Goal: Task Accomplishment & Management: Manage account settings

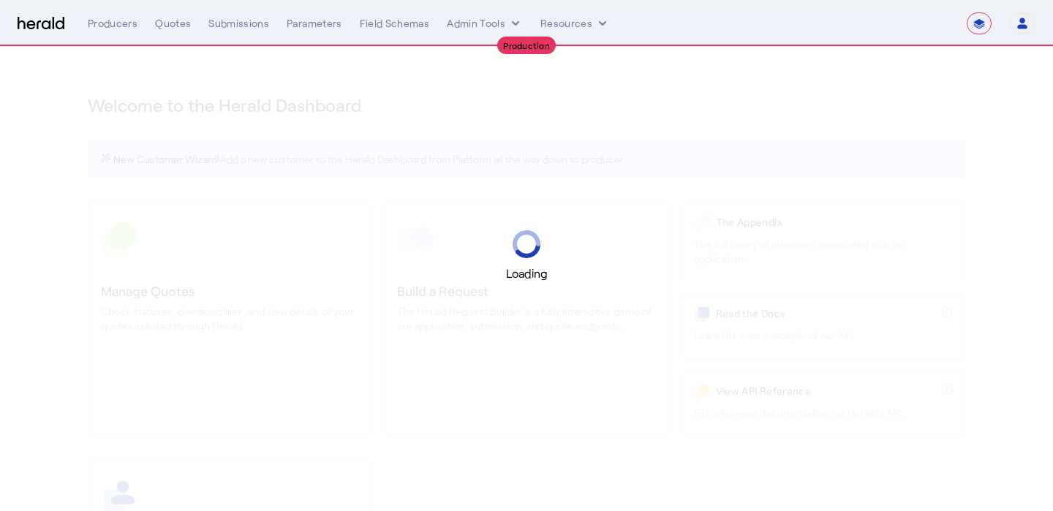
select select "**********"
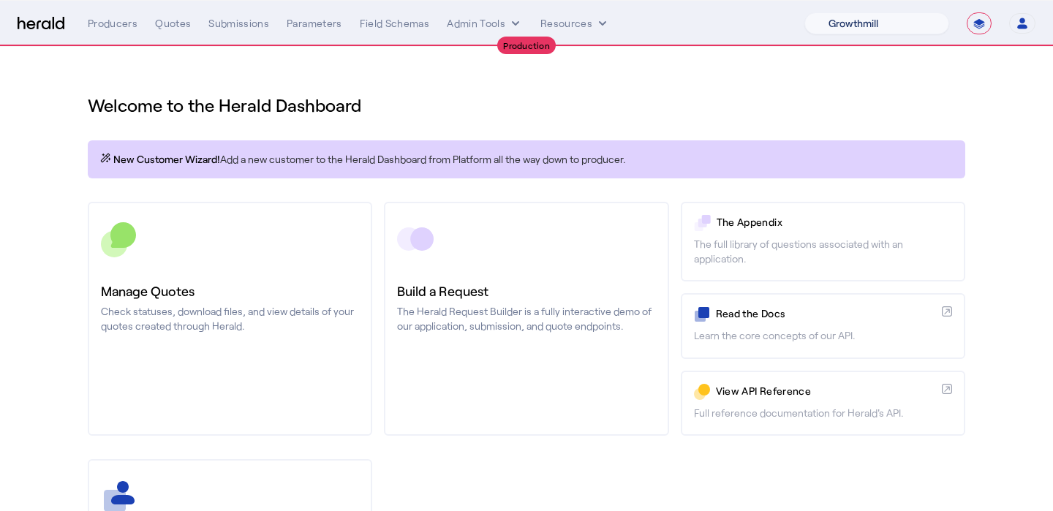
click at [911, 18] on select "1Fort Affinity Risk [PERSON_NAME] [PERSON_NAME] CRC Campus Coverage Citadel Fif…" at bounding box center [876, 23] width 145 height 22
click at [804, 12] on select "1Fort Affinity Risk [PERSON_NAME] [PERSON_NAME] CRC Campus Coverage Citadel Fif…" at bounding box center [876, 23] width 145 height 22
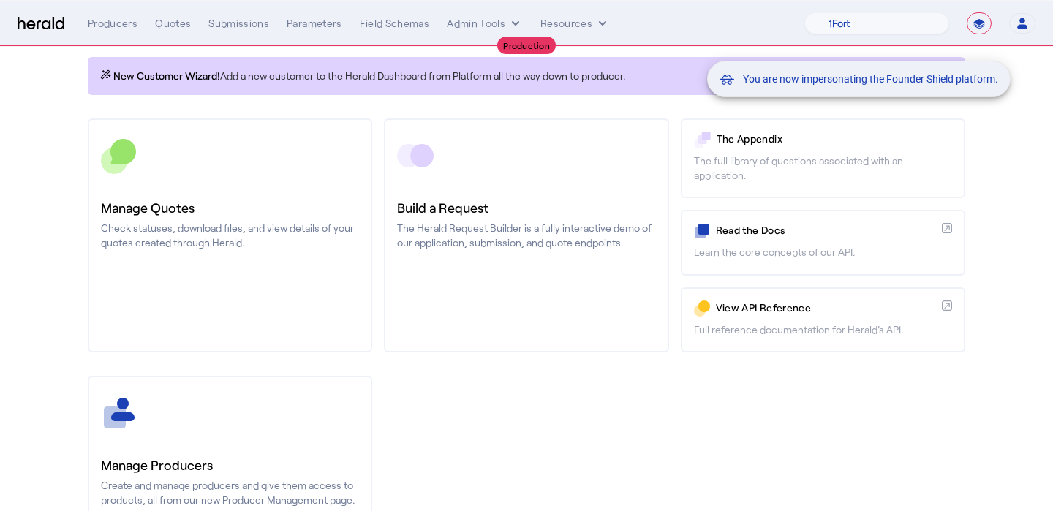
scroll to position [84, 0]
click at [232, 432] on div "You are now impersonating the Founder Shield platform." at bounding box center [526, 255] width 1053 height 511
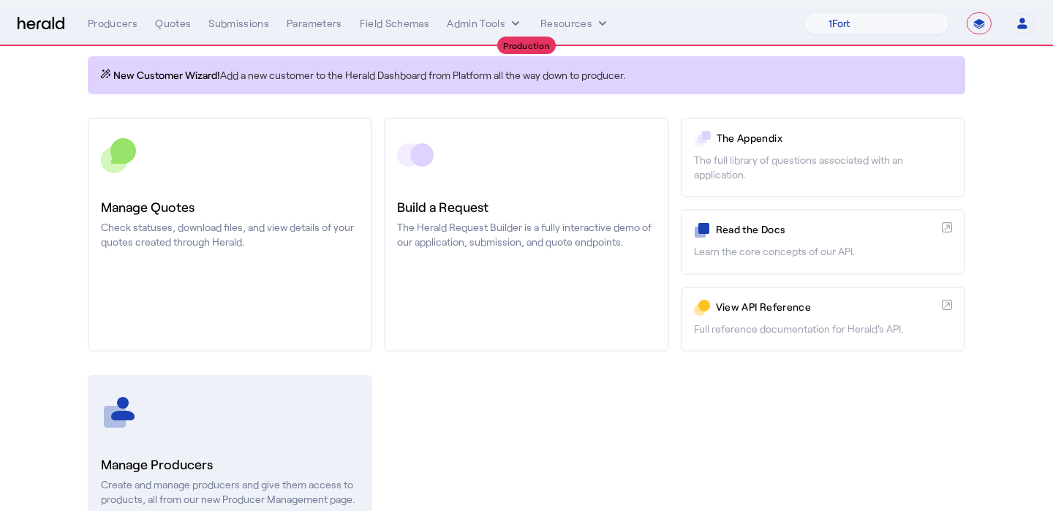
click at [219, 439] on link "Manage Producers Create and manage producers and give them access to products, …" at bounding box center [230, 492] width 284 height 234
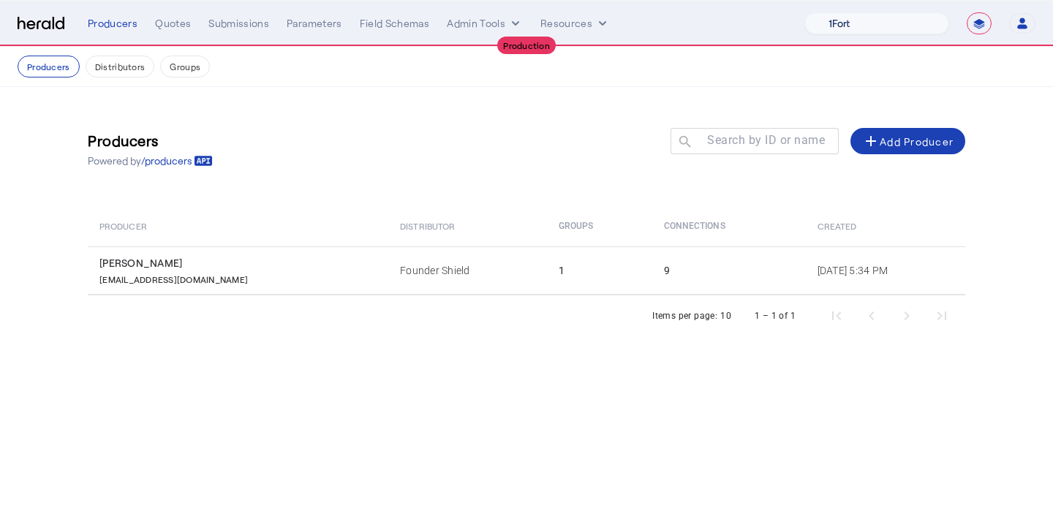
click at [911, 29] on select "1Fort Affinity Risk [PERSON_NAME] [PERSON_NAME] CRC Campus Coverage Citadel Fif…" at bounding box center [876, 23] width 145 height 22
select select "pfm_xsxs_xsbrokers"
click at [804, 12] on select "1Fort Affinity Risk [PERSON_NAME] [PERSON_NAME] CRC Campus Coverage Citadel Fif…" at bounding box center [876, 23] width 145 height 22
click at [167, 18] on div "Quotes" at bounding box center [173, 23] width 36 height 15
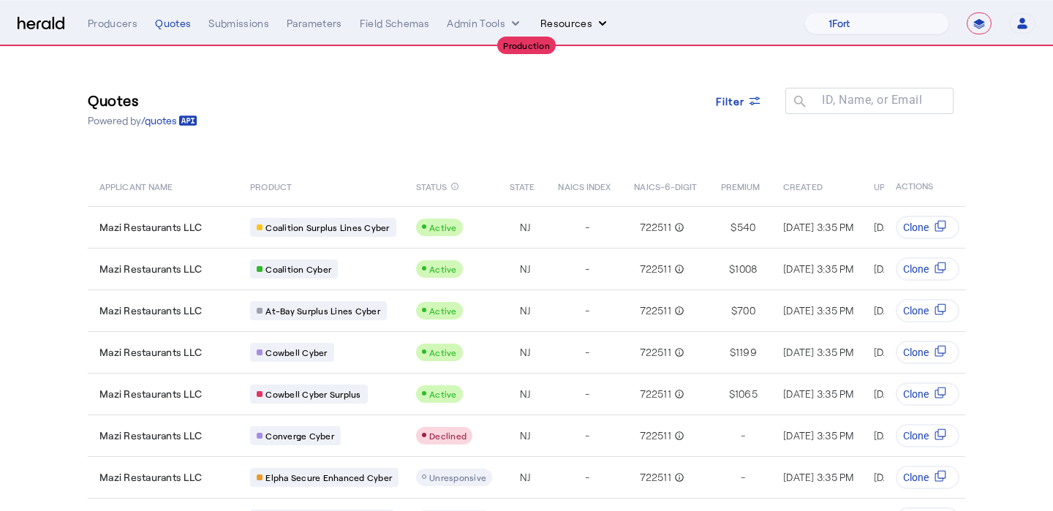
click at [543, 25] on button "Resources" at bounding box center [574, 23] width 69 height 15
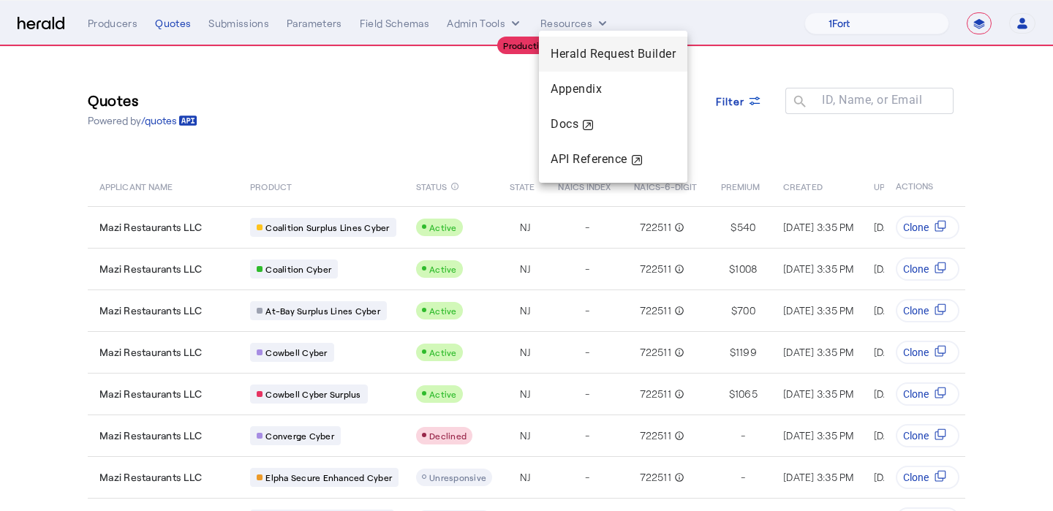
click at [553, 53] on span "Herald Request Builder" at bounding box center [613, 54] width 125 height 14
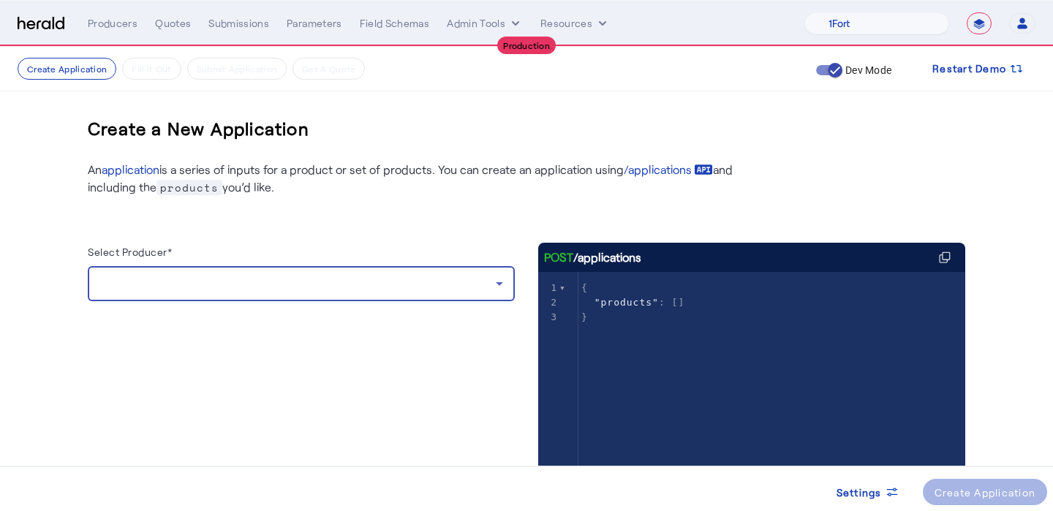
click at [285, 285] on div at bounding box center [297, 284] width 396 height 18
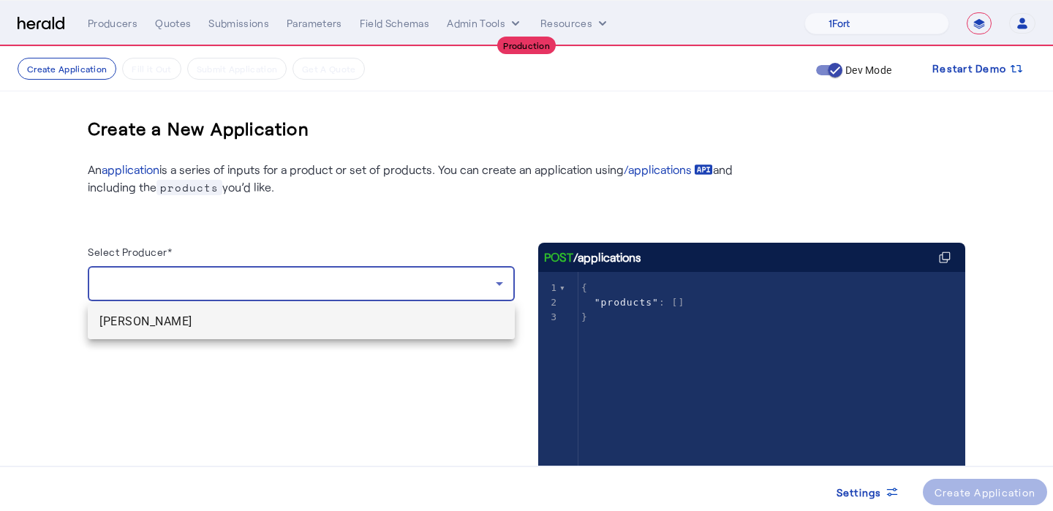
click at [271, 338] on mat-option "[PERSON_NAME]" at bounding box center [301, 321] width 427 height 35
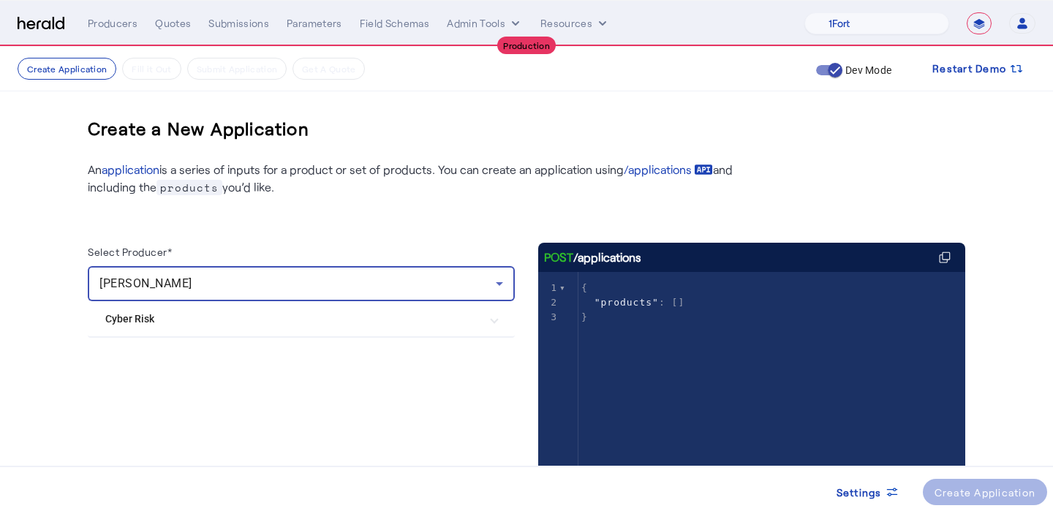
scroll to position [39, 0]
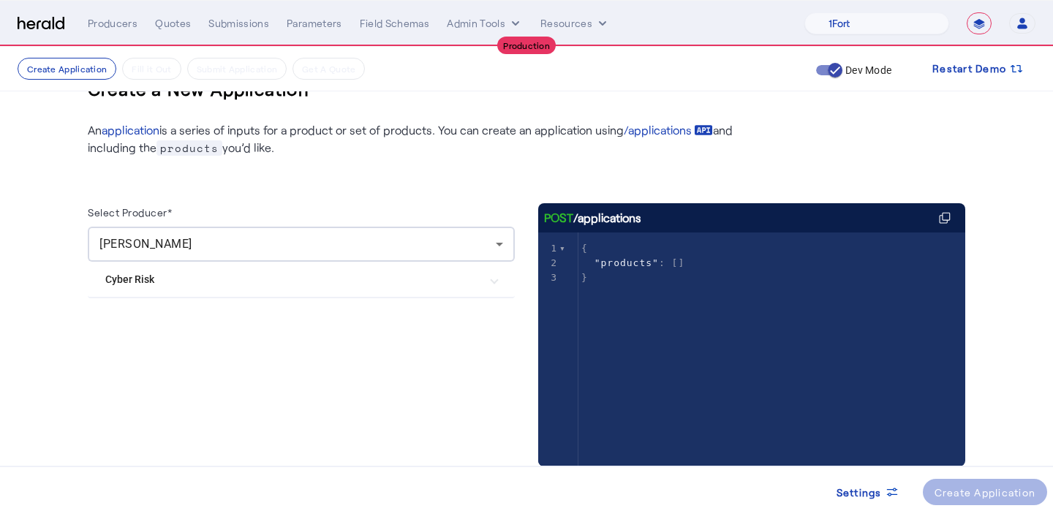
click at [278, 291] on mat-expansion-panel-header "Cyber Risk" at bounding box center [301, 279] width 427 height 35
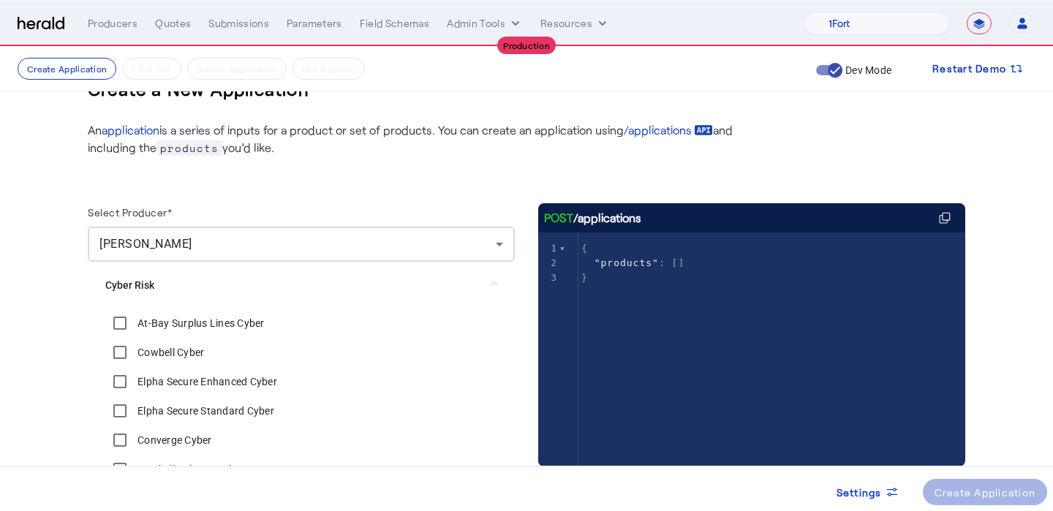
click at [251, 382] on label "Elpha Secure Enhanced Cyber" at bounding box center [206, 381] width 143 height 15
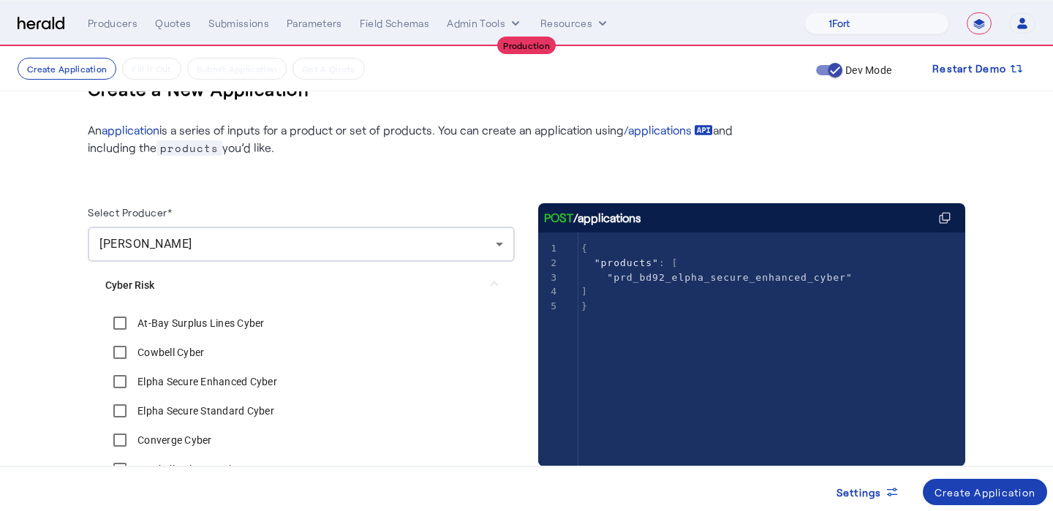
click at [251, 414] on label "Elpha Secure Standard Cyber" at bounding box center [205, 411] width 140 height 15
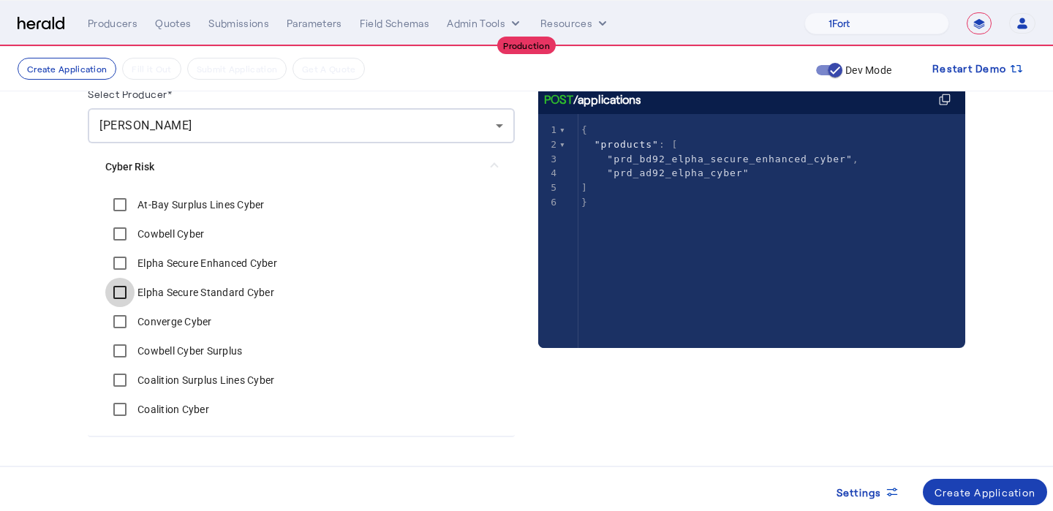
scroll to position [193, 0]
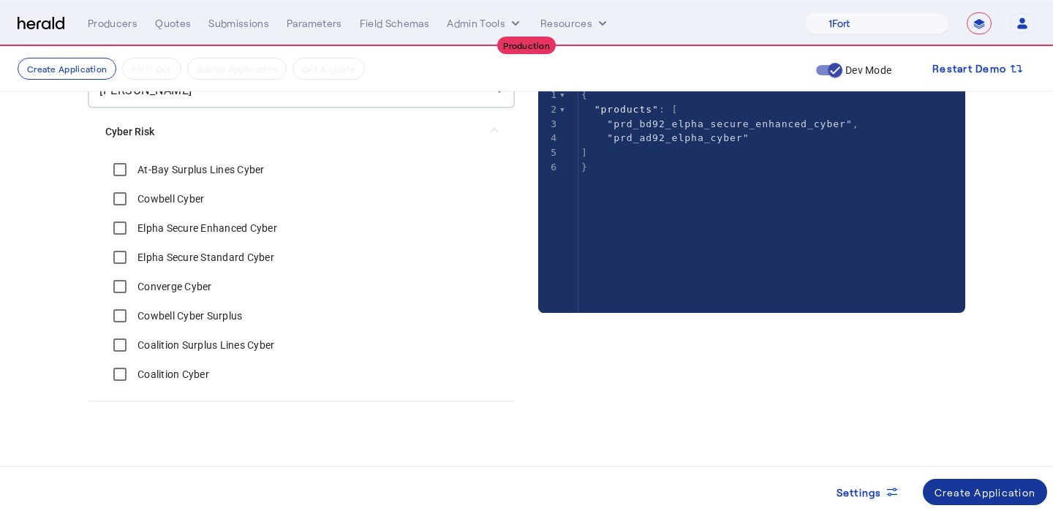
click at [991, 493] on div "Create Application" at bounding box center [985, 492] width 102 height 15
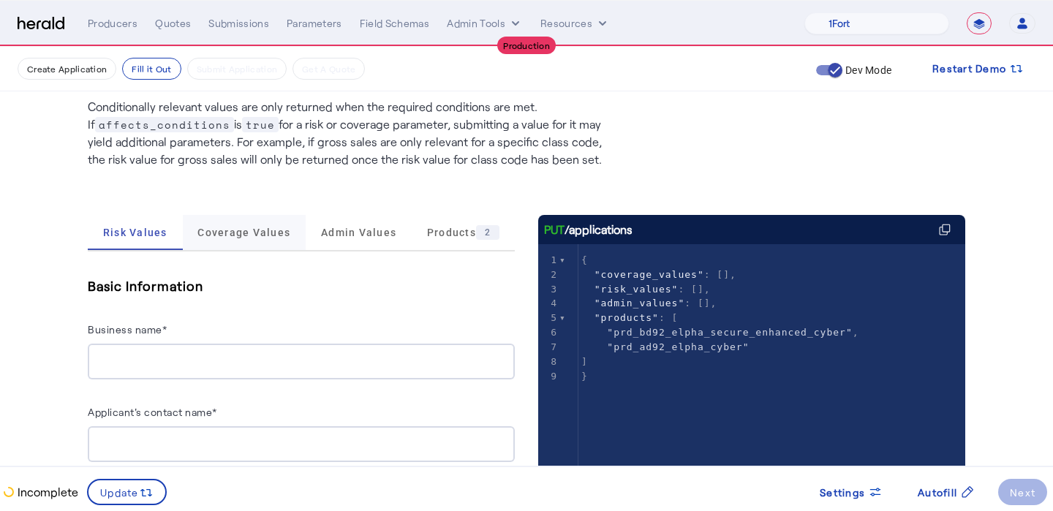
scroll to position [113, 0]
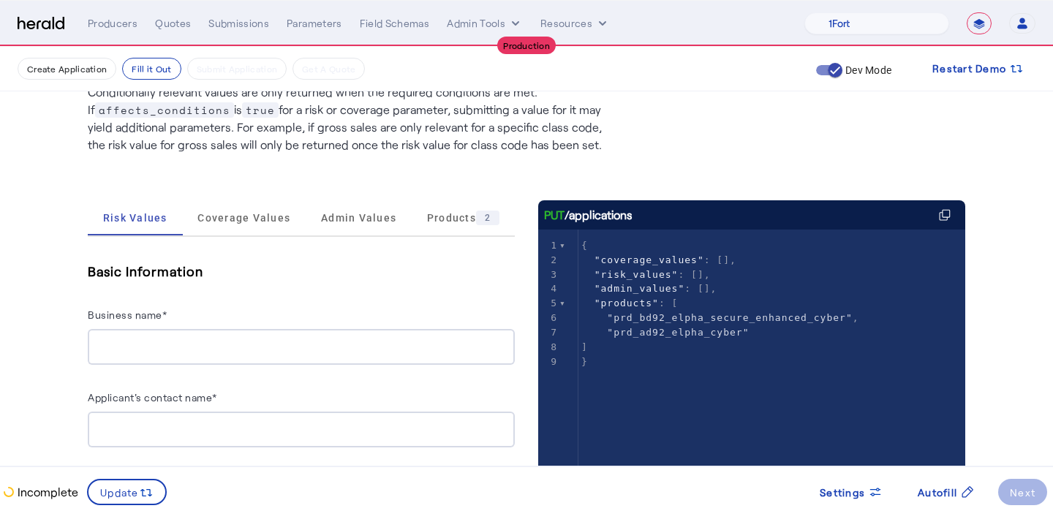
click at [239, 342] on input "Business name*" at bounding box center [301, 347] width 404 height 18
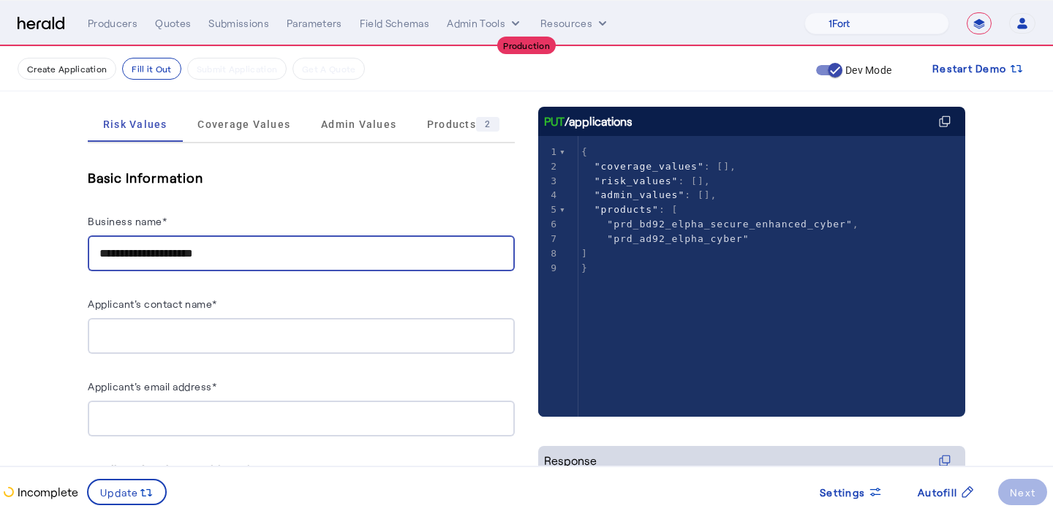
scroll to position [207, 0]
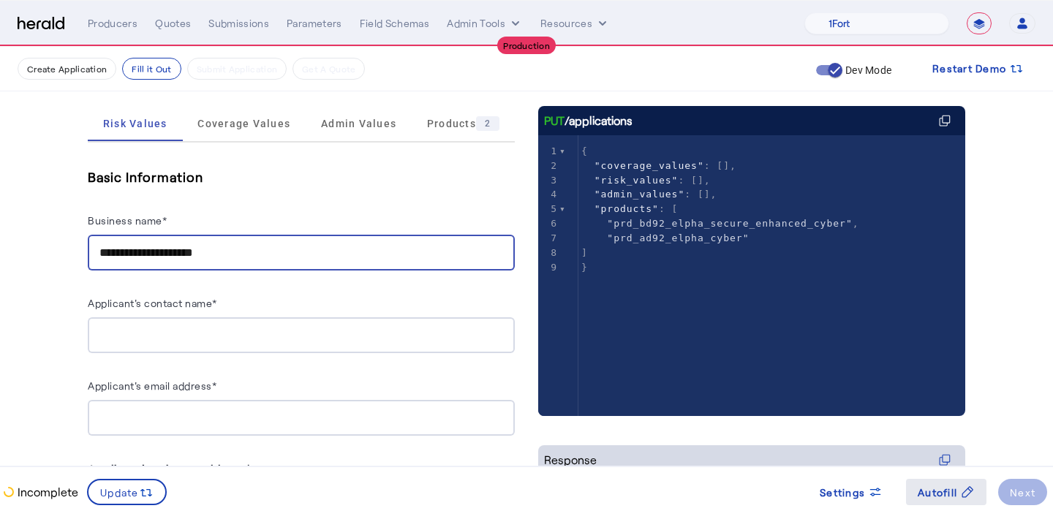
type input "**********"
click at [951, 488] on span "Autofill" at bounding box center [937, 492] width 39 height 15
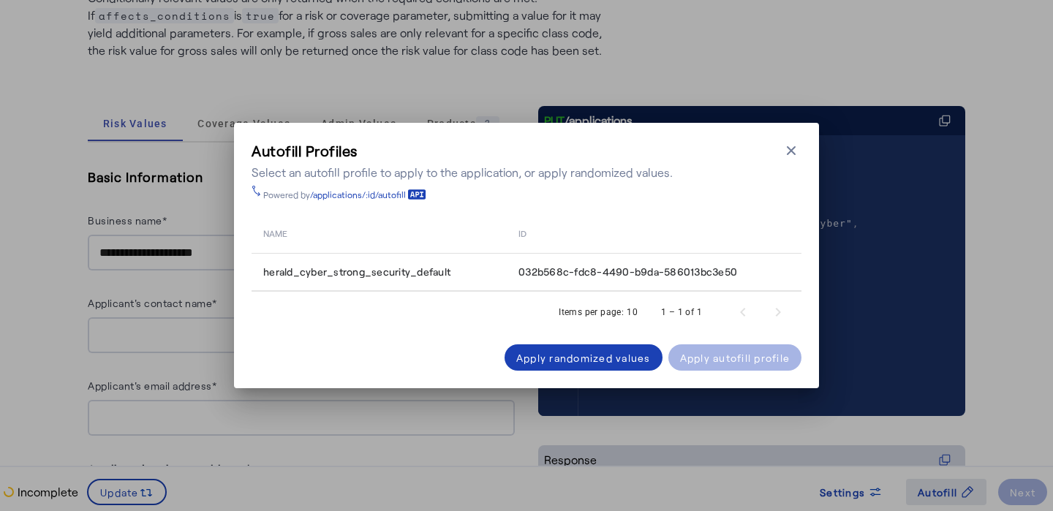
scroll to position [0, 0]
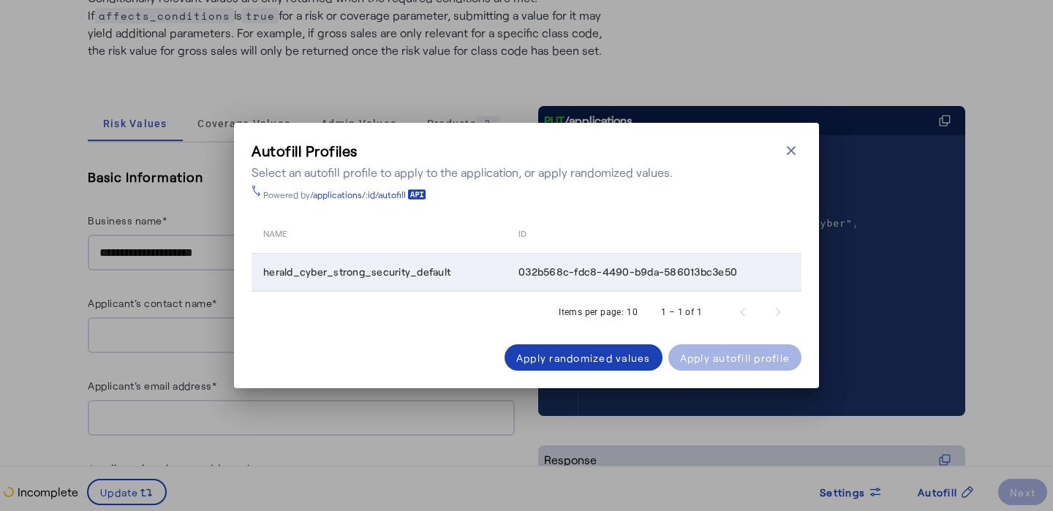
click at [409, 273] on span "herald_cyber_strong_security_default" at bounding box center [356, 272] width 187 height 15
click at [727, 352] on div "Apply autofill profile" at bounding box center [735, 357] width 110 height 15
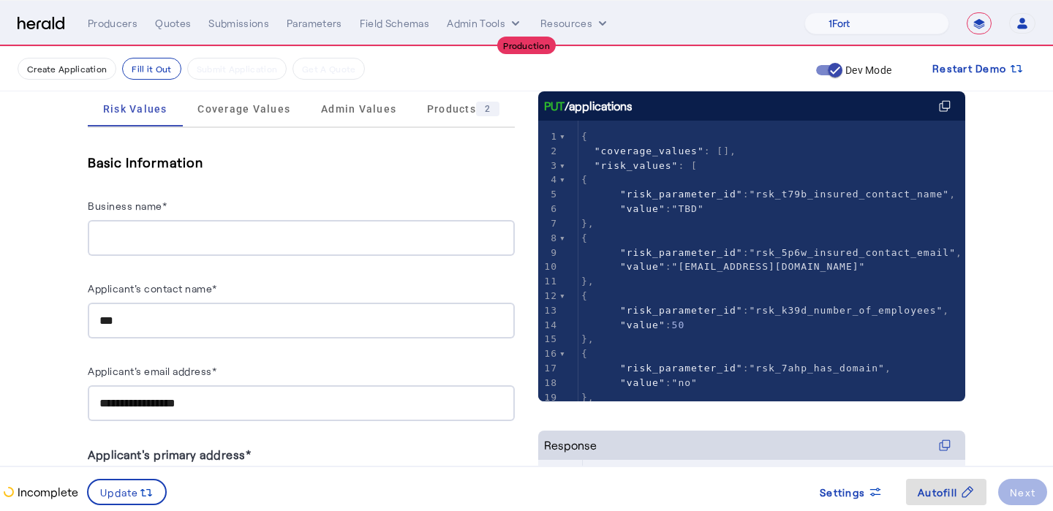
scroll to position [222, 0]
click at [330, 231] on input "Business name*" at bounding box center [301, 238] width 404 height 18
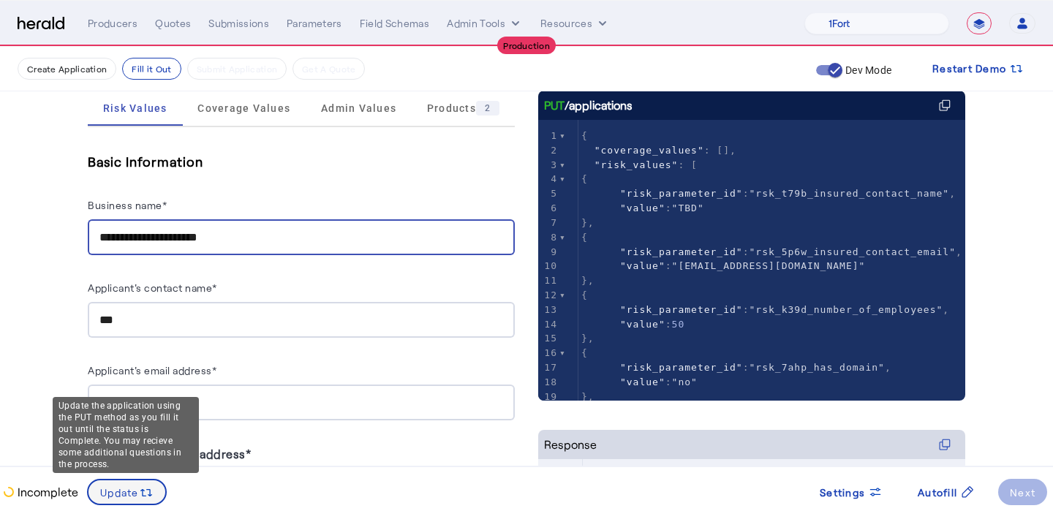
type input "**********"
click at [131, 486] on span "Update" at bounding box center [119, 492] width 39 height 15
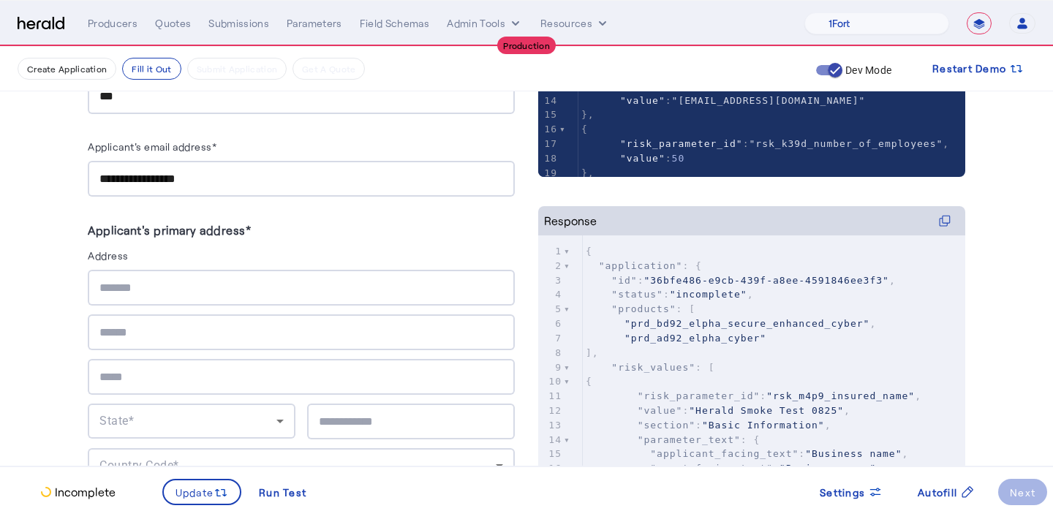
scroll to position [448, 0]
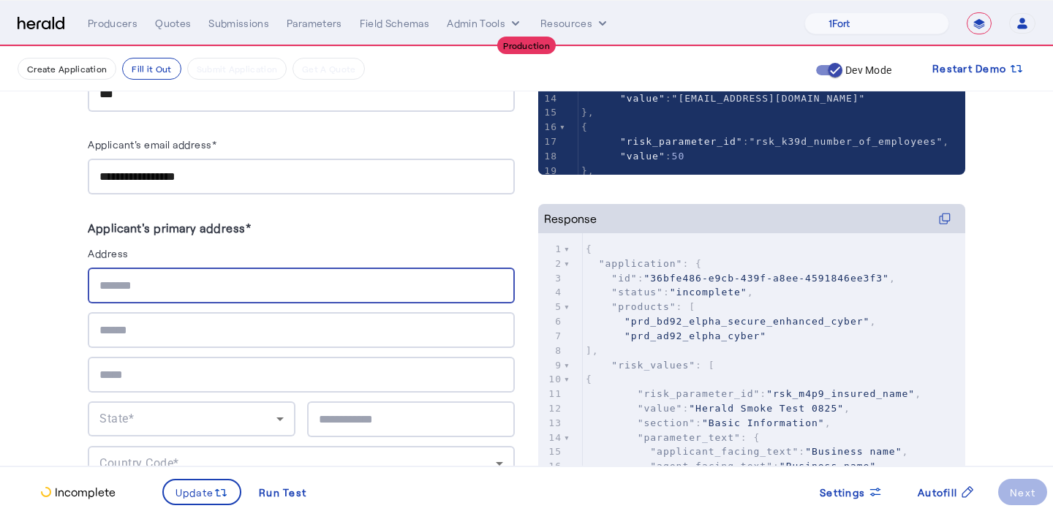
click at [309, 291] on input "text" at bounding box center [301, 286] width 404 height 18
type input "**********"
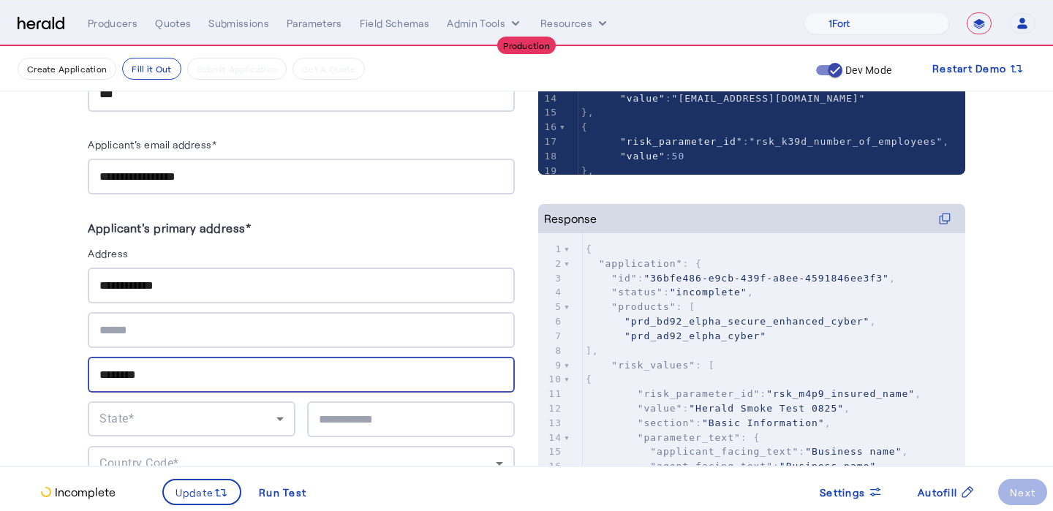
type input "********"
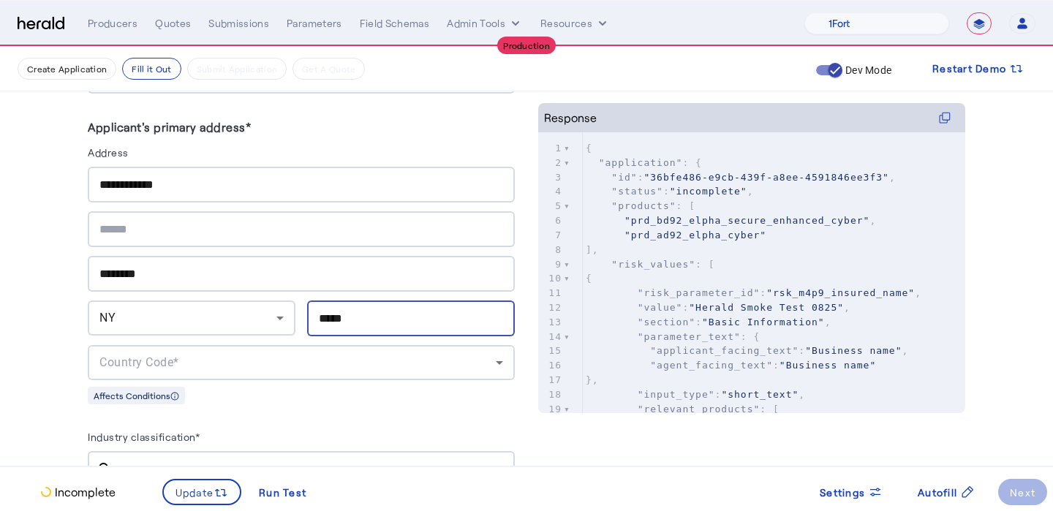
scroll to position [556, 0]
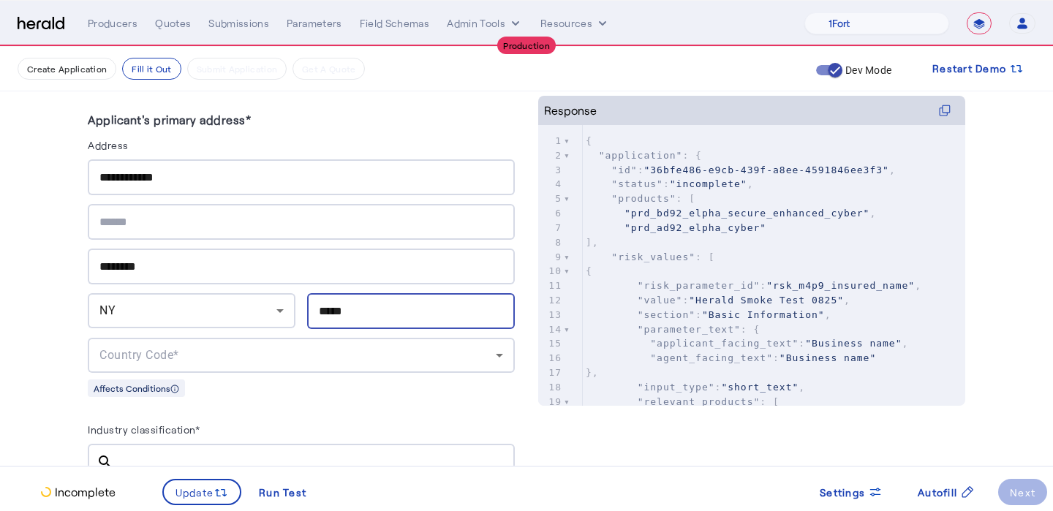
type input "*****"
click at [226, 360] on div "Country Code*" at bounding box center [301, 355] width 404 height 35
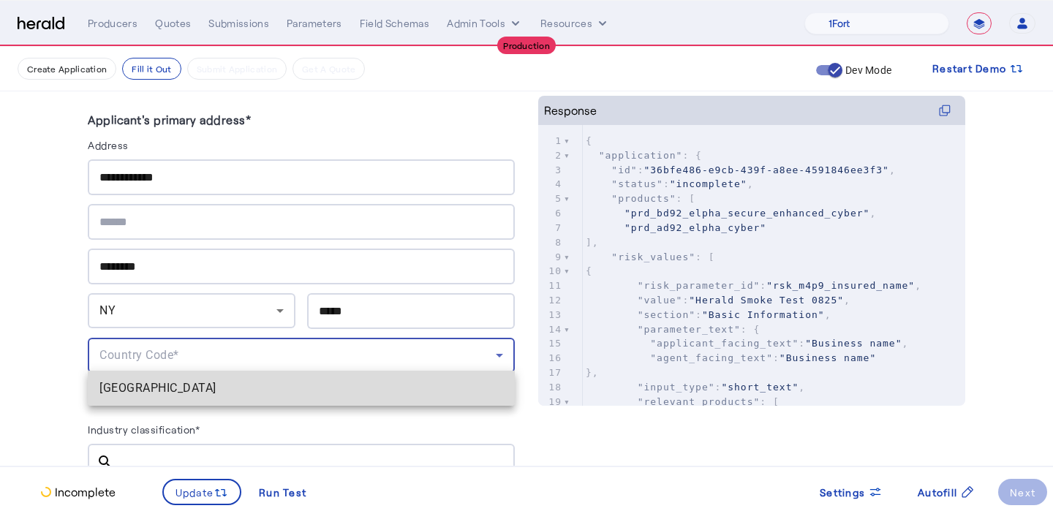
click at [222, 390] on span "USA" at bounding box center [301, 388] width 404 height 18
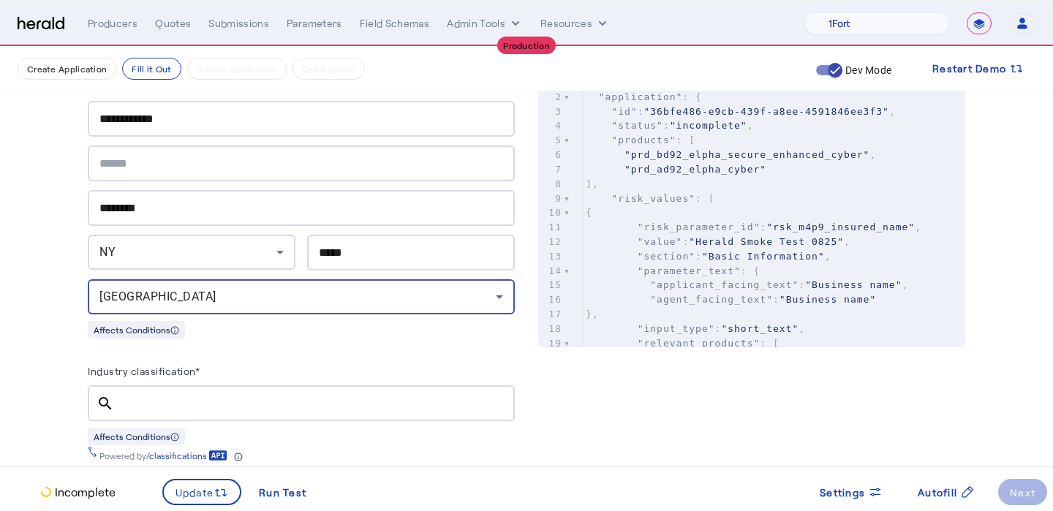
scroll to position [616, 0]
click at [222, 394] on input "Industry classification*" at bounding box center [314, 403] width 377 height 18
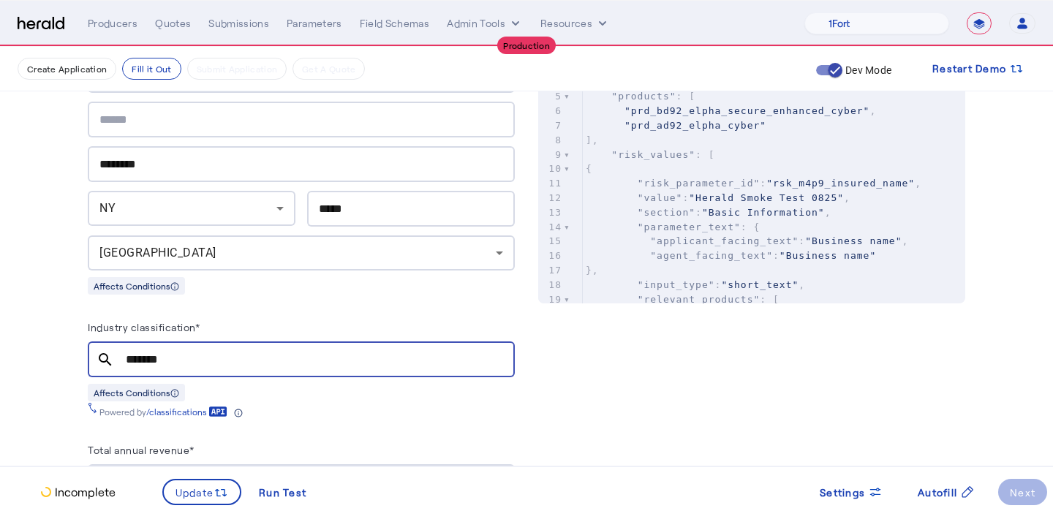
scroll to position [660, 0]
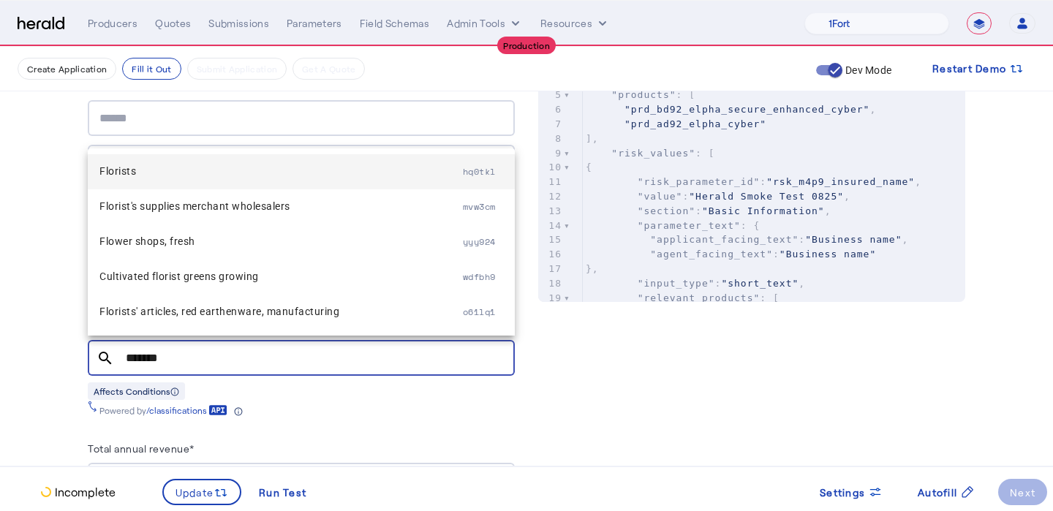
type input "*******"
click at [195, 184] on mat-option "Florists hq0tkl" at bounding box center [301, 171] width 427 height 35
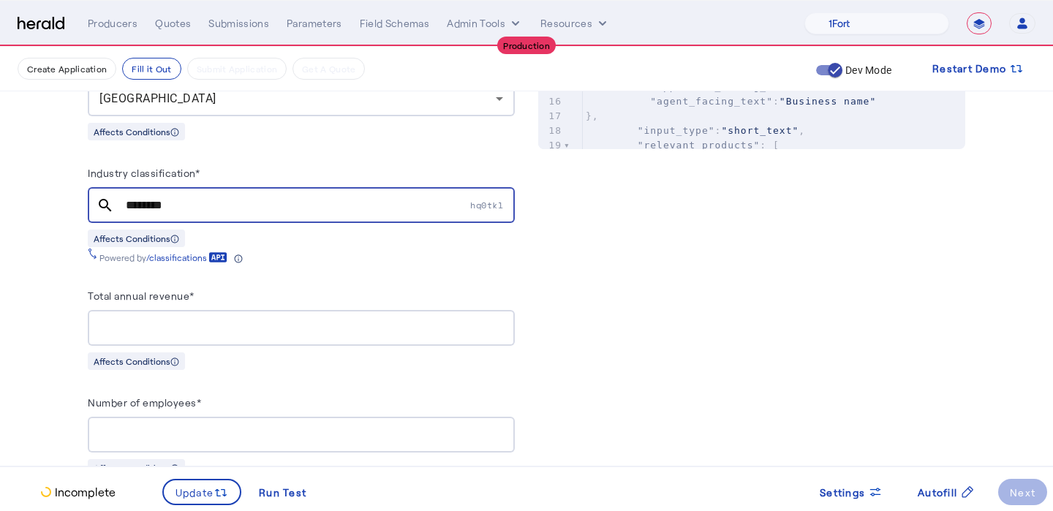
scroll to position [817, 0]
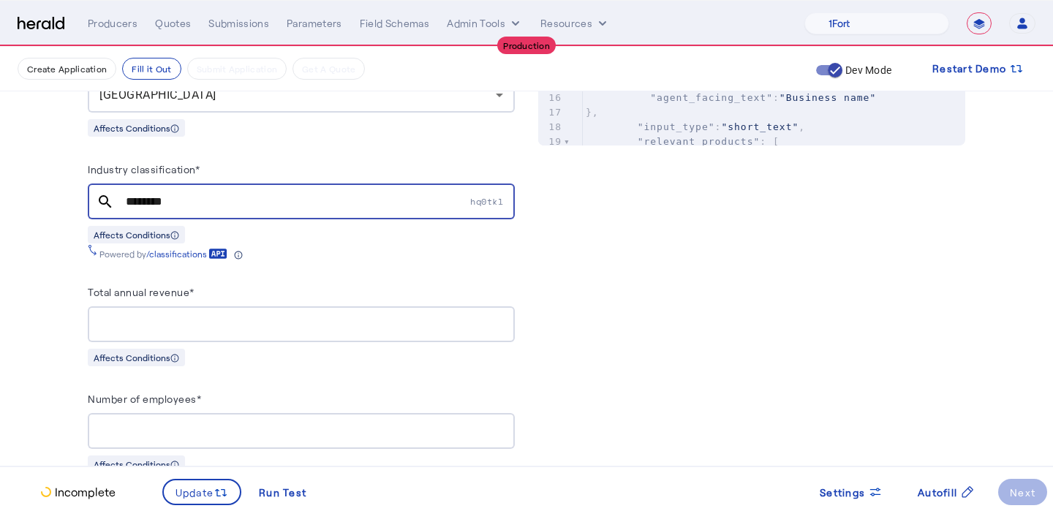
click at [326, 320] on input "Total annual revenue*" at bounding box center [301, 325] width 404 height 18
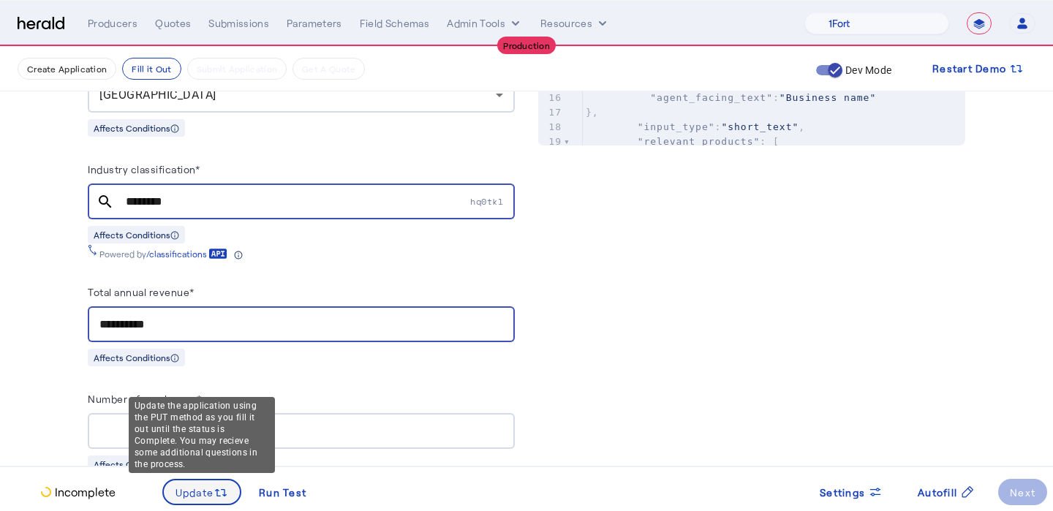
type input "**********"
click at [195, 502] on span at bounding box center [202, 491] width 77 height 35
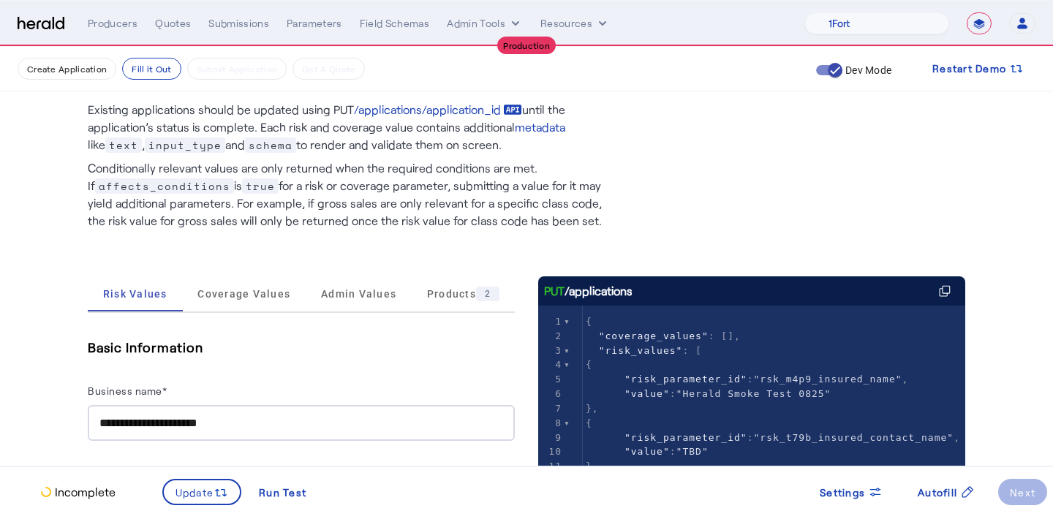
scroll to position [0, 0]
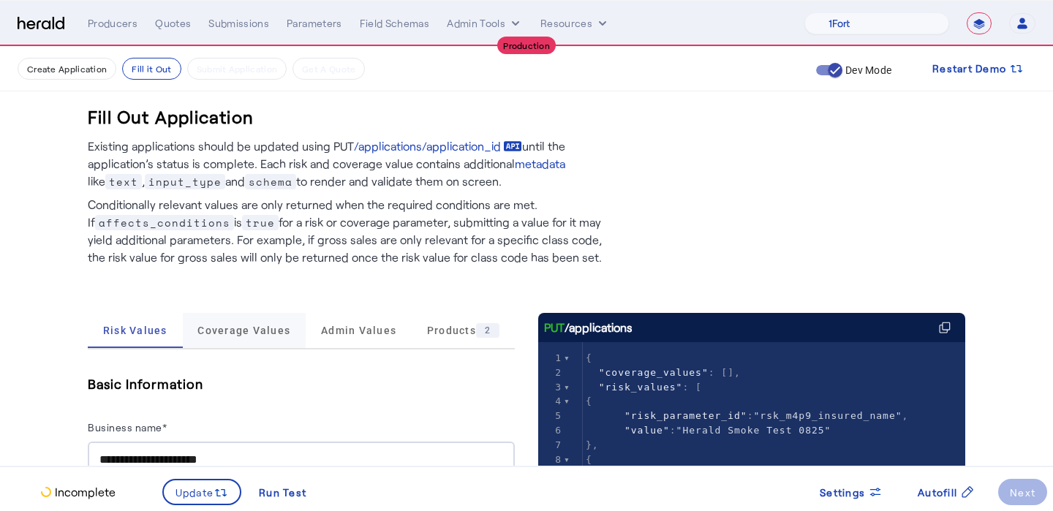
click at [229, 335] on span "Coverage Values" at bounding box center [243, 330] width 93 height 10
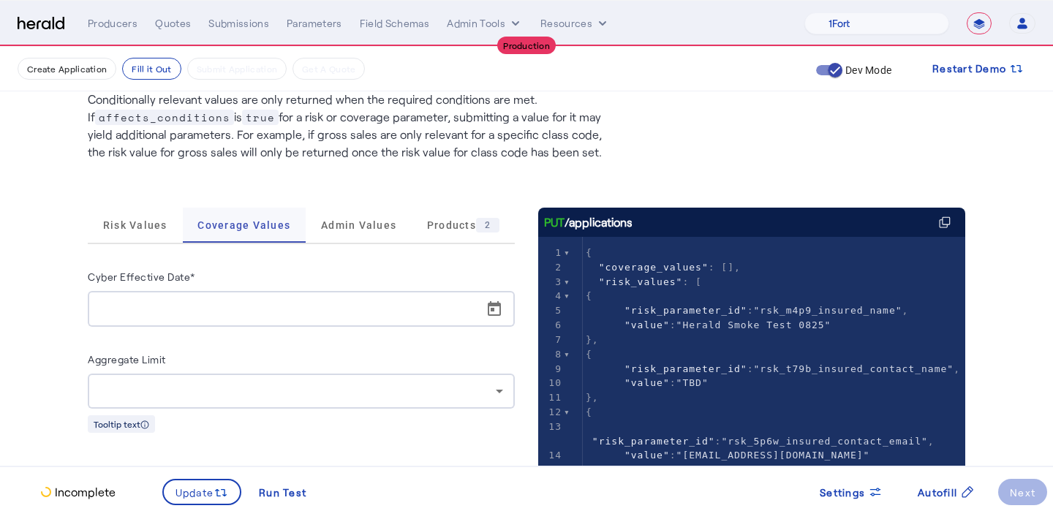
scroll to position [118, 0]
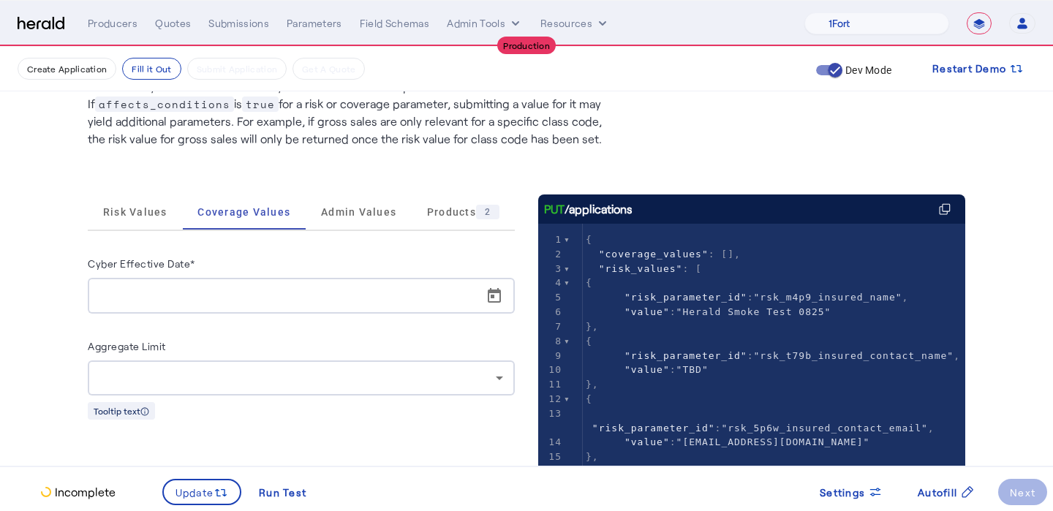
click at [513, 291] on div at bounding box center [306, 296] width 415 height 36
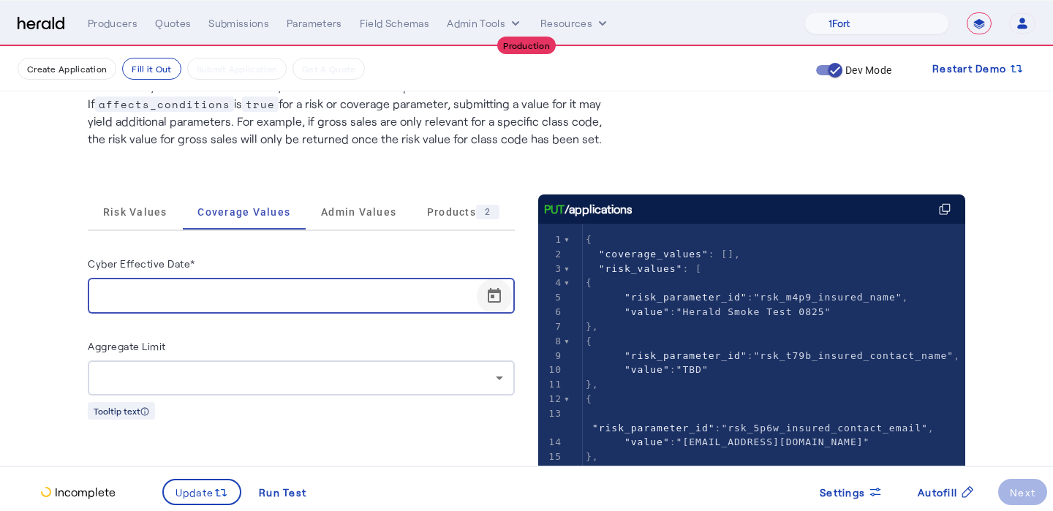
click at [497, 292] on span "Open calendar" at bounding box center [494, 296] width 35 height 35
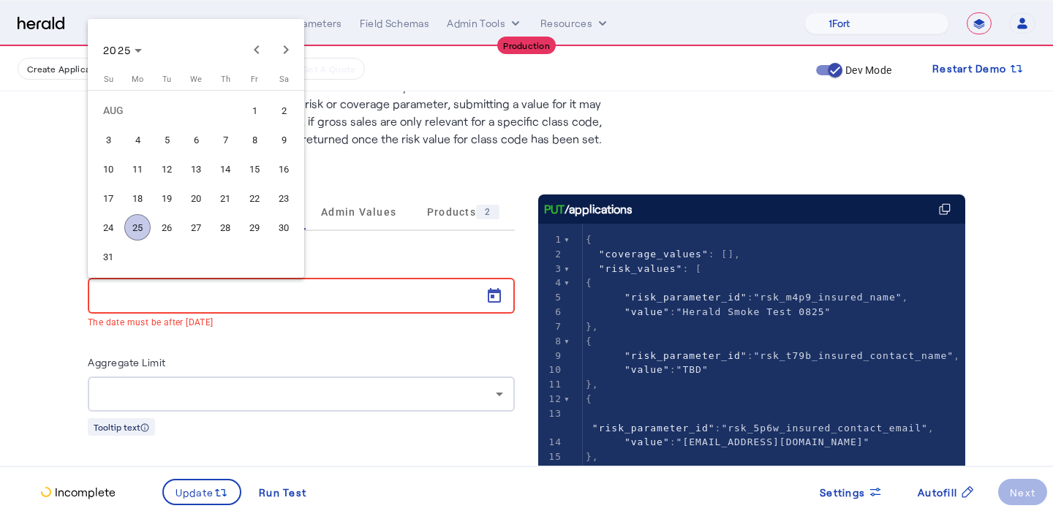
click at [138, 230] on span "25" at bounding box center [137, 227] width 26 height 26
type input "**********"
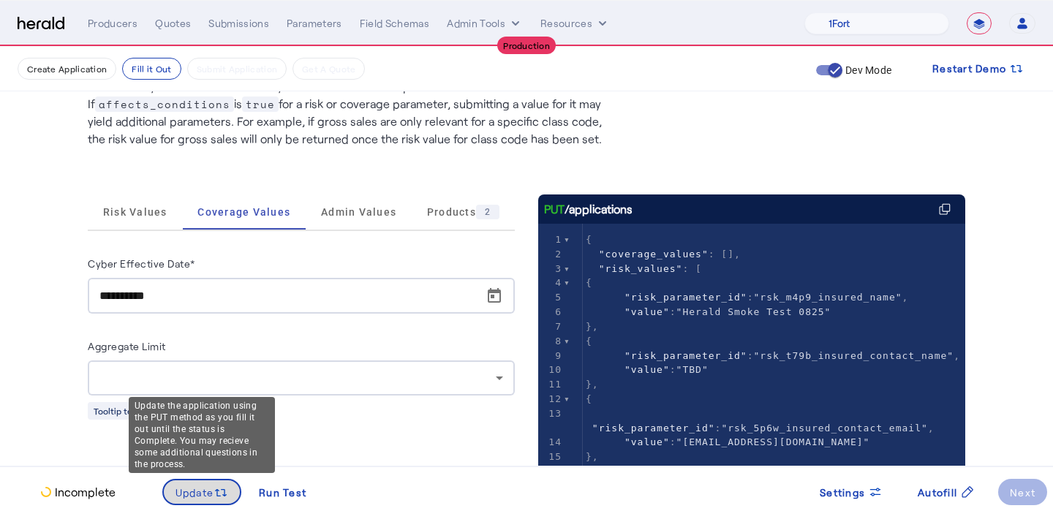
click at [192, 492] on span "Update" at bounding box center [194, 492] width 39 height 15
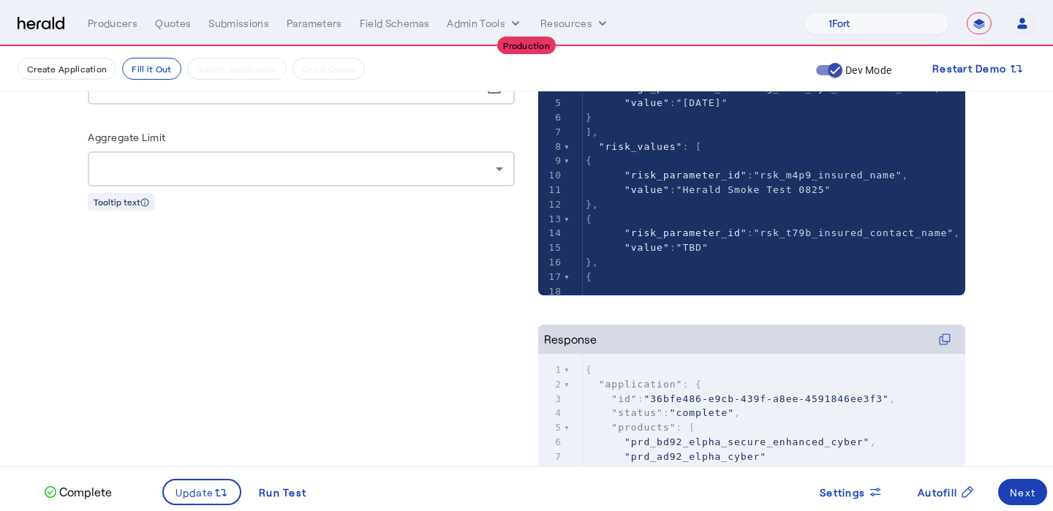
scroll to position [0, 0]
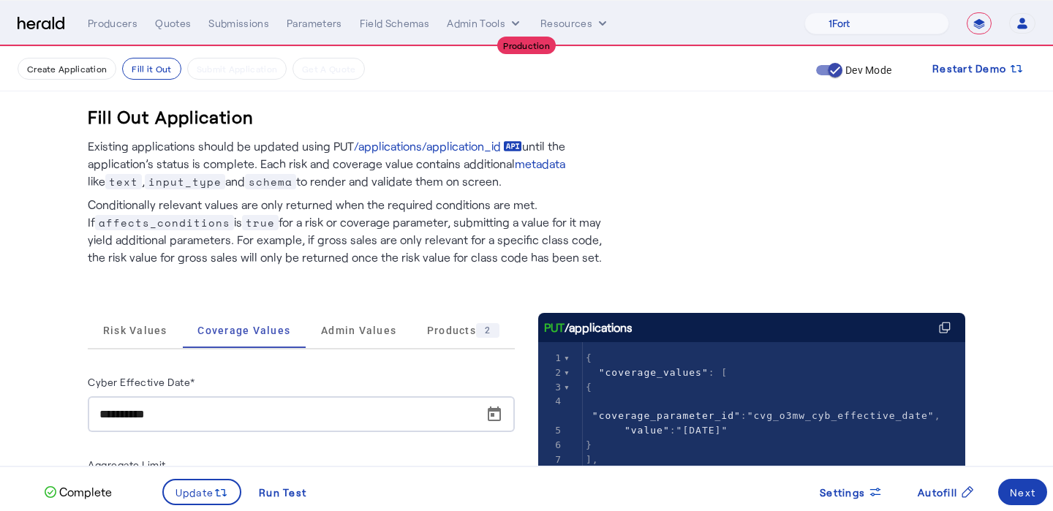
click at [118, 330] on span "Risk Values" at bounding box center [135, 330] width 64 height 10
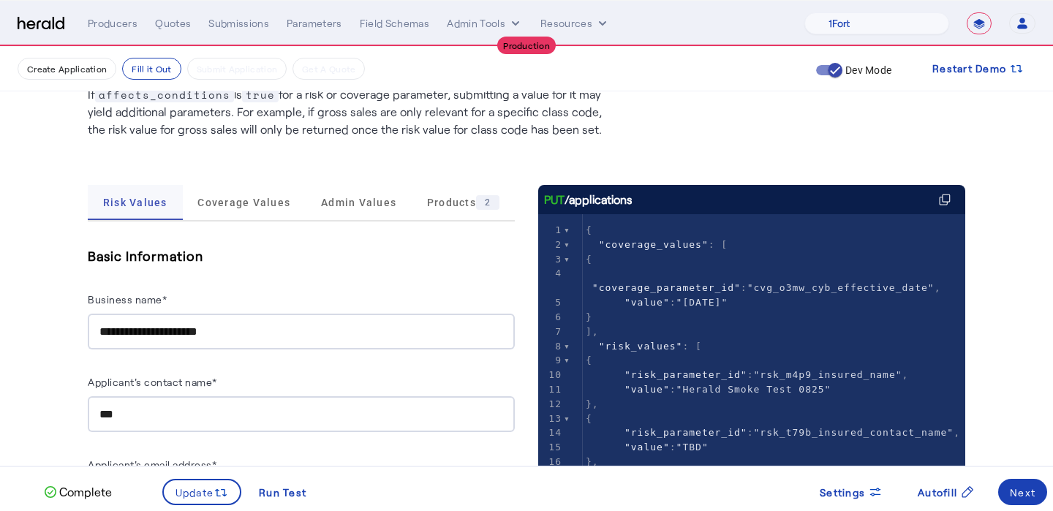
scroll to position [139, 0]
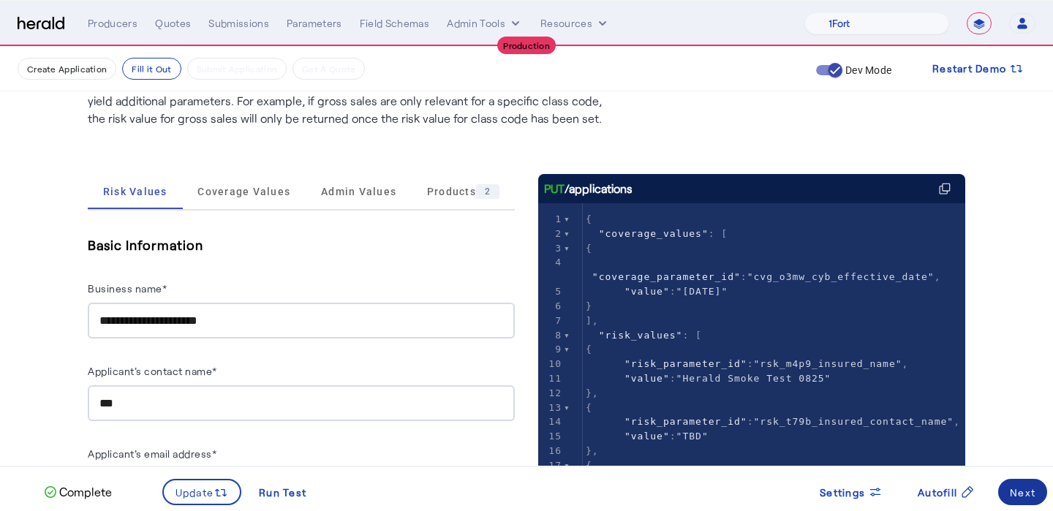
click at [1022, 491] on div "Next" at bounding box center [1023, 492] width 26 height 15
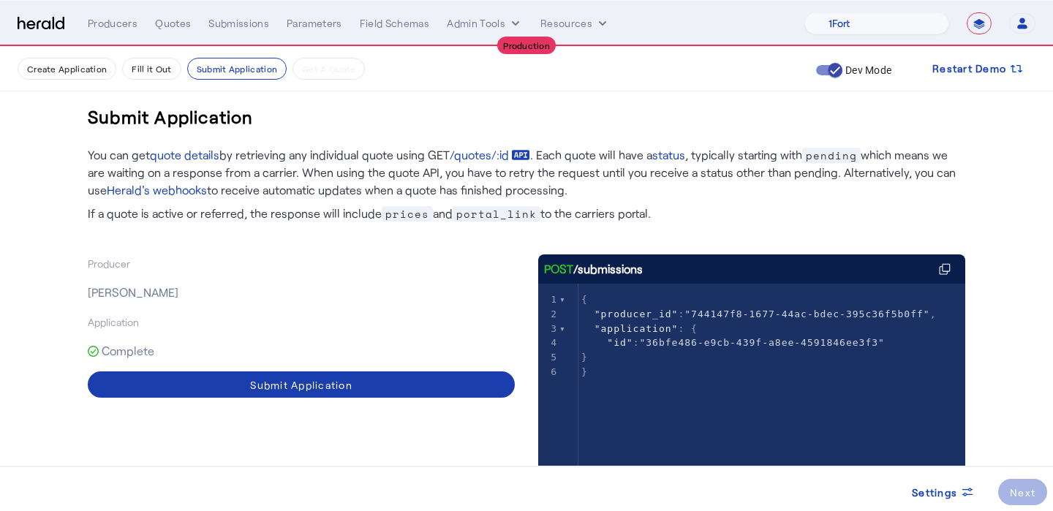
click at [339, 393] on span at bounding box center [301, 384] width 427 height 35
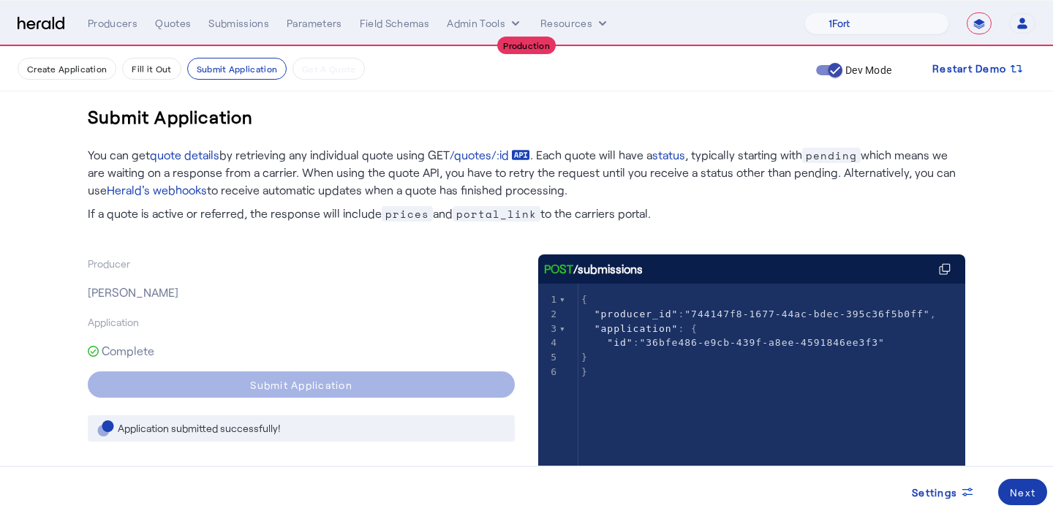
click at [1025, 494] on div "Next" at bounding box center [1023, 492] width 26 height 15
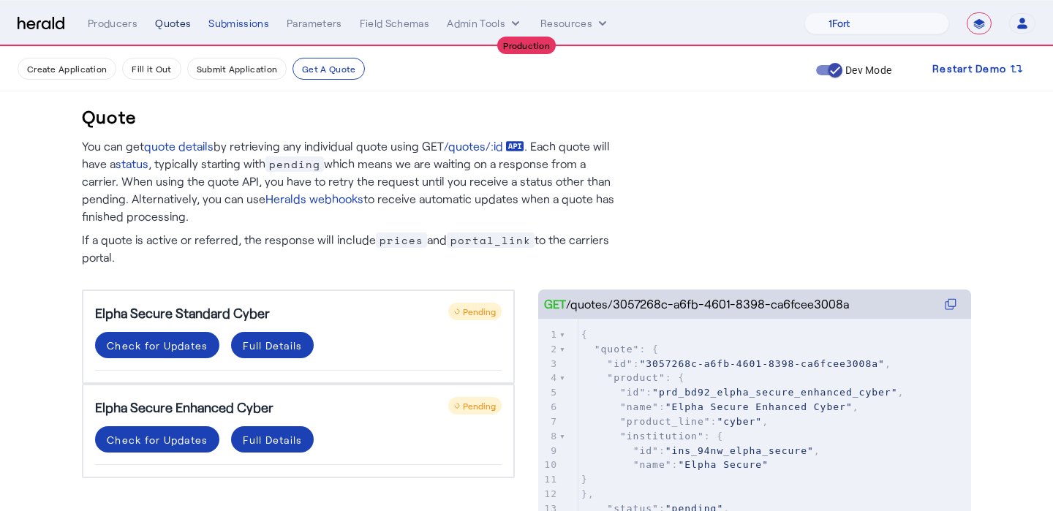
click at [174, 25] on div "Quotes" at bounding box center [173, 23] width 36 height 15
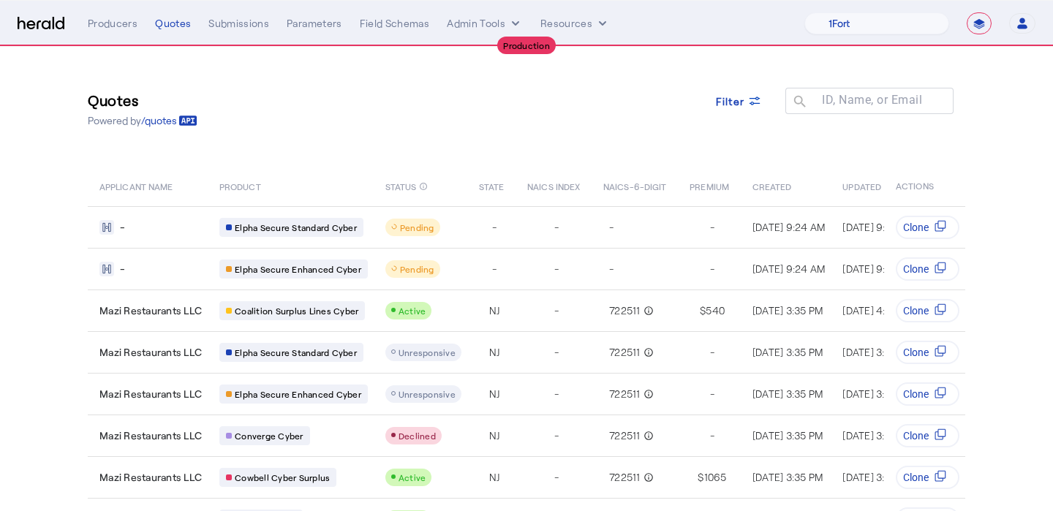
click at [169, 12] on div "**********" at bounding box center [561, 23] width 947 height 22
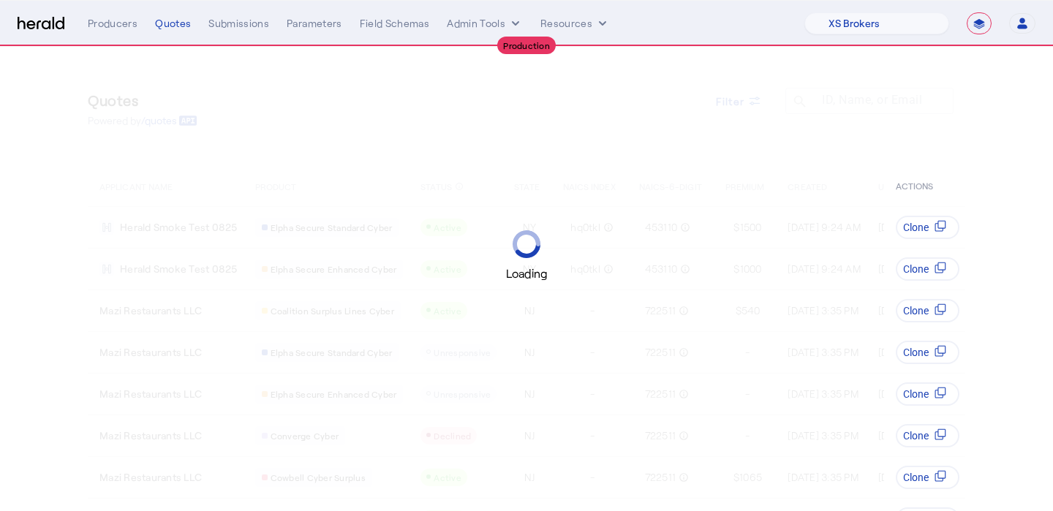
select select "pfm_xsxs_xsbrokers"
select select "**********"
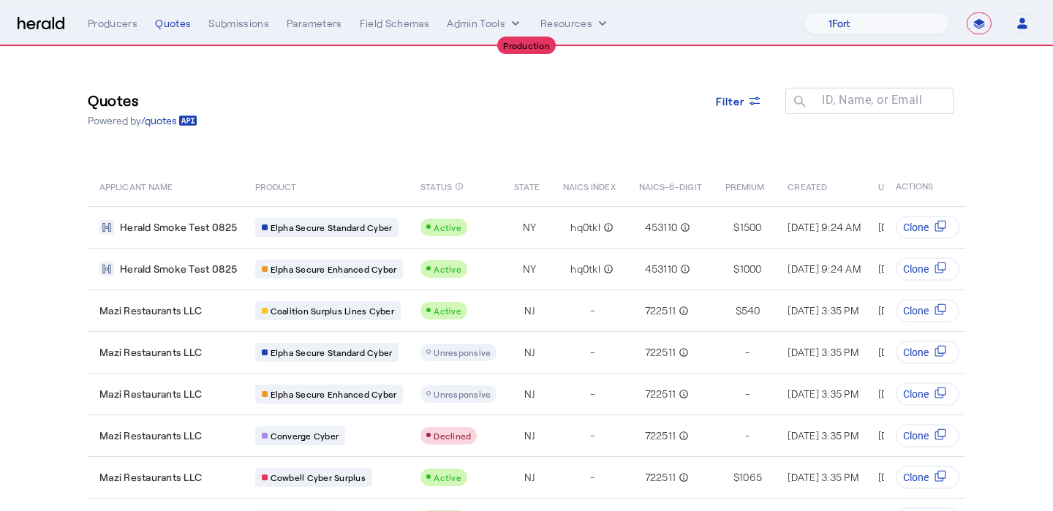
click at [977, 26] on select "**********" at bounding box center [978, 23] width 25 height 22
click at [966, 12] on select "**********" at bounding box center [978, 23] width 25 height 22
click at [885, 18] on select "1Fort Affinity Risk [PERSON_NAME] [PERSON_NAME] CRC Campus Coverage Citadel Fif…" at bounding box center [876, 23] width 145 height 22
click at [804, 12] on select "1Fort Affinity Risk [PERSON_NAME] [PERSON_NAME] CRC Campus Coverage Citadel Fif…" at bounding box center [876, 23] width 145 height 22
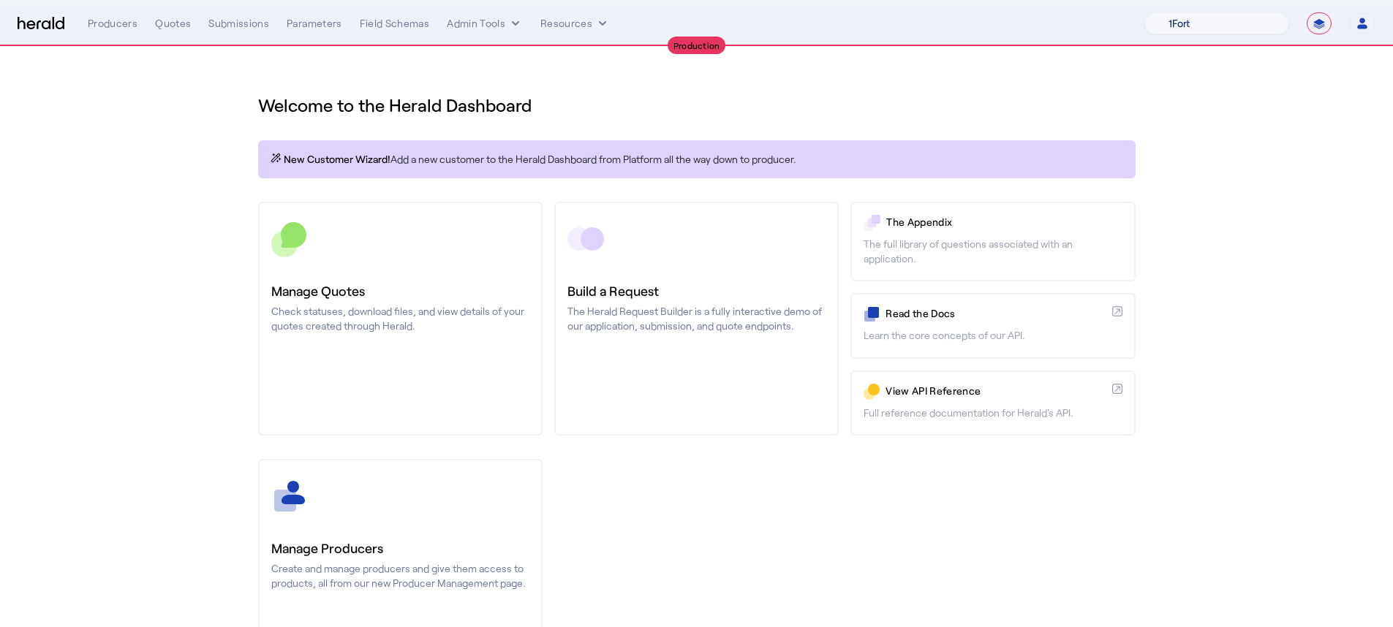
click at [1052, 19] on select "1Fort Affinity Risk [PERSON_NAME] [PERSON_NAME] CRC Campus Coverage Citadel Fif…" at bounding box center [1216, 23] width 145 height 22
select select "pfm_z9k1_growthmill"
click at [1052, 12] on select "1Fort Affinity Risk [PERSON_NAME] [PERSON_NAME] CRC Campus Coverage Citadel Fif…" at bounding box center [1216, 23] width 145 height 22
click at [337, 317] on div "You are now impersonating the Growthmill platform." at bounding box center [696, 313] width 1393 height 627
click at [366, 298] on h3 "Manage Quotes" at bounding box center [400, 291] width 258 height 20
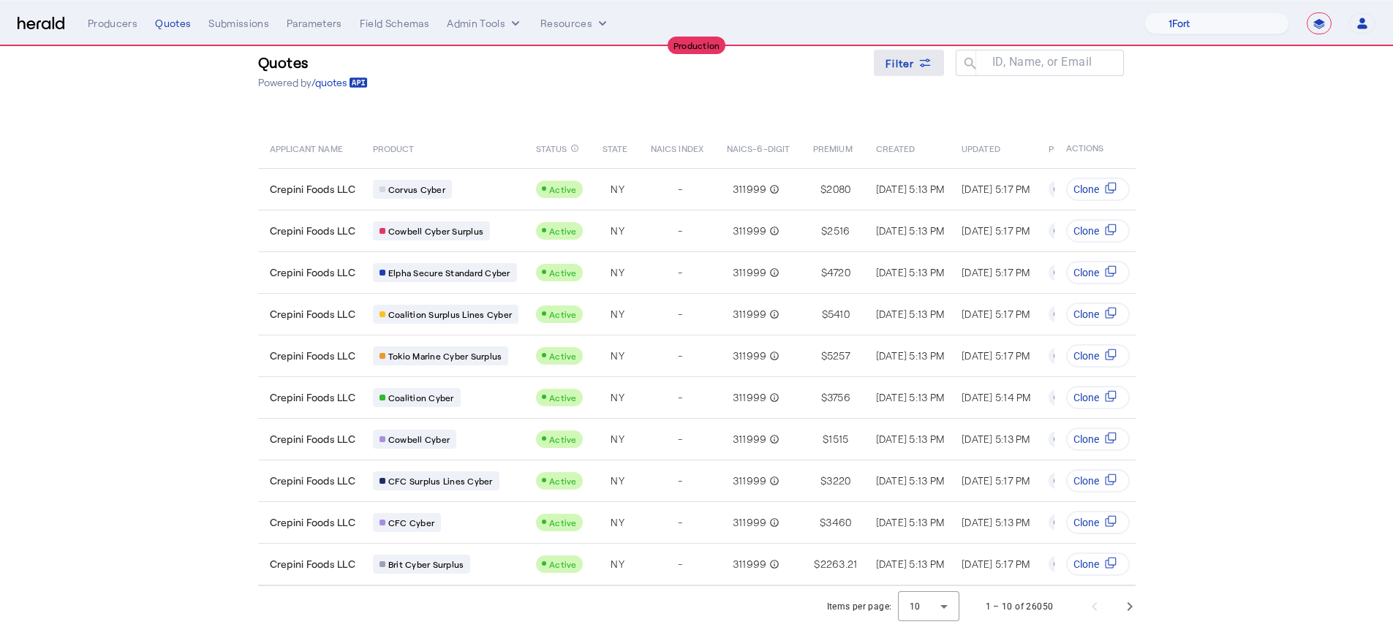
click at [927, 56] on icon at bounding box center [925, 63] width 15 height 15
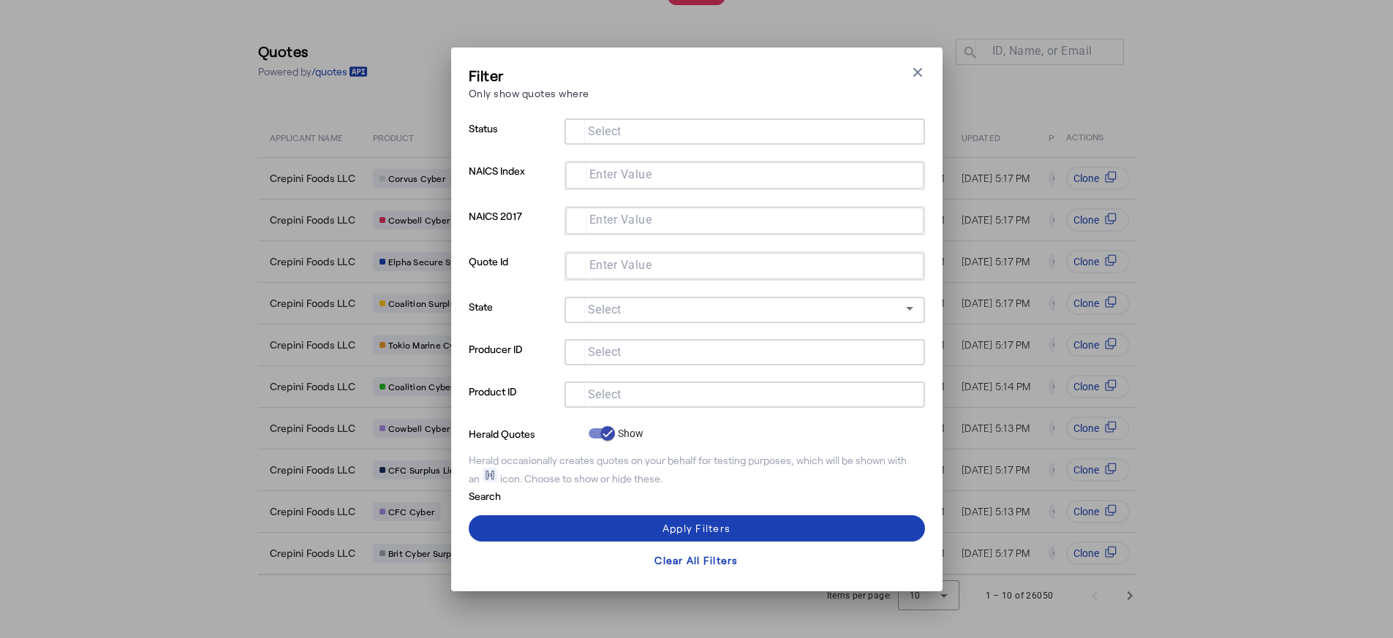
click at [621, 349] on mat-label "Select" at bounding box center [605, 351] width 34 height 14
click at [621, 349] on input "Select" at bounding box center [741, 351] width 331 height 18
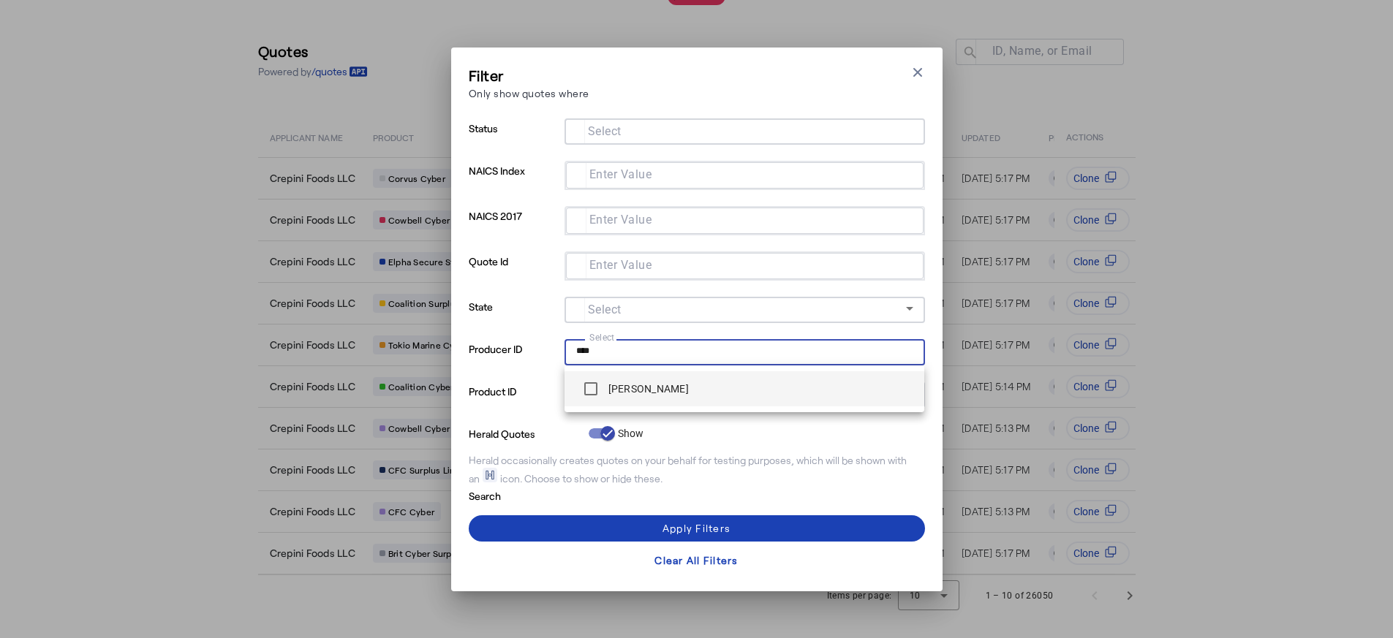
type input "****"
click at [634, 393] on label "[PERSON_NAME]" at bounding box center [646, 389] width 83 height 15
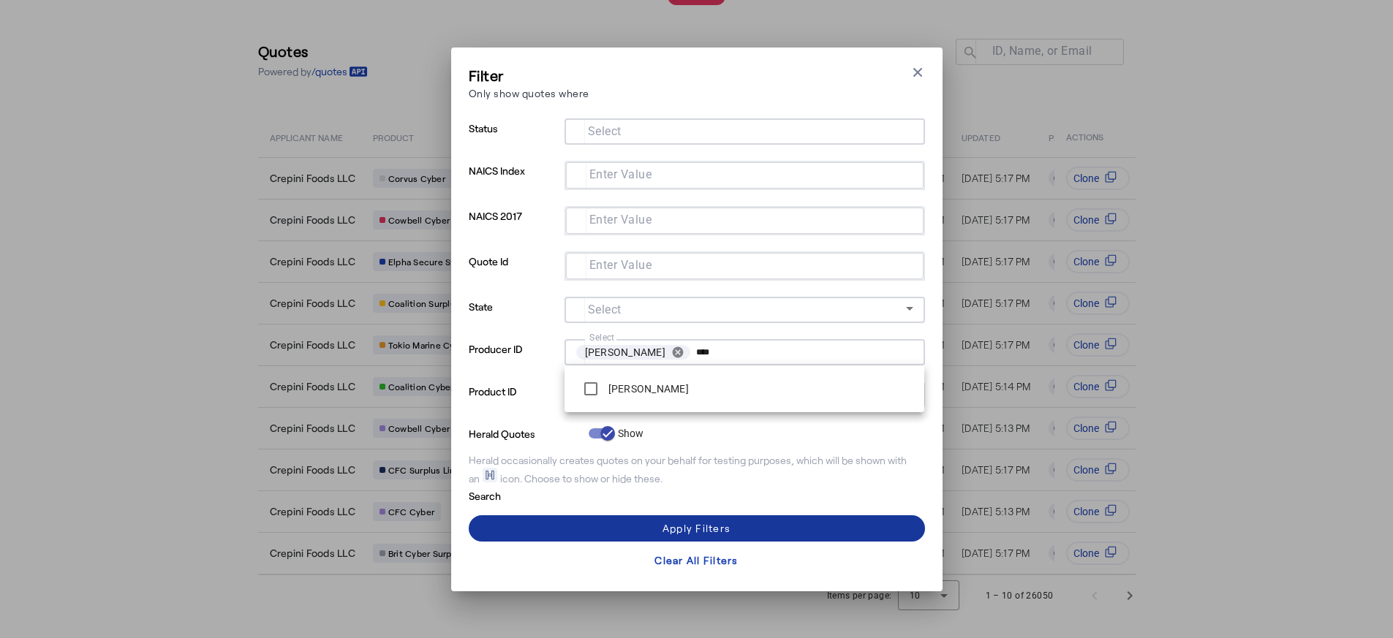
click at [736, 510] on span at bounding box center [697, 528] width 456 height 35
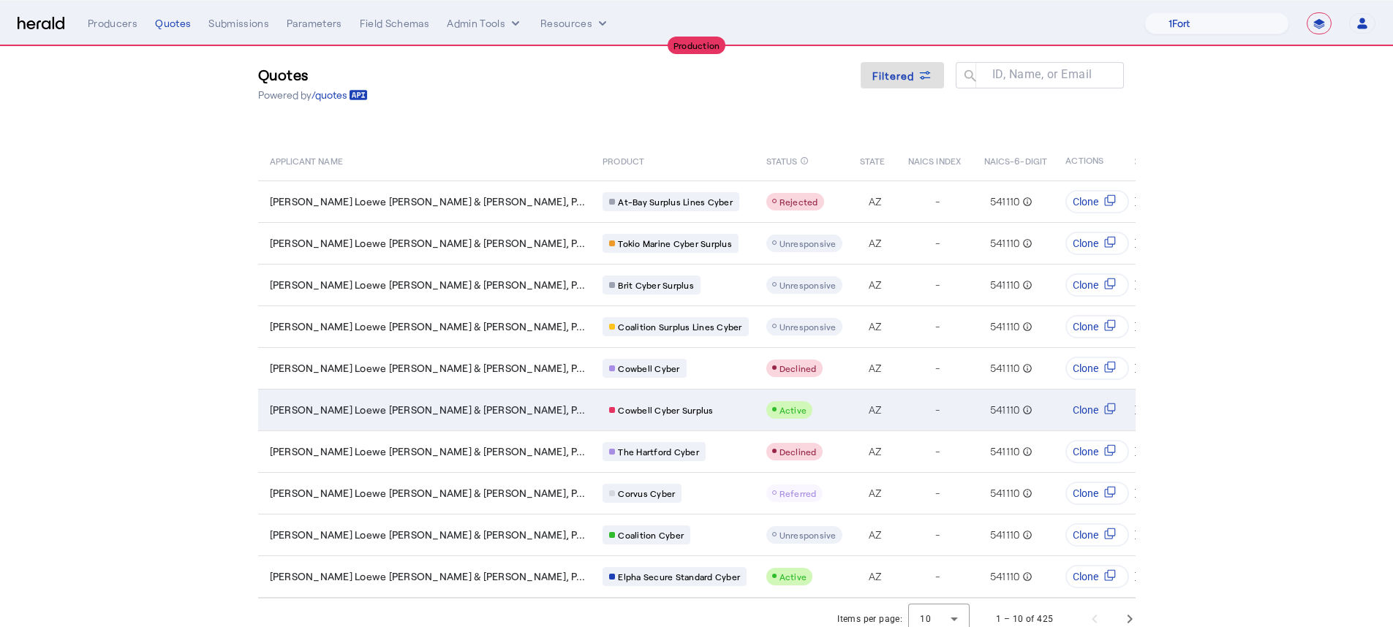
scroll to position [49, 0]
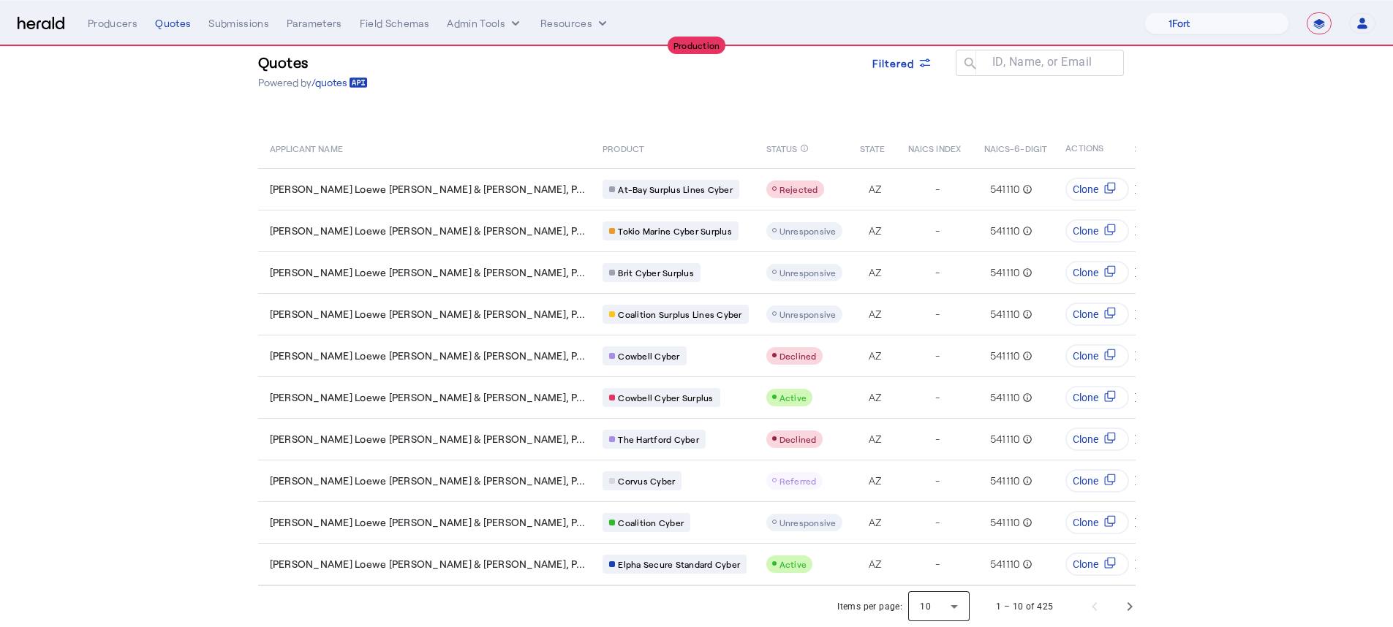
click at [921, 510] on div at bounding box center [938, 606] width 61 height 35
click at [924, 510] on mat-option "25" at bounding box center [945, 532] width 61 height 35
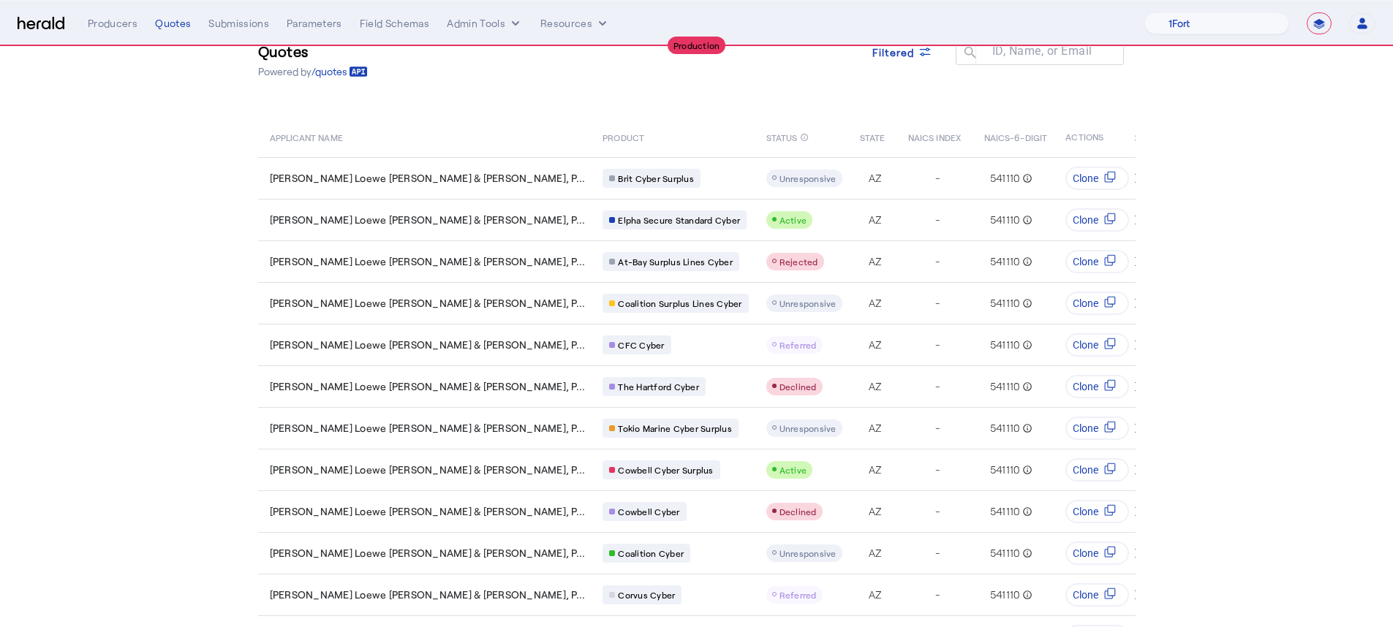
click at [170, 421] on section "Quotes Powered by /quotes Filtered ID, Name, or Email search APPLICANT NAME PRO…" at bounding box center [696, 620] width 1393 height 1244
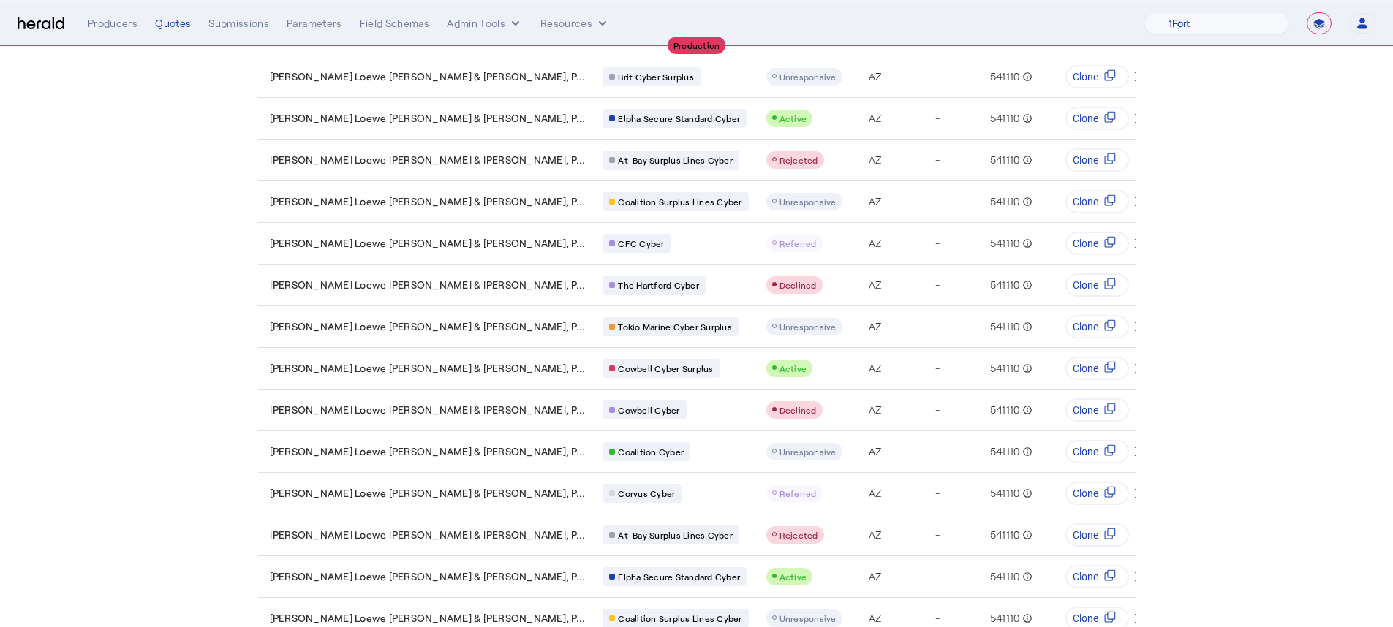
scroll to position [0, 0]
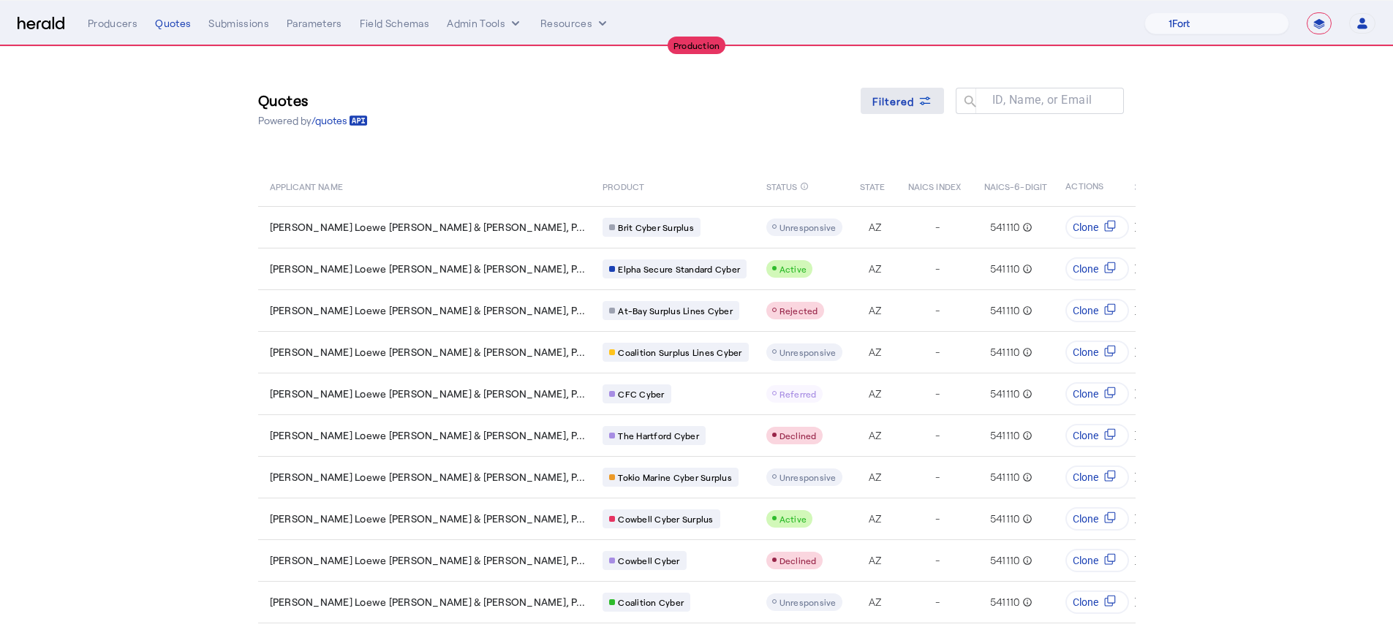
click at [891, 96] on span "Filtered" at bounding box center [893, 101] width 42 height 15
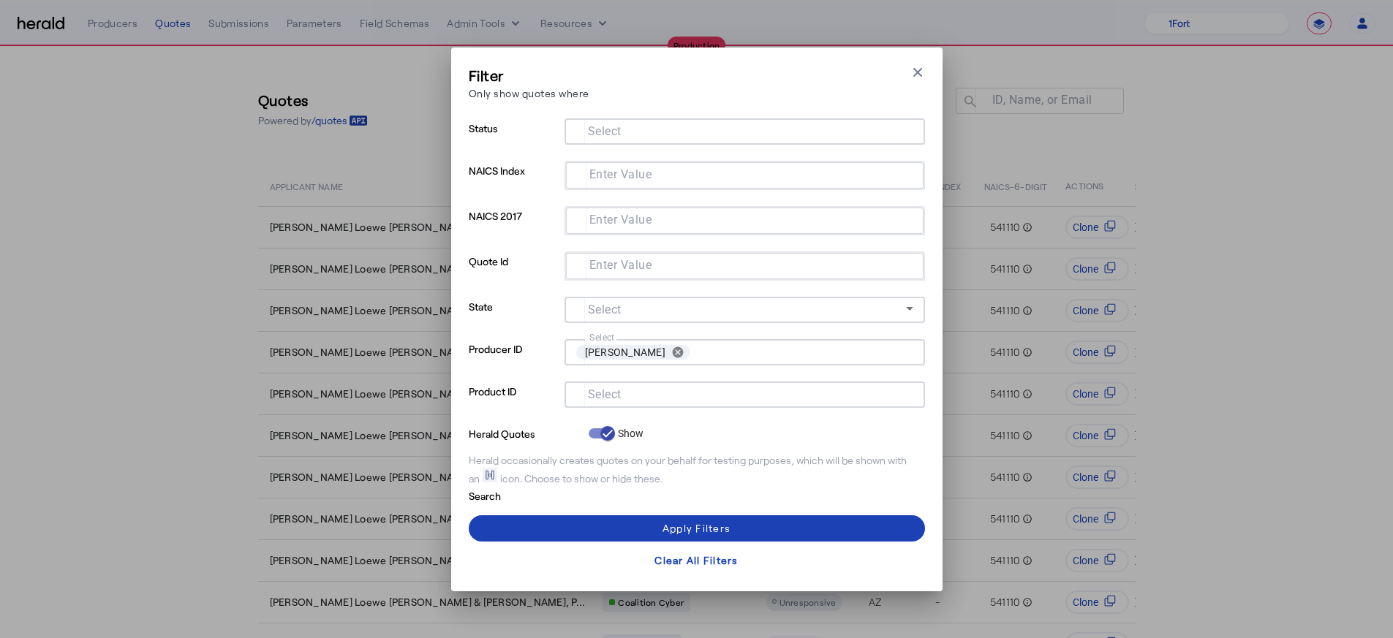
click at [662, 395] on input "Select" at bounding box center [741, 394] width 331 height 18
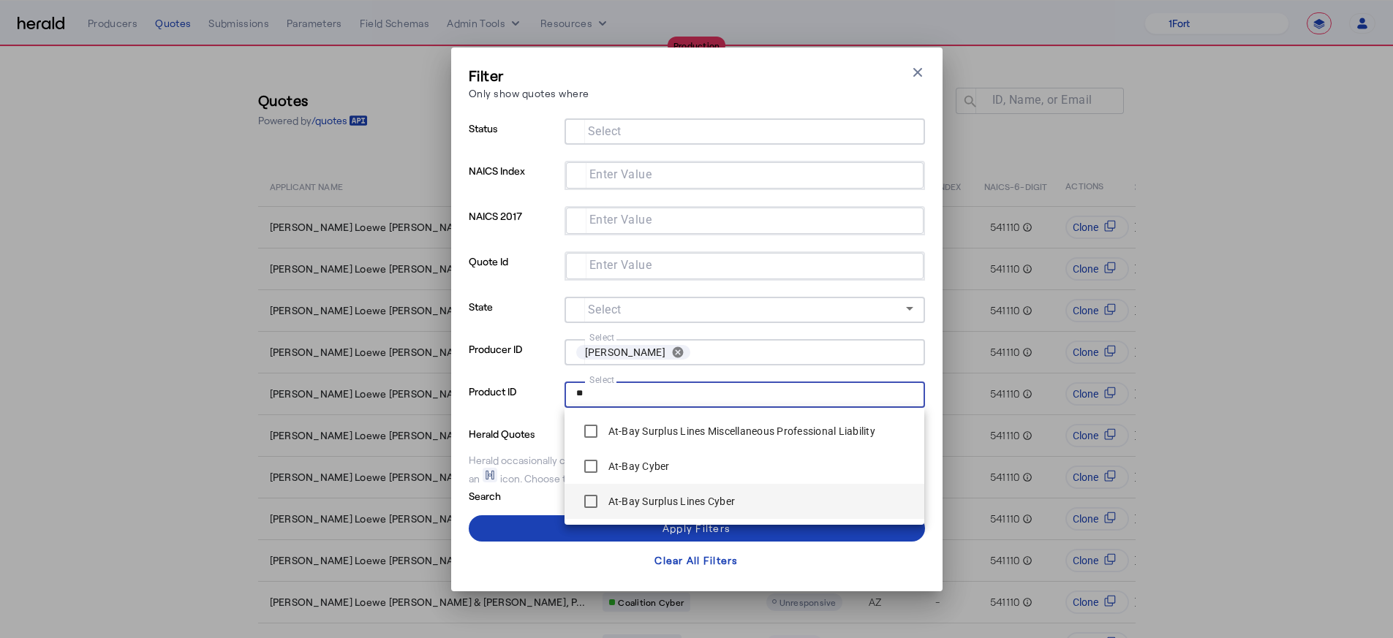
type input "**"
click at [642, 509] on div "At-Bay Surplus Lines Cyber" at bounding box center [655, 501] width 159 height 29
click at [621, 508] on div "At-Bay Surplus Lines Cyber" at bounding box center [655, 501] width 159 height 29
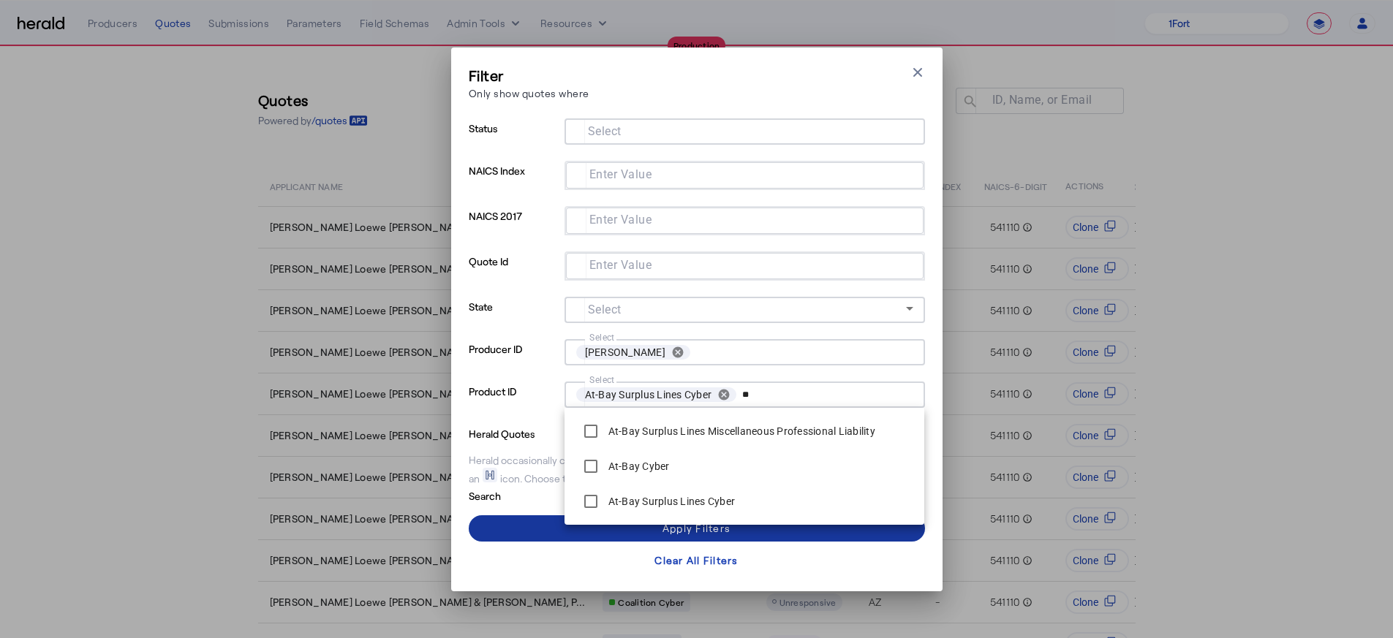
click at [514, 510] on span at bounding box center [697, 528] width 456 height 35
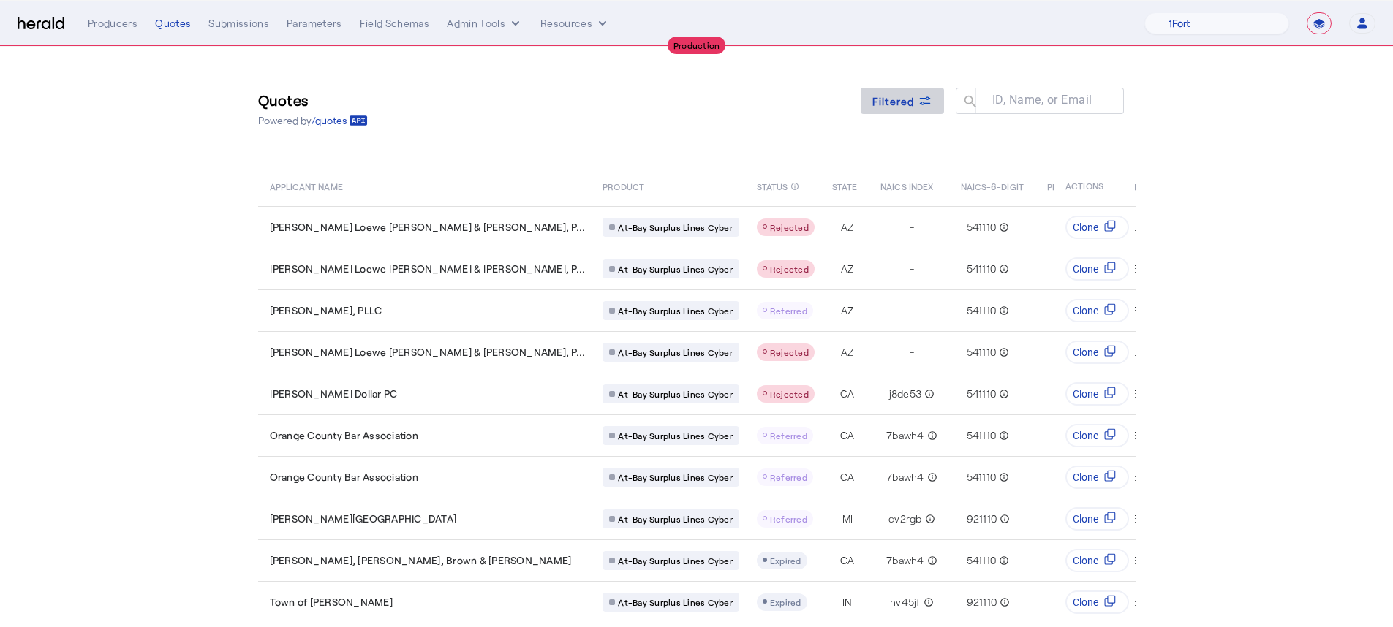
click at [893, 100] on span "Filtered" at bounding box center [893, 101] width 42 height 15
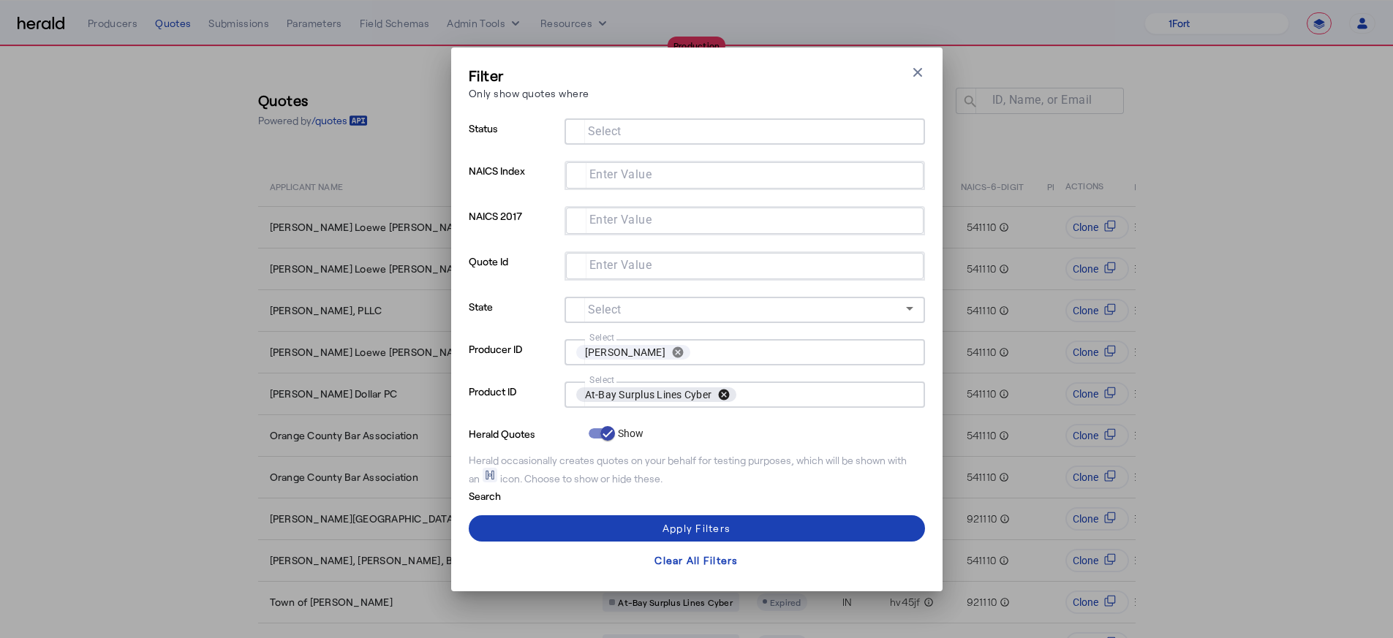
click at [728, 394] on button "cancel" at bounding box center [723, 394] width 25 height 13
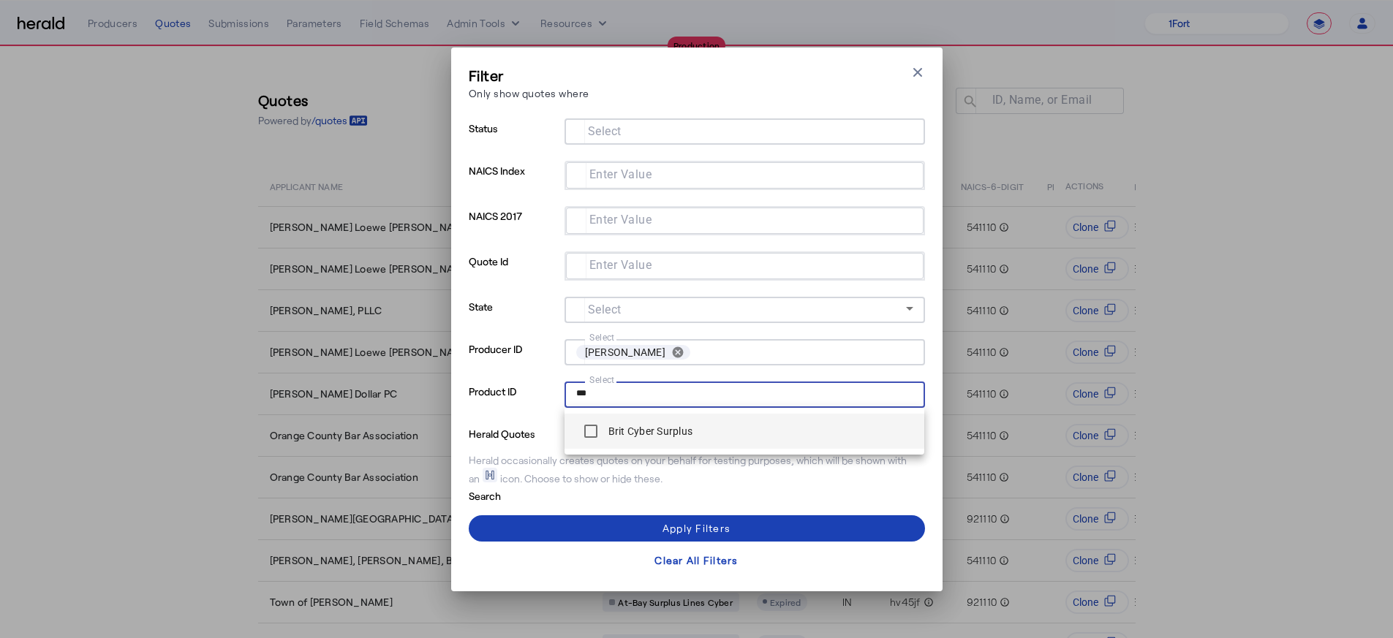
type input "***"
click at [687, 430] on label "Brit Cyber Surplus" at bounding box center [649, 431] width 88 height 15
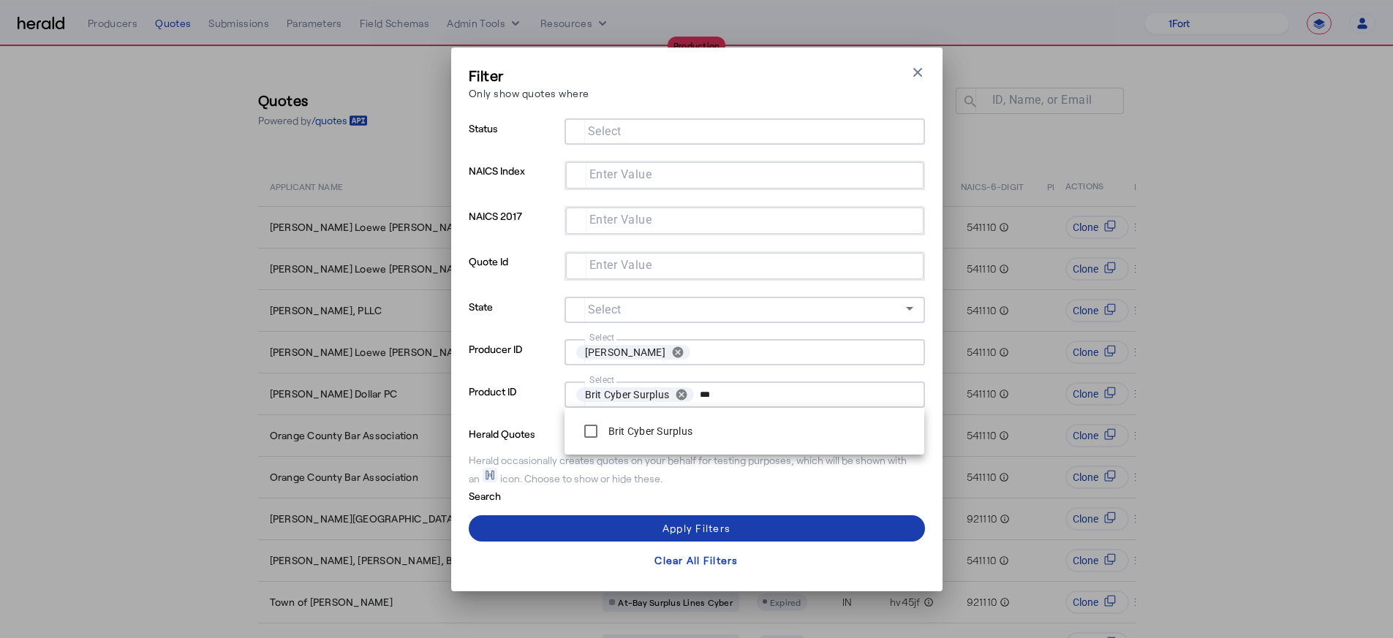
click at [719, 510] on div "Apply Filters" at bounding box center [696, 528] width 68 height 15
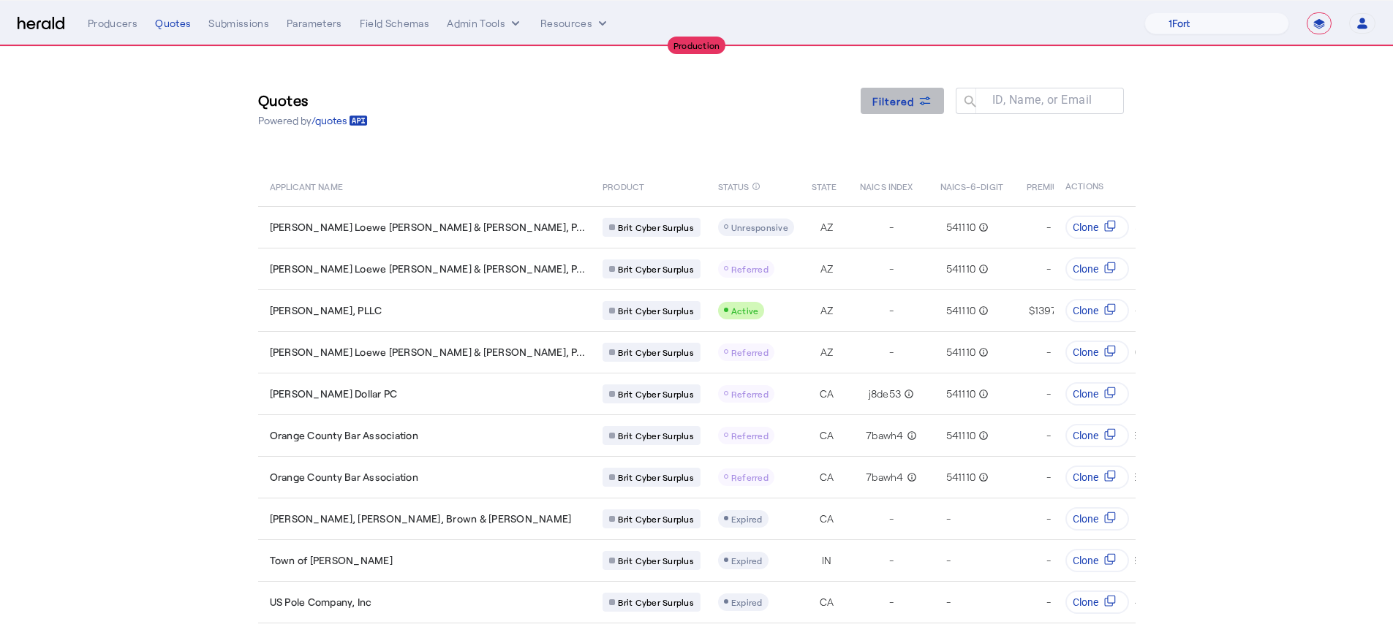
click at [904, 100] on span "Filtered" at bounding box center [893, 101] width 42 height 15
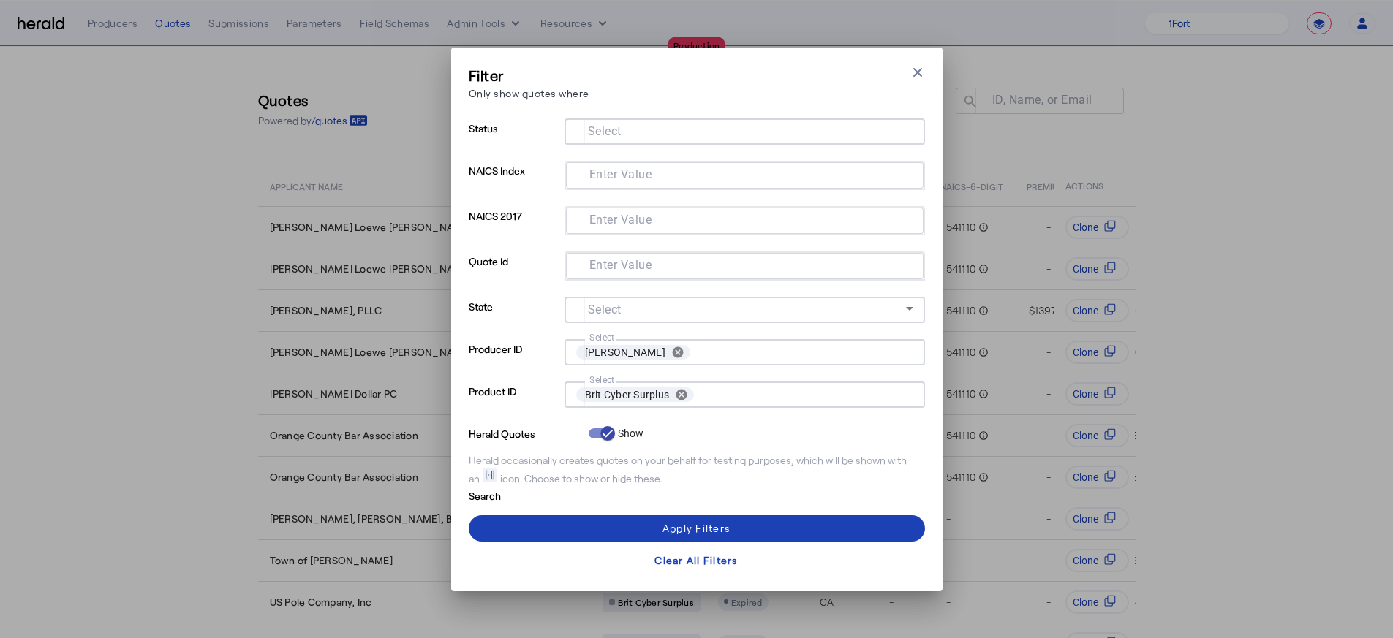
click at [1052, 301] on div "Filter Only show quotes where Close modal Status Select NAICS Index Enter Value…" at bounding box center [696, 319] width 1393 height 638
click at [1052, 303] on div "Filter Only show quotes where Close modal Status Select NAICS Index Enter Value…" at bounding box center [696, 319] width 1393 height 638
click at [679, 395] on button "cancel" at bounding box center [681, 394] width 25 height 13
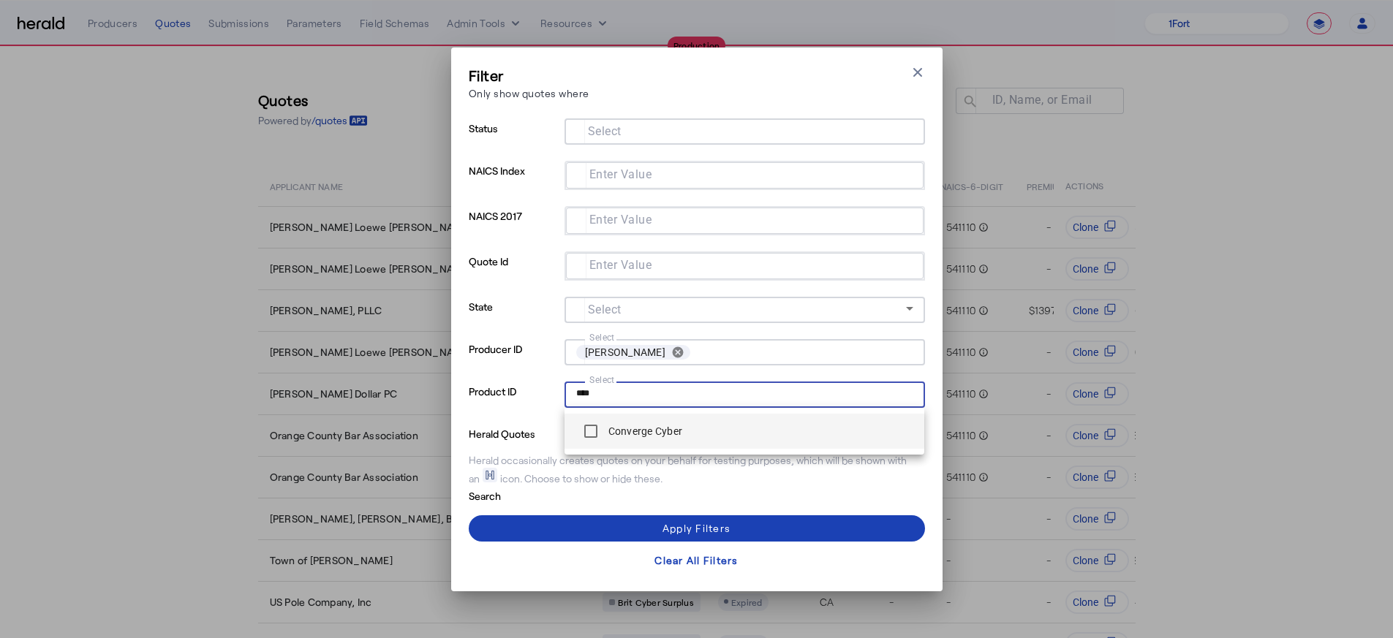
type input "****"
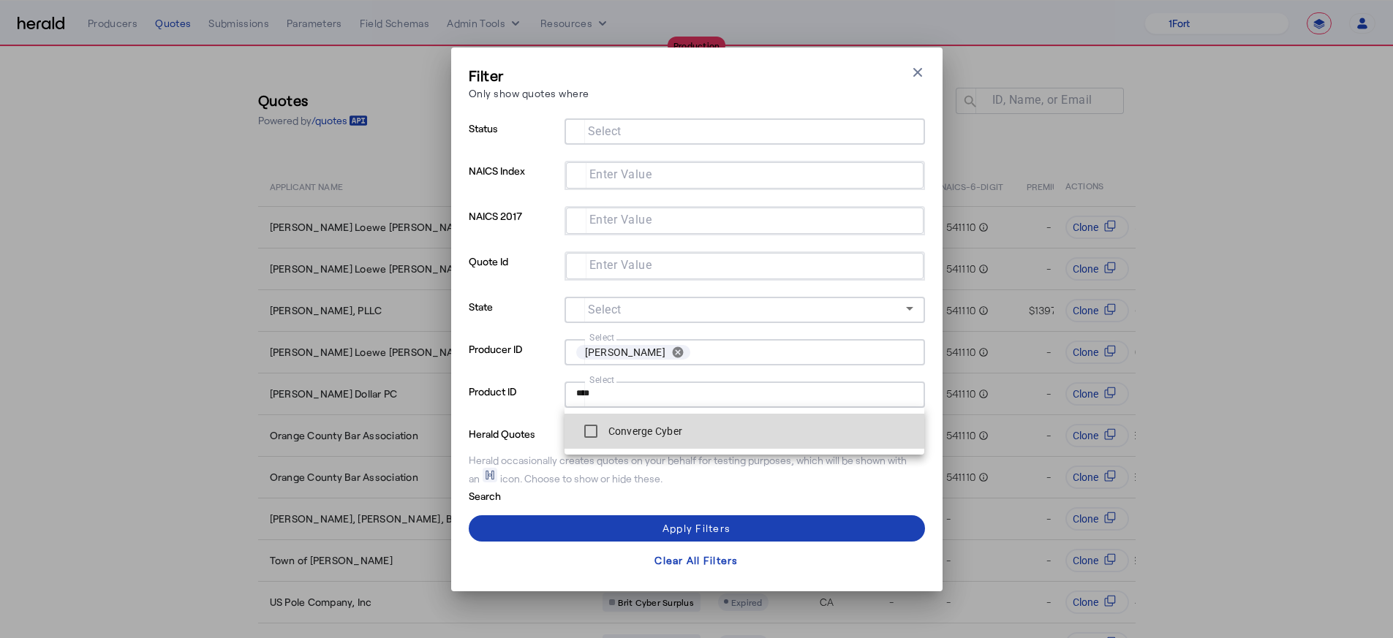
click at [708, 431] on span "Converge Cyber" at bounding box center [744, 431] width 337 height 29
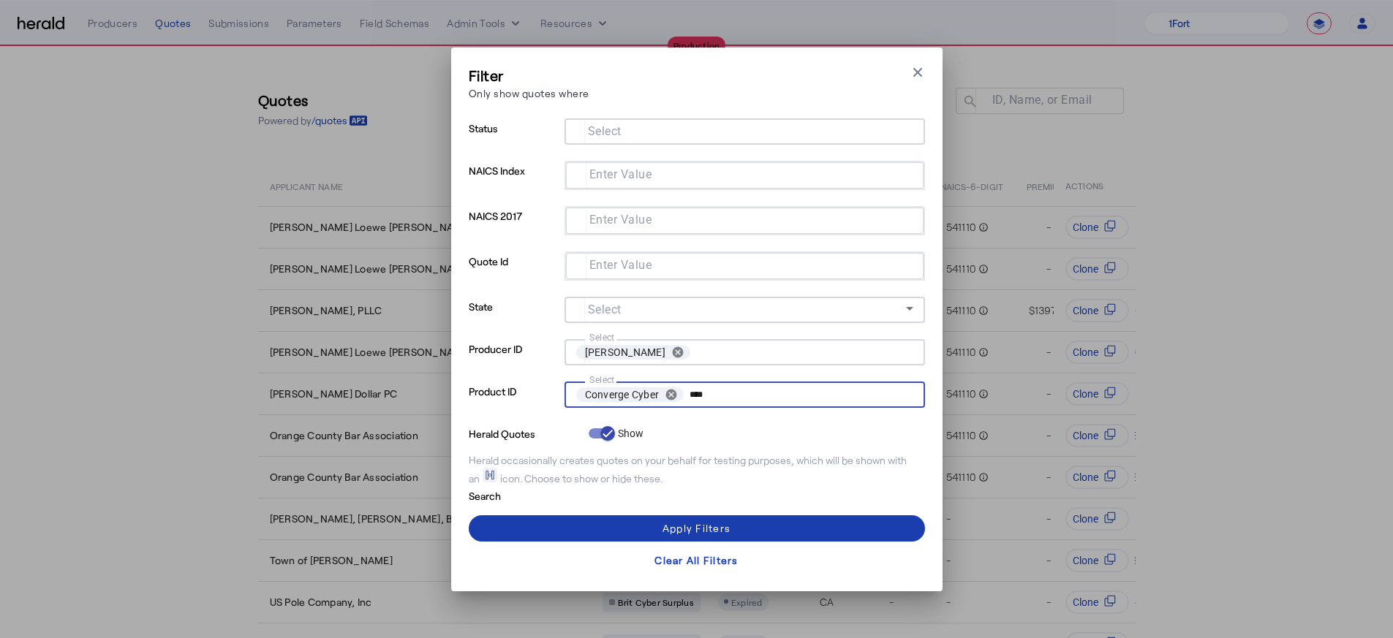
click at [703, 510] on span at bounding box center [697, 528] width 456 height 35
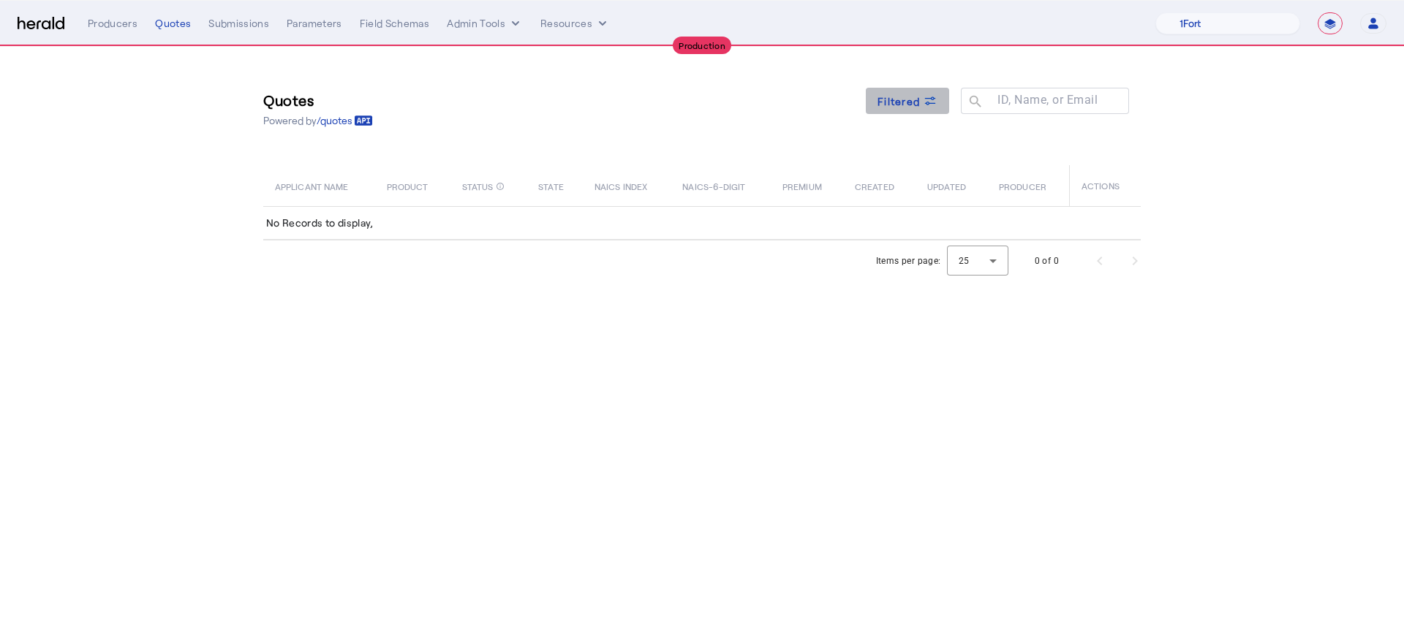
click at [907, 108] on span "Filtered" at bounding box center [898, 101] width 42 height 15
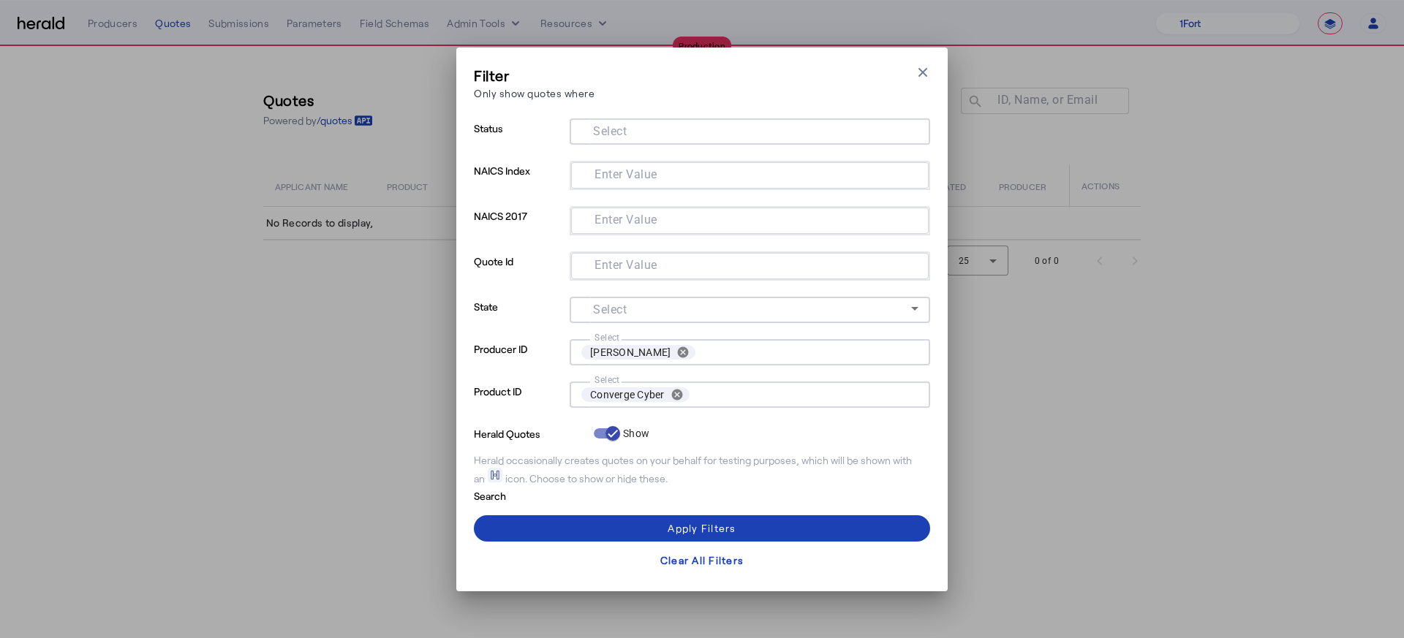
click at [274, 219] on div "Filter Only show quotes where Close modal Status Select NAICS Index Enter Value…" at bounding box center [702, 319] width 1404 height 638
click at [677, 396] on button "cancel" at bounding box center [677, 394] width 25 height 13
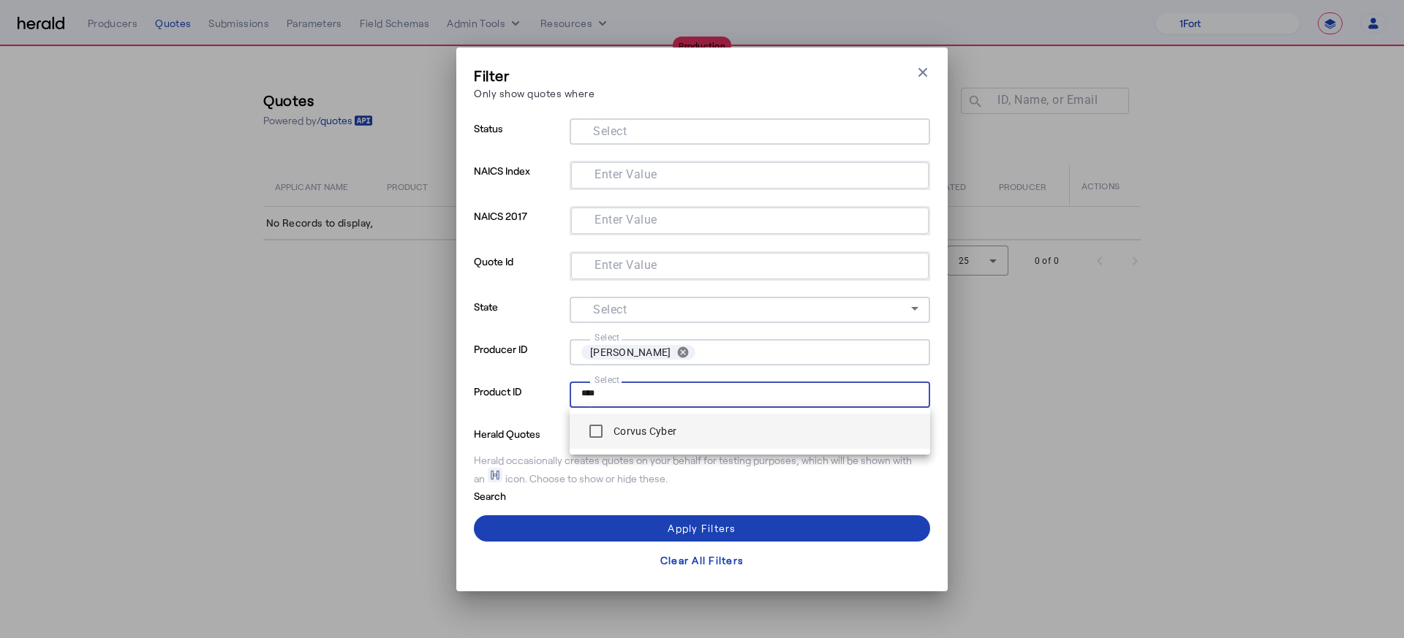
type input "****"
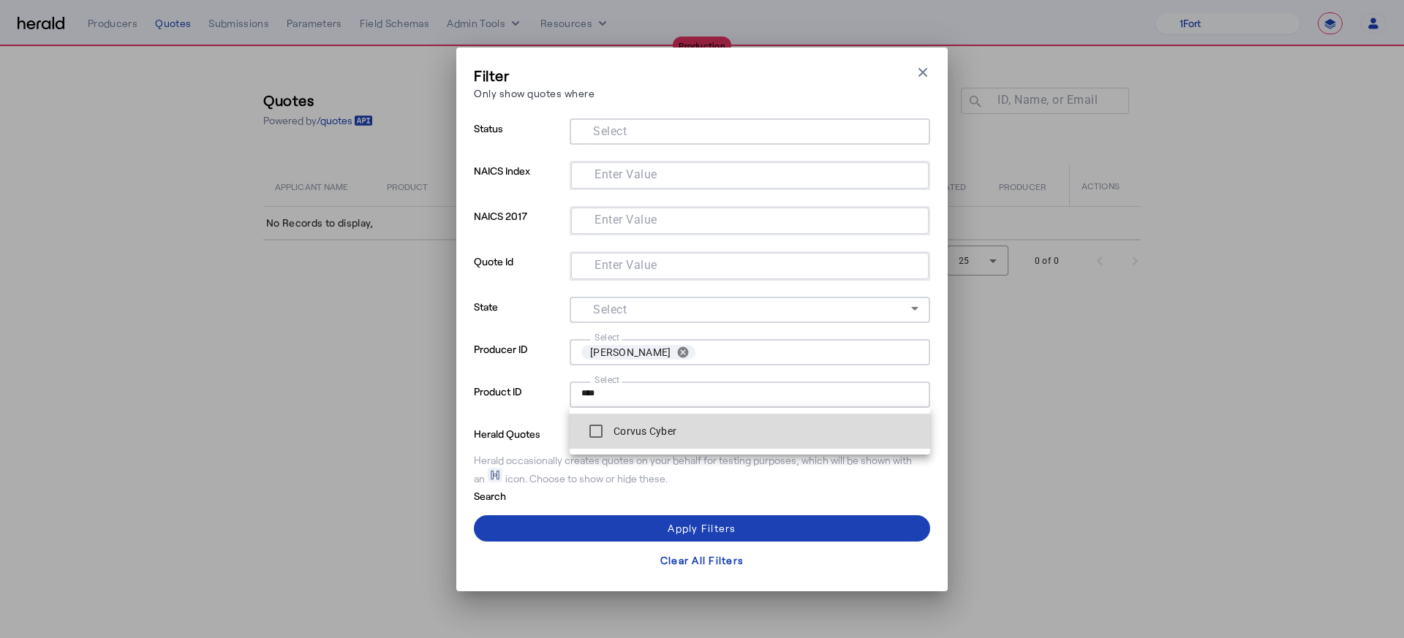
click at [735, 431] on span "Corvus Cyber" at bounding box center [749, 431] width 337 height 29
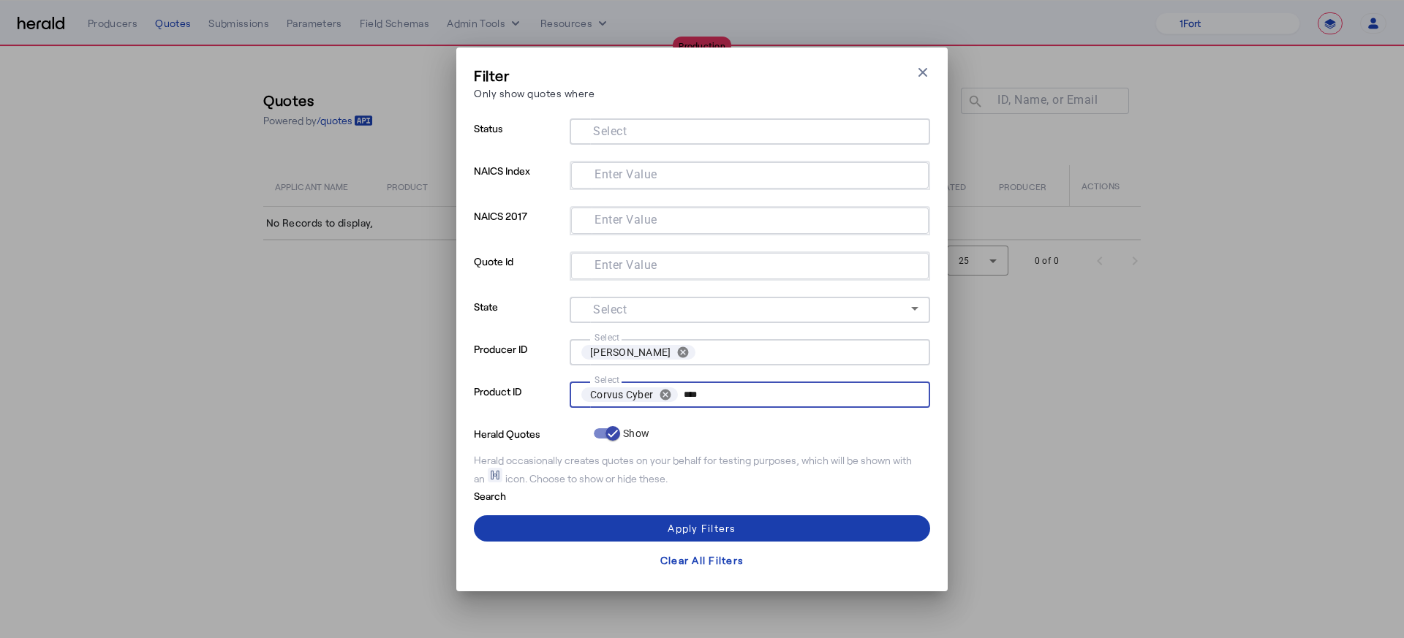
click at [711, 510] on div "Apply Filters" at bounding box center [701, 528] width 68 height 15
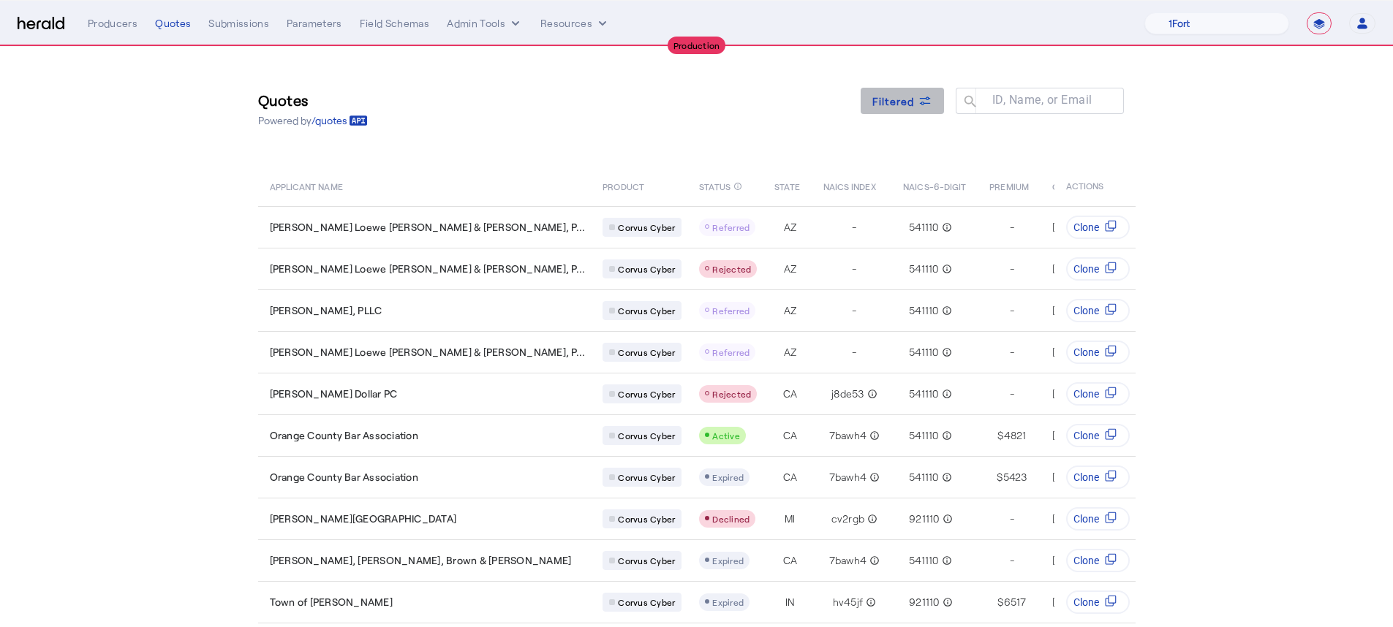
click at [924, 91] on span at bounding box center [901, 100] width 83 height 35
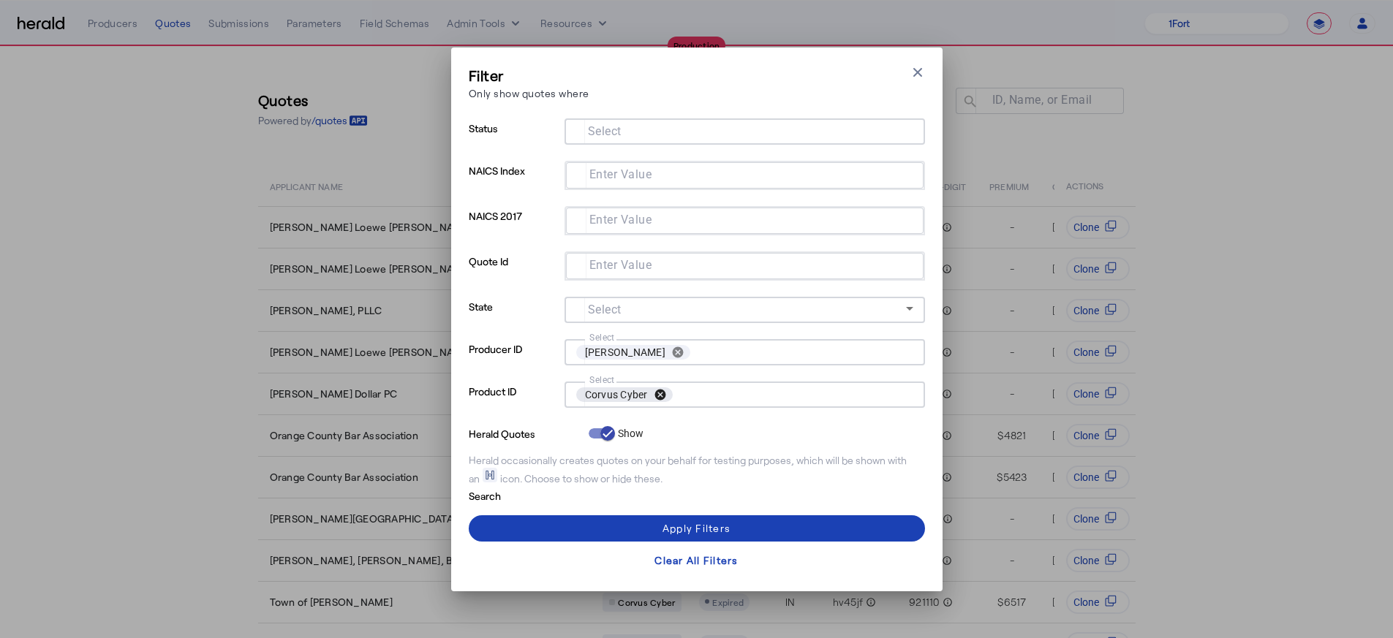
click at [657, 393] on button "cancel" at bounding box center [660, 394] width 25 height 13
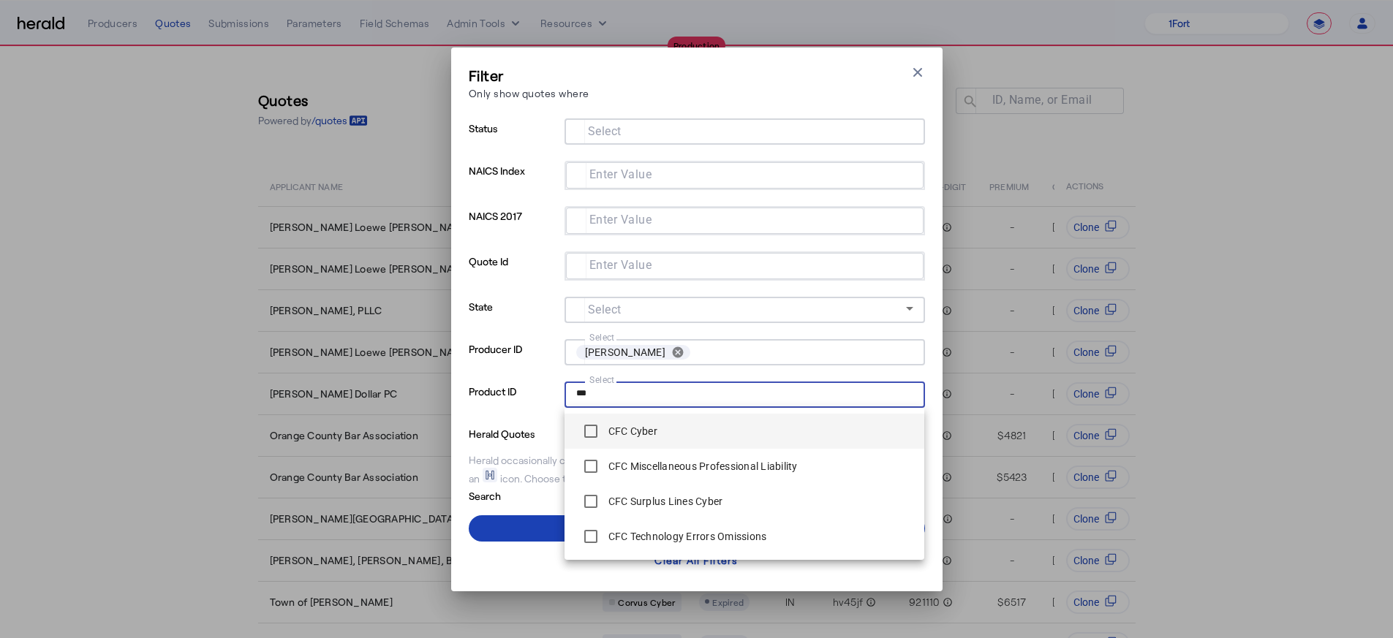
type input "***"
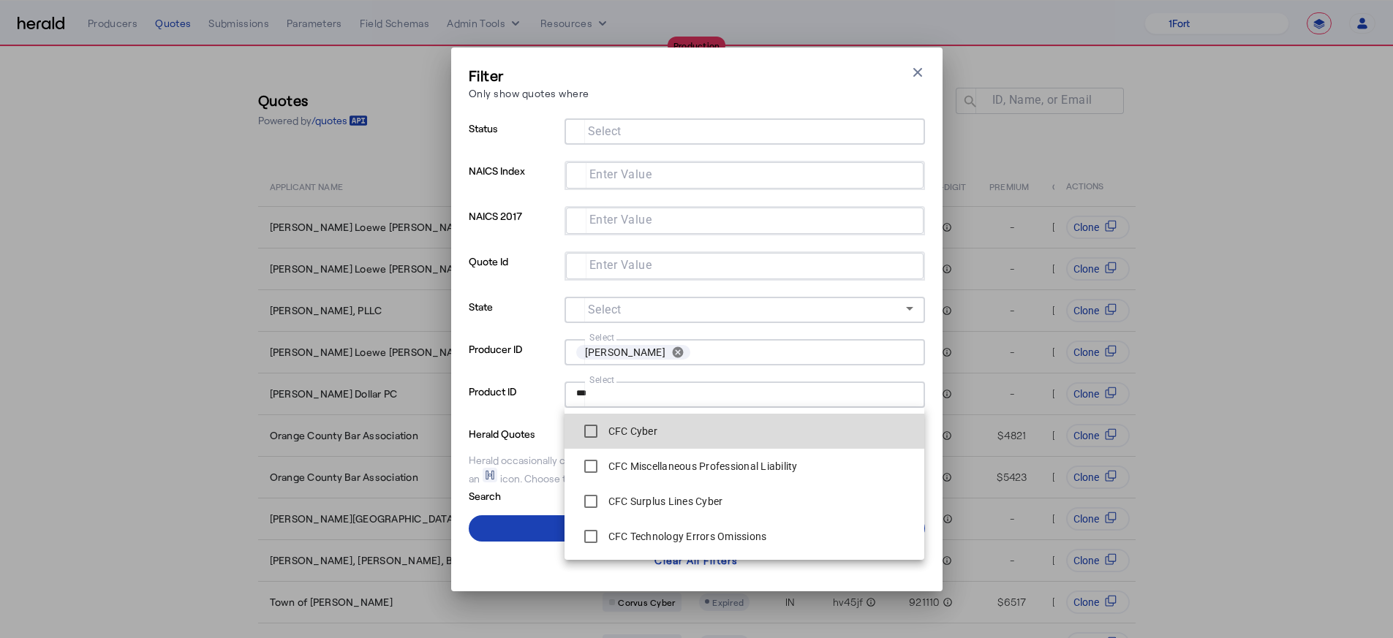
click at [651, 436] on label "CFC Cyber" at bounding box center [631, 431] width 52 height 15
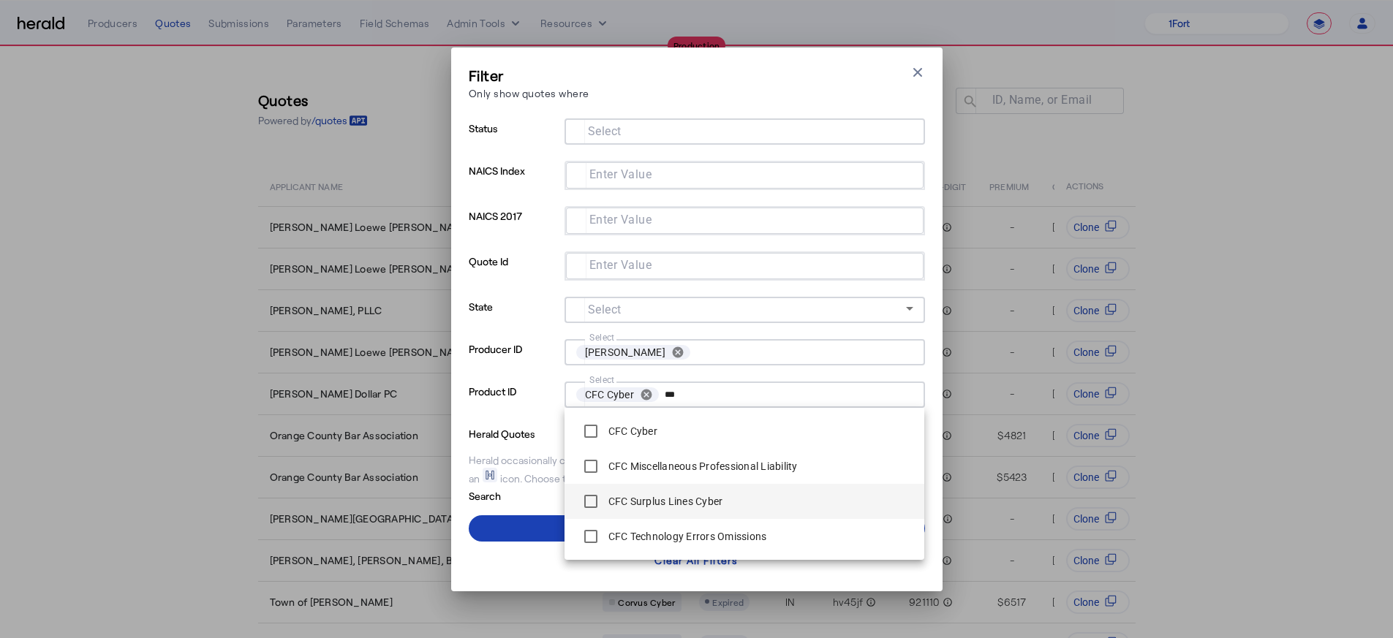
click at [648, 507] on label "CFC Surplus Lines Cyber" at bounding box center [664, 501] width 118 height 15
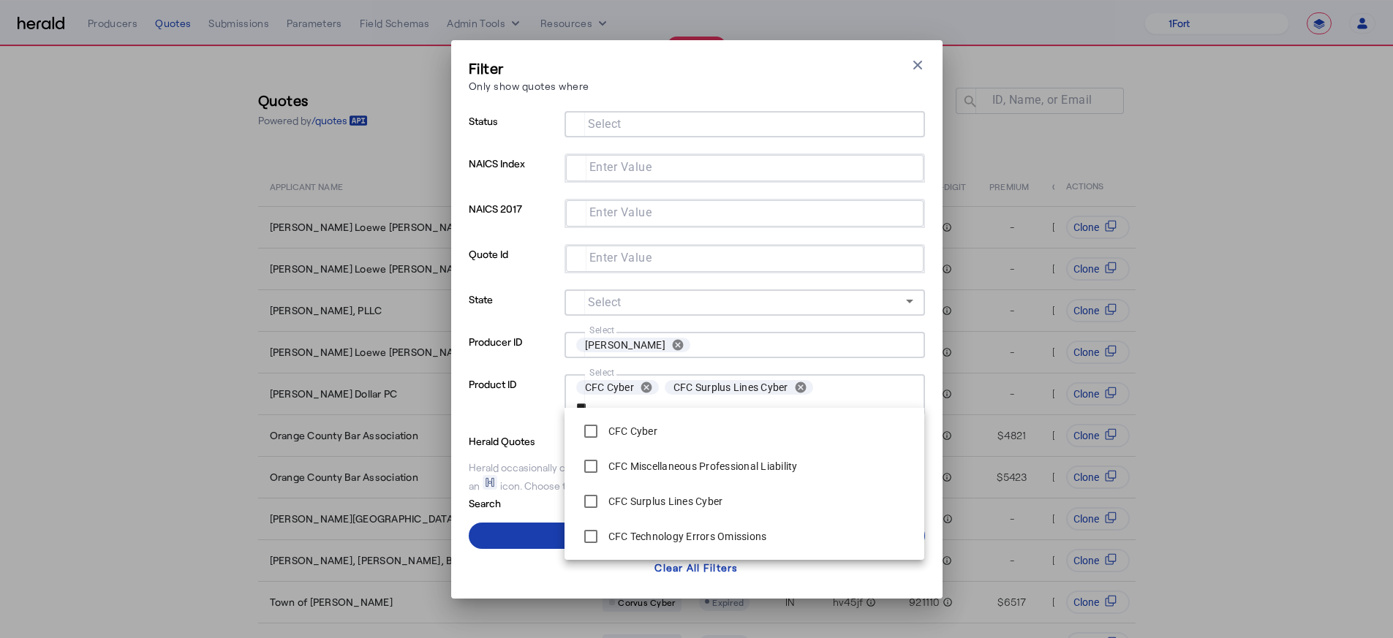
click at [502, 510] on span at bounding box center [697, 535] width 456 height 35
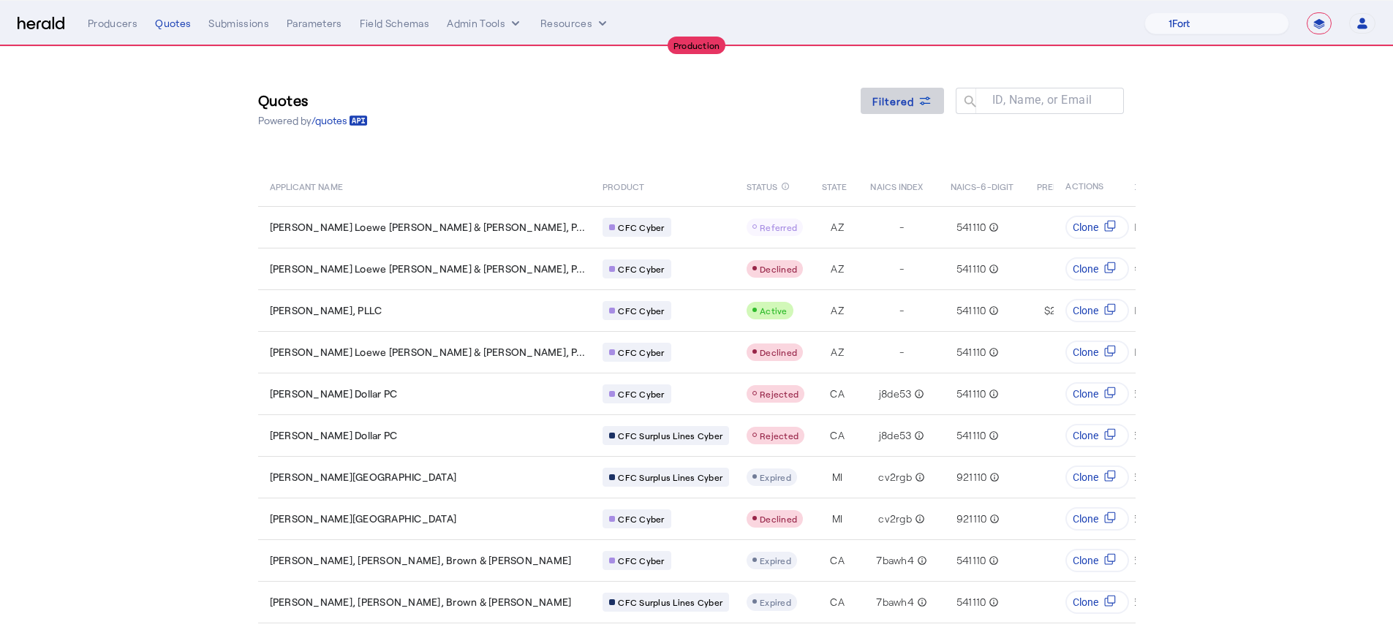
click at [893, 95] on span "Filtered" at bounding box center [893, 101] width 42 height 15
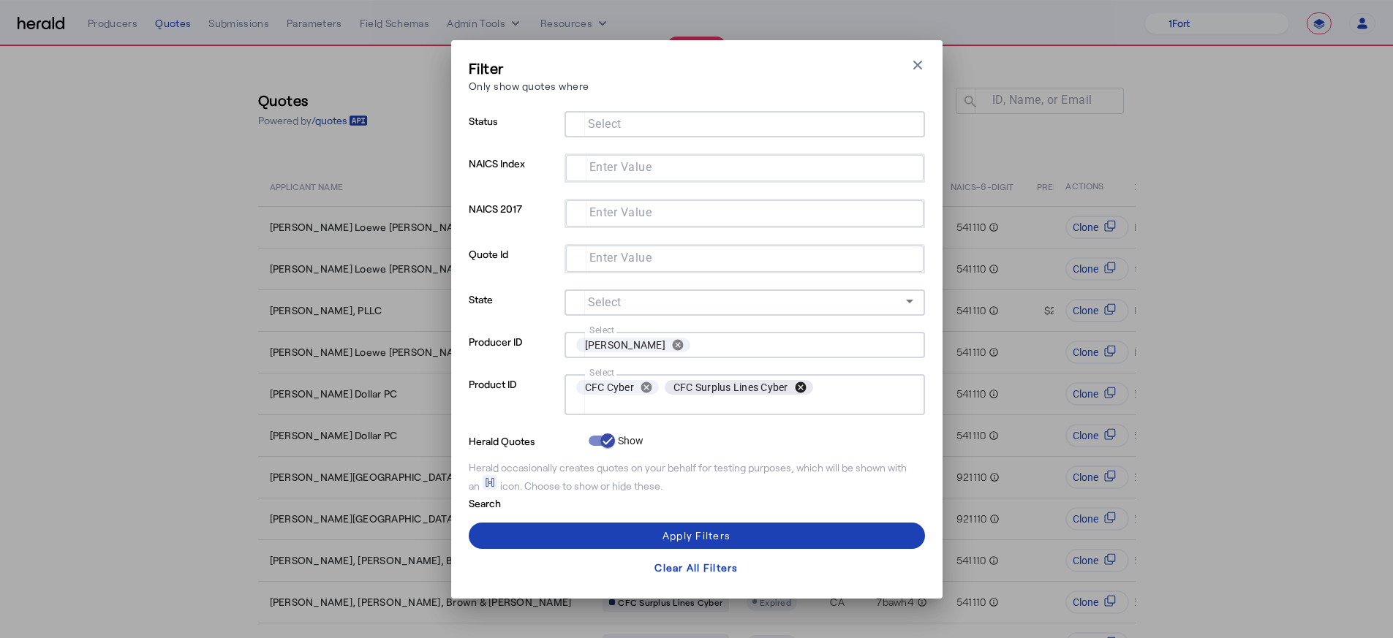
click at [798, 382] on button "cancel" at bounding box center [800, 387] width 25 height 13
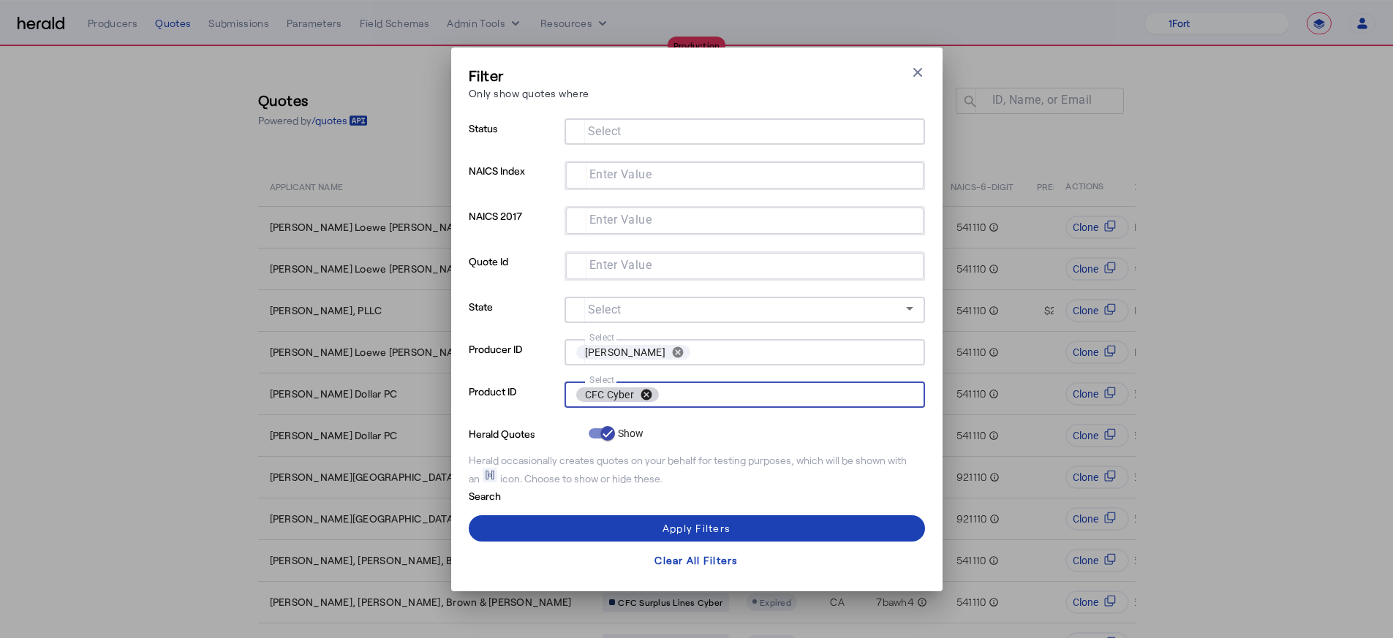
click at [646, 394] on button "cancel" at bounding box center [646, 394] width 25 height 13
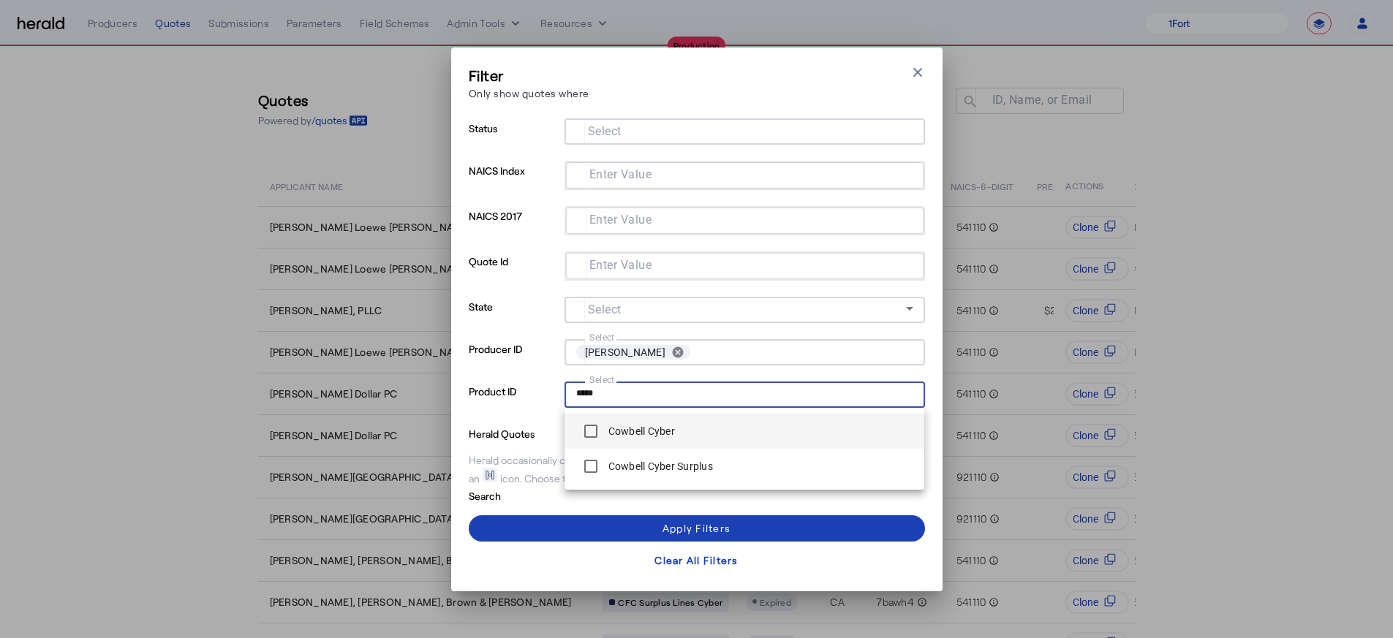
type input "*****"
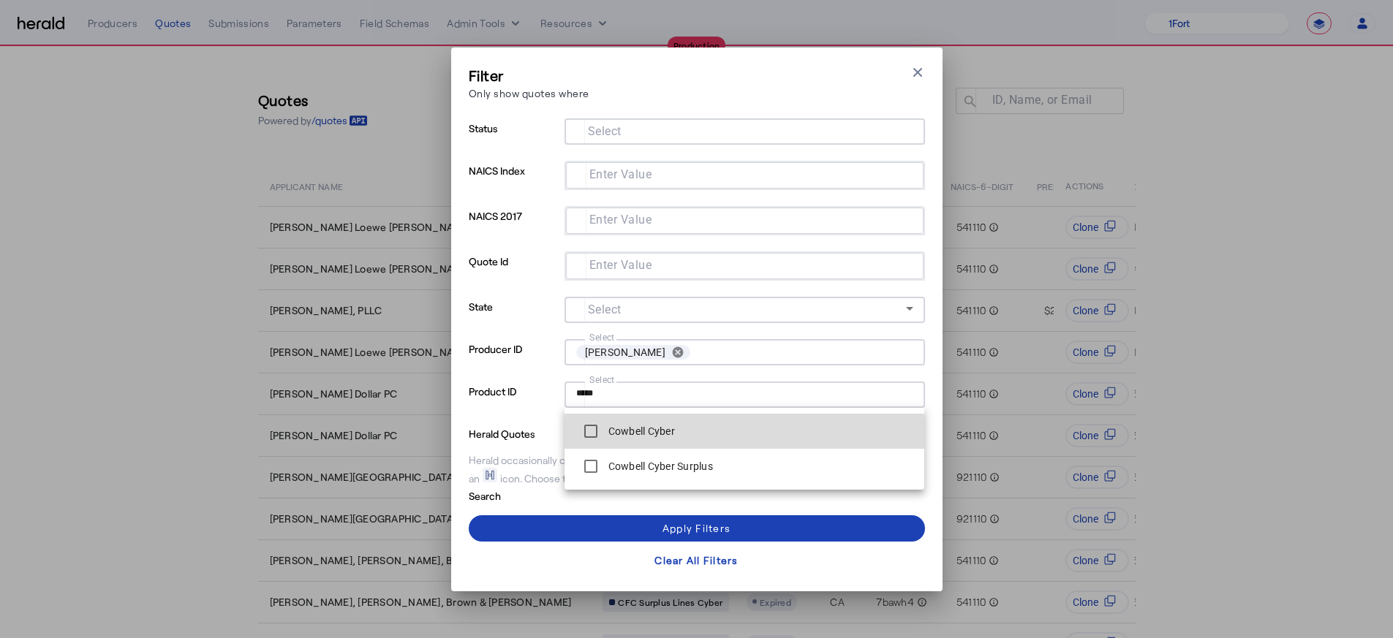
click at [667, 423] on div "Cowbell Cyber" at bounding box center [625, 431] width 99 height 29
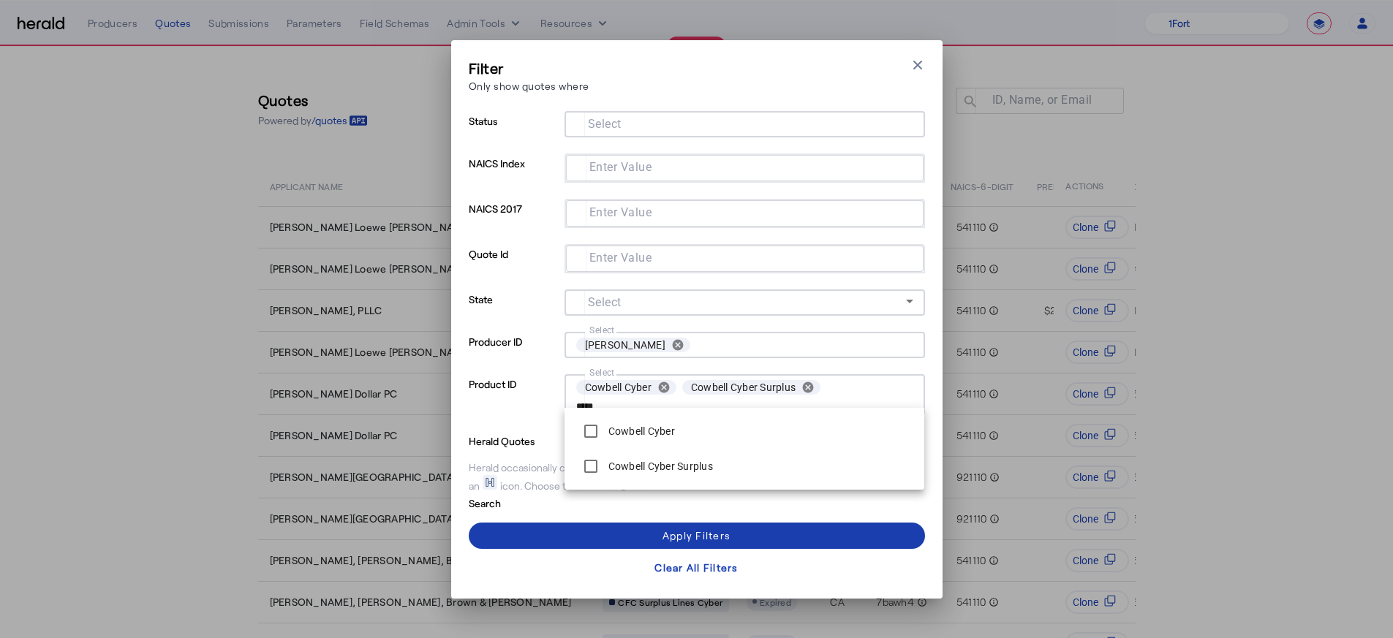
click at [648, 510] on span at bounding box center [697, 535] width 456 height 35
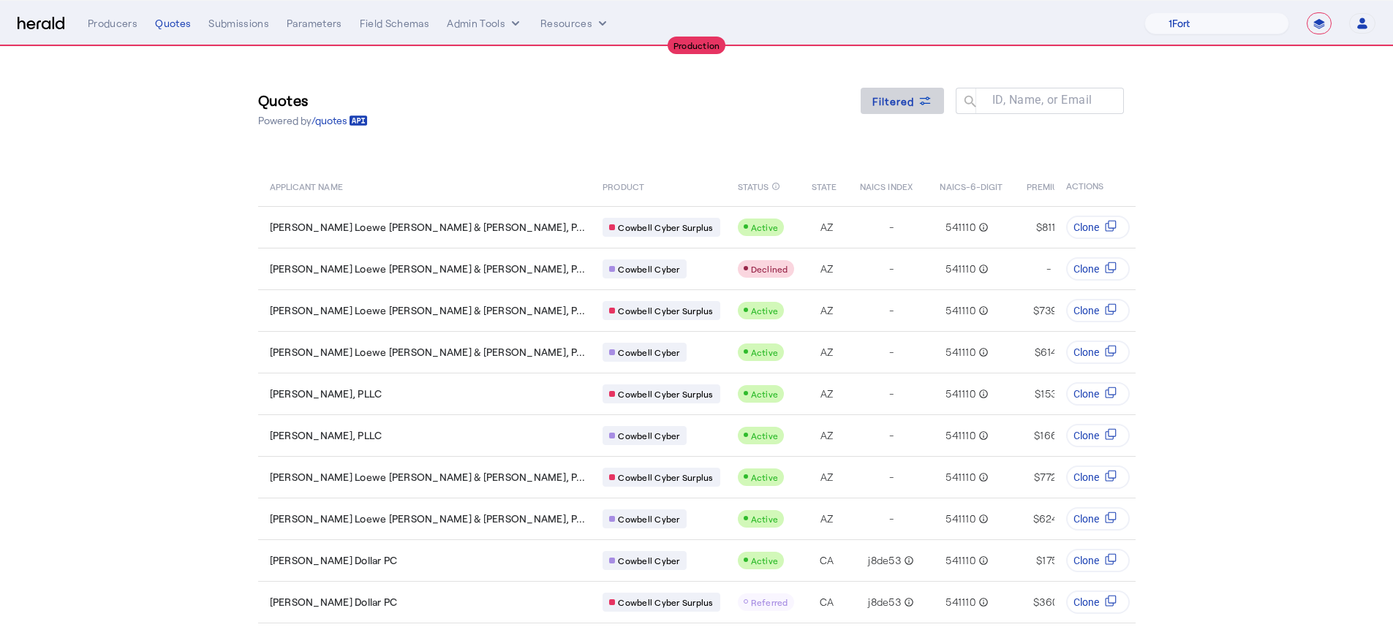
click at [885, 105] on span "Filtered" at bounding box center [893, 101] width 42 height 15
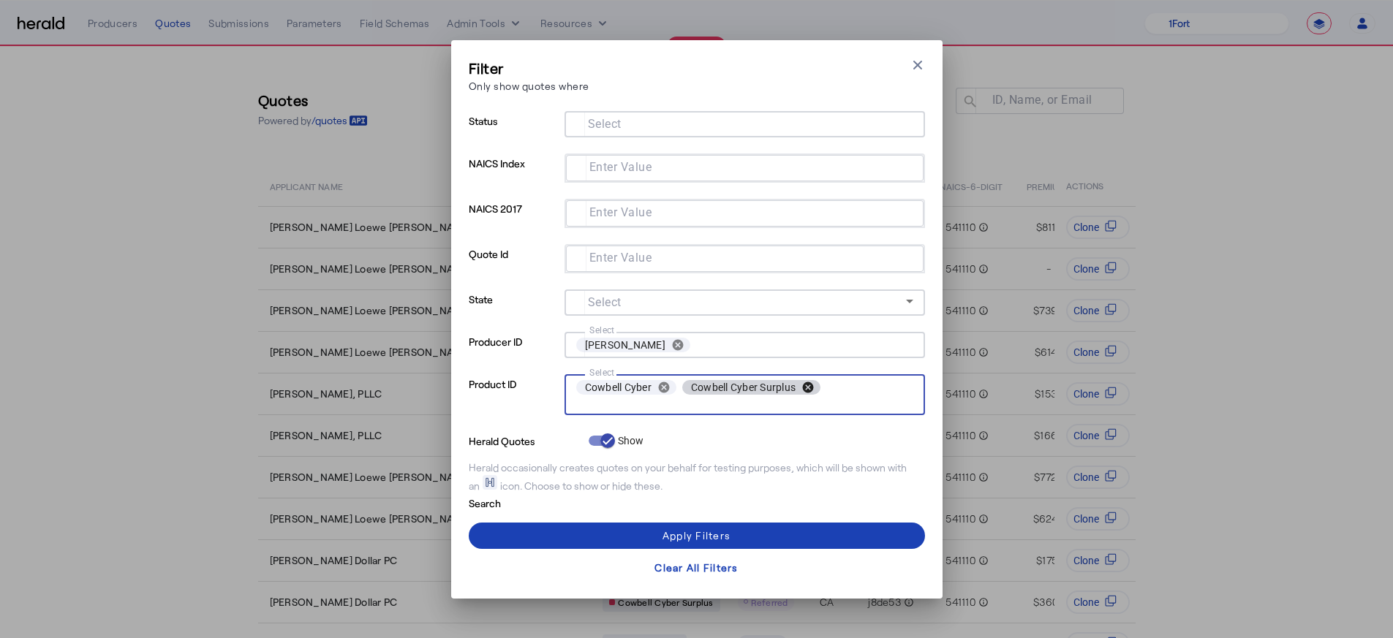
click at [814, 387] on button "cancel" at bounding box center [807, 387] width 25 height 13
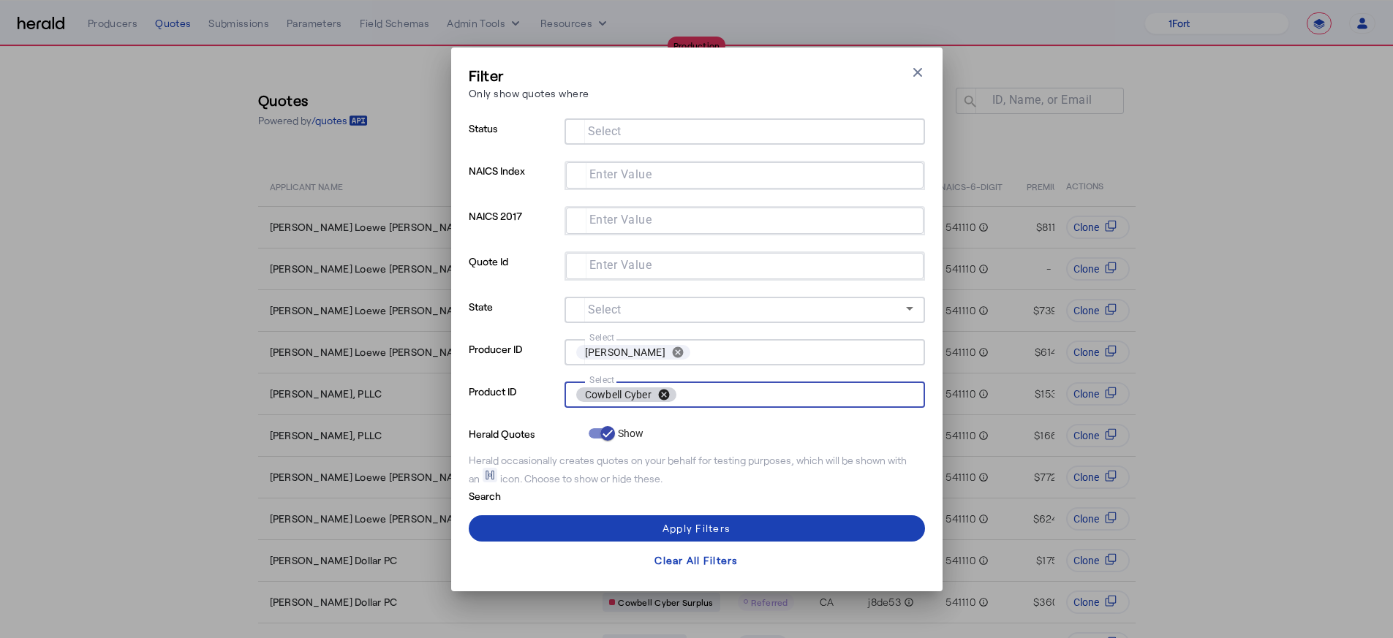
click at [660, 396] on button "cancel" at bounding box center [663, 394] width 25 height 13
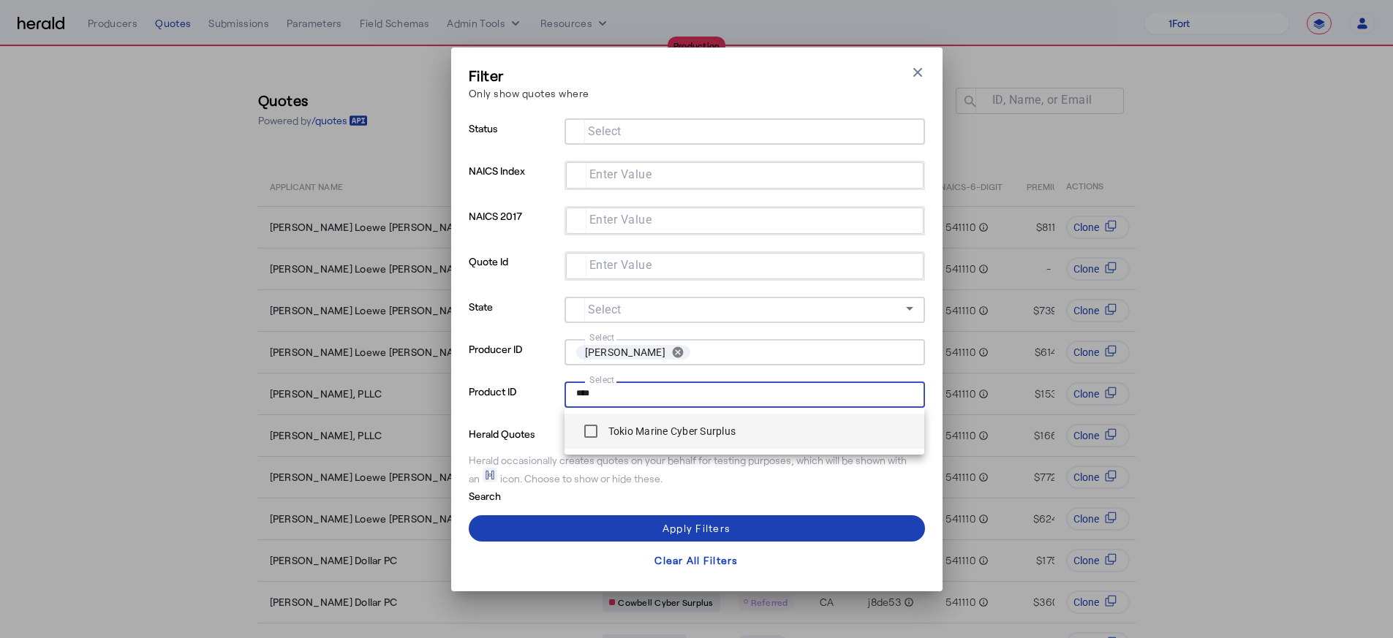
type input "****"
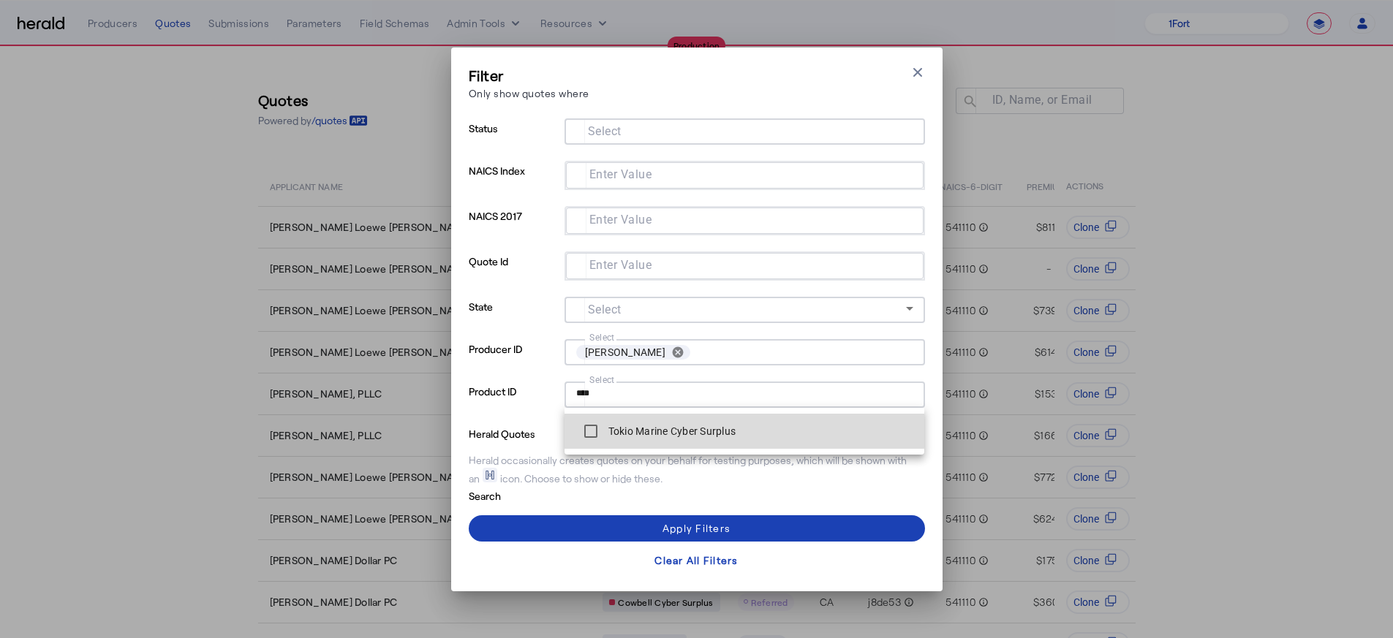
click at [666, 434] on label "Tokio Marine Cyber Surplus" at bounding box center [670, 431] width 131 height 15
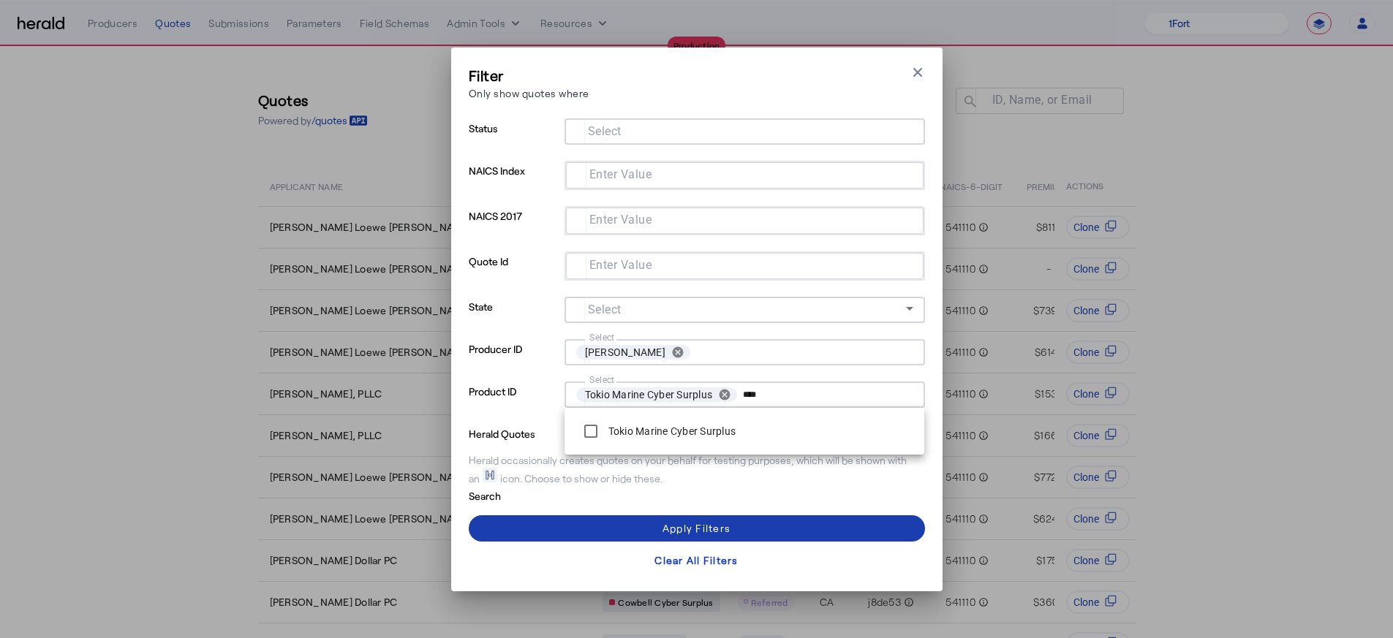
click at [725, 510] on div "Apply Filters" at bounding box center [696, 528] width 68 height 15
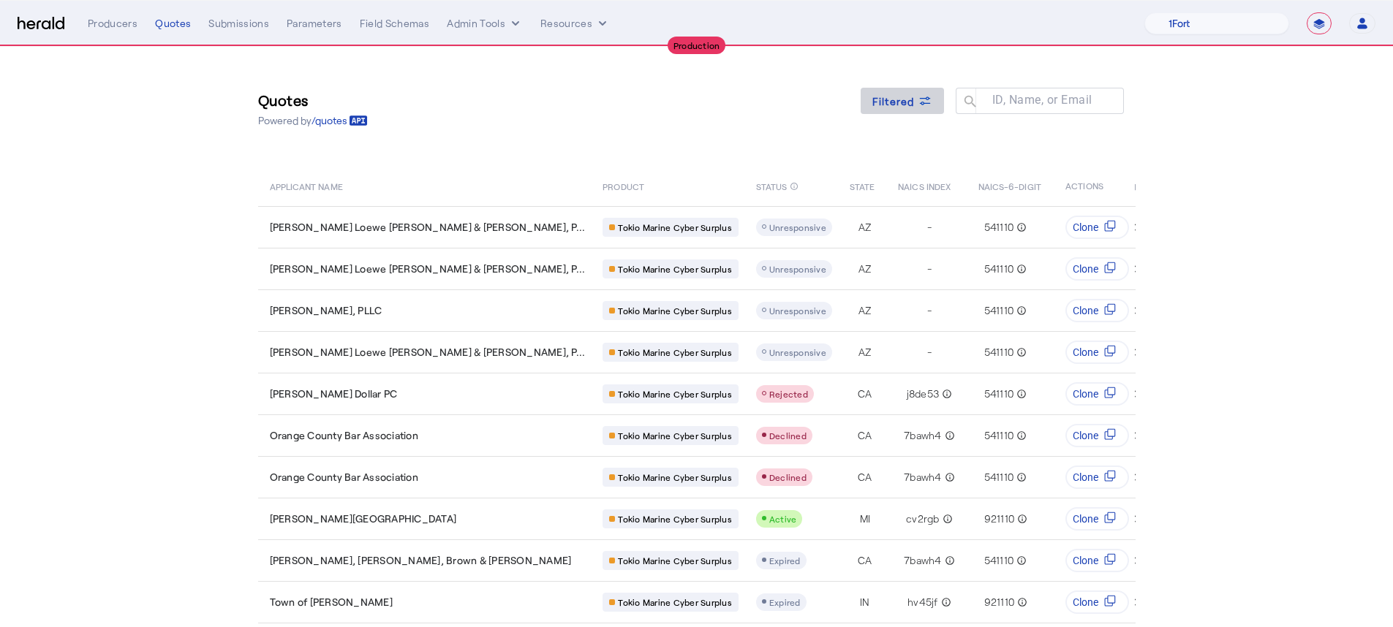
click at [923, 97] on icon at bounding box center [925, 101] width 15 height 15
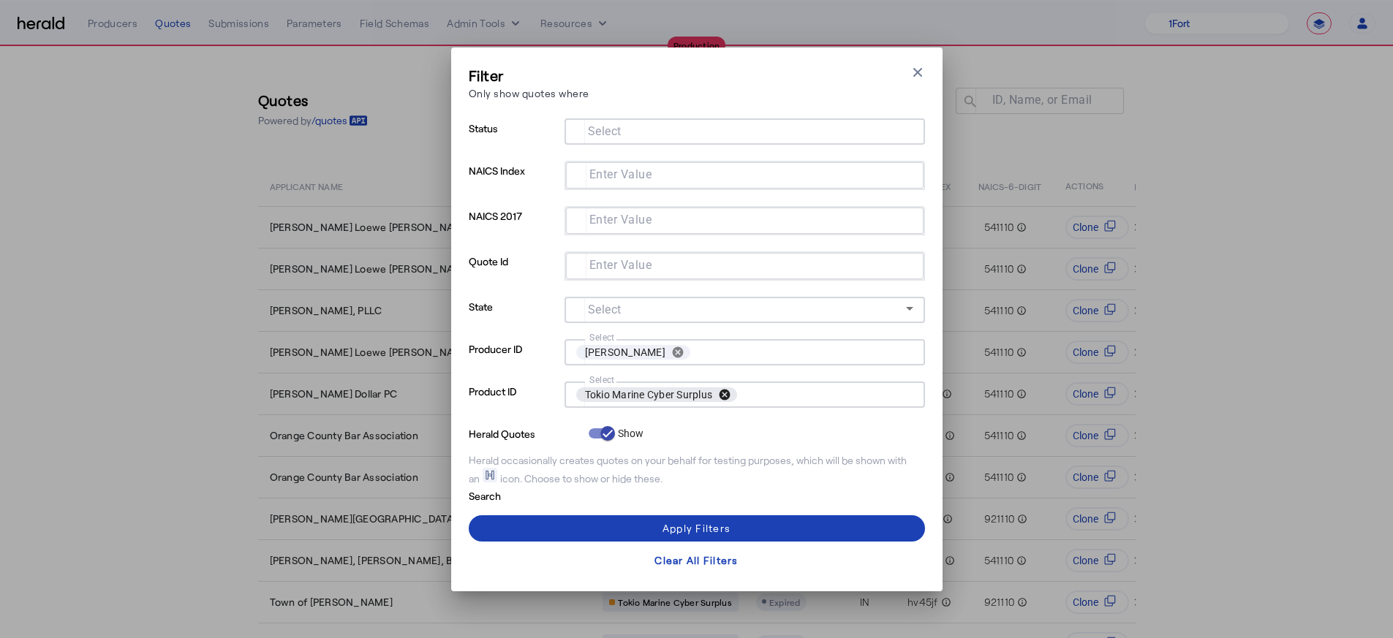
click at [721, 390] on button "cancel" at bounding box center [724, 394] width 25 height 13
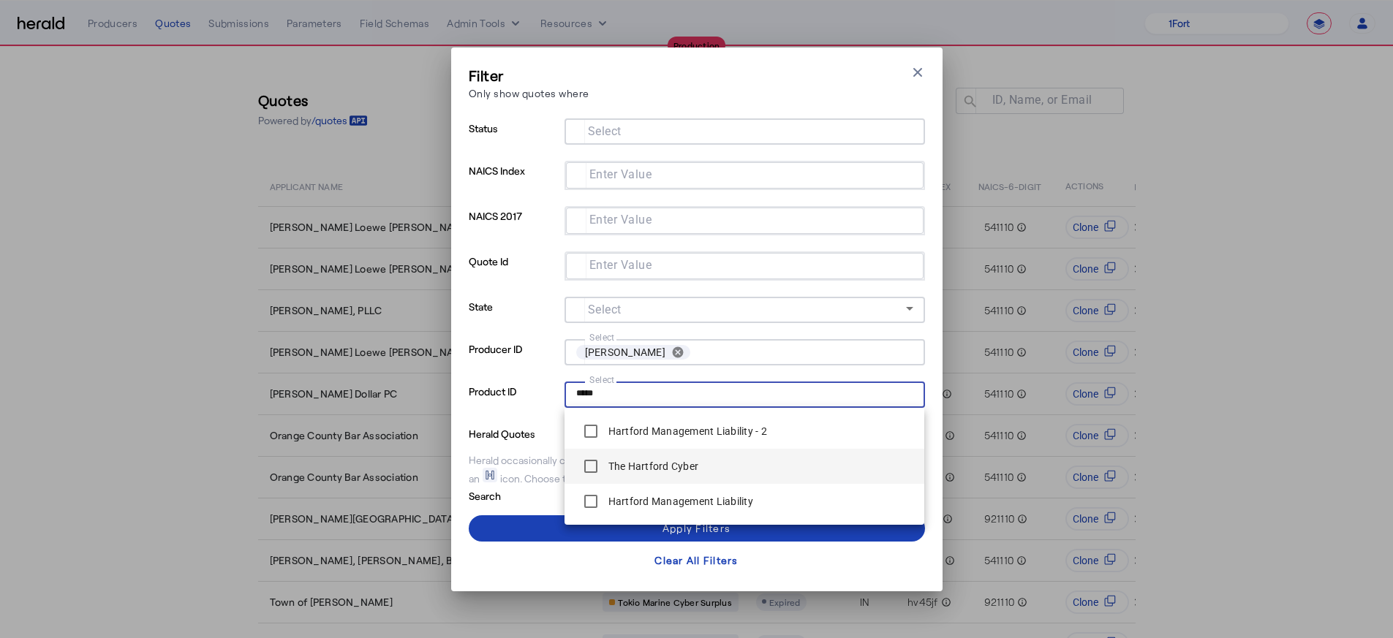
type input "*****"
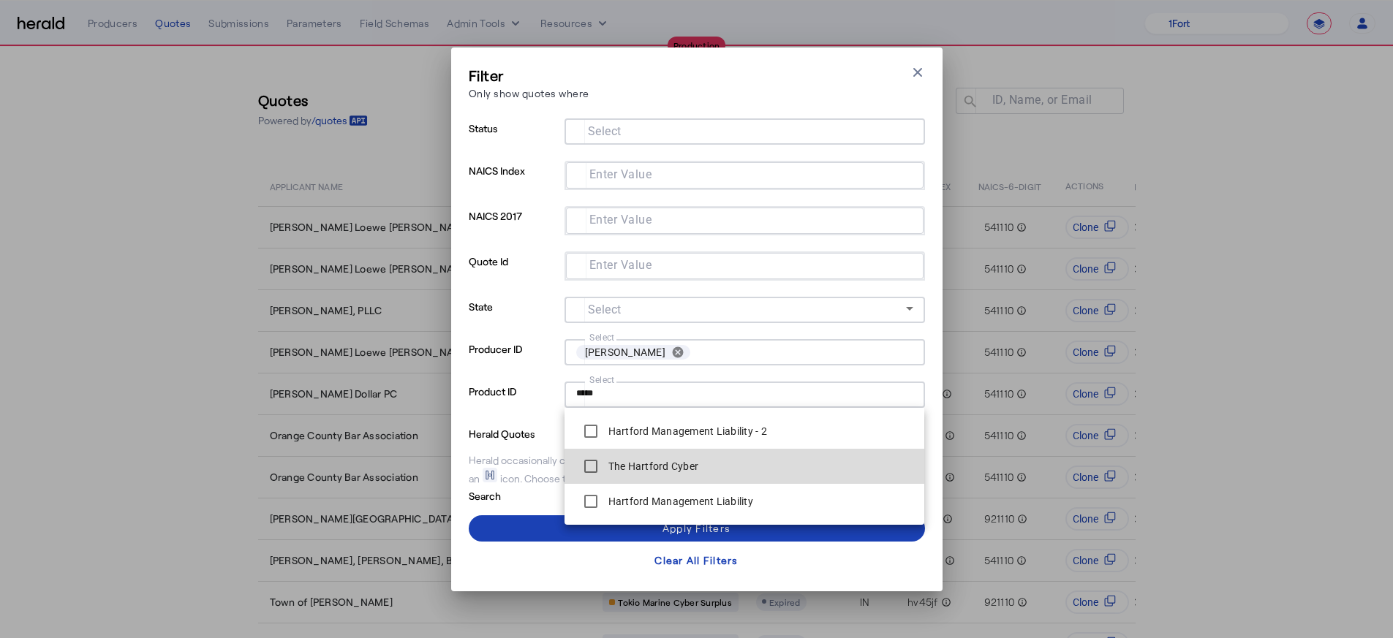
click at [684, 463] on label "The Hartford Cyber" at bounding box center [652, 466] width 94 height 15
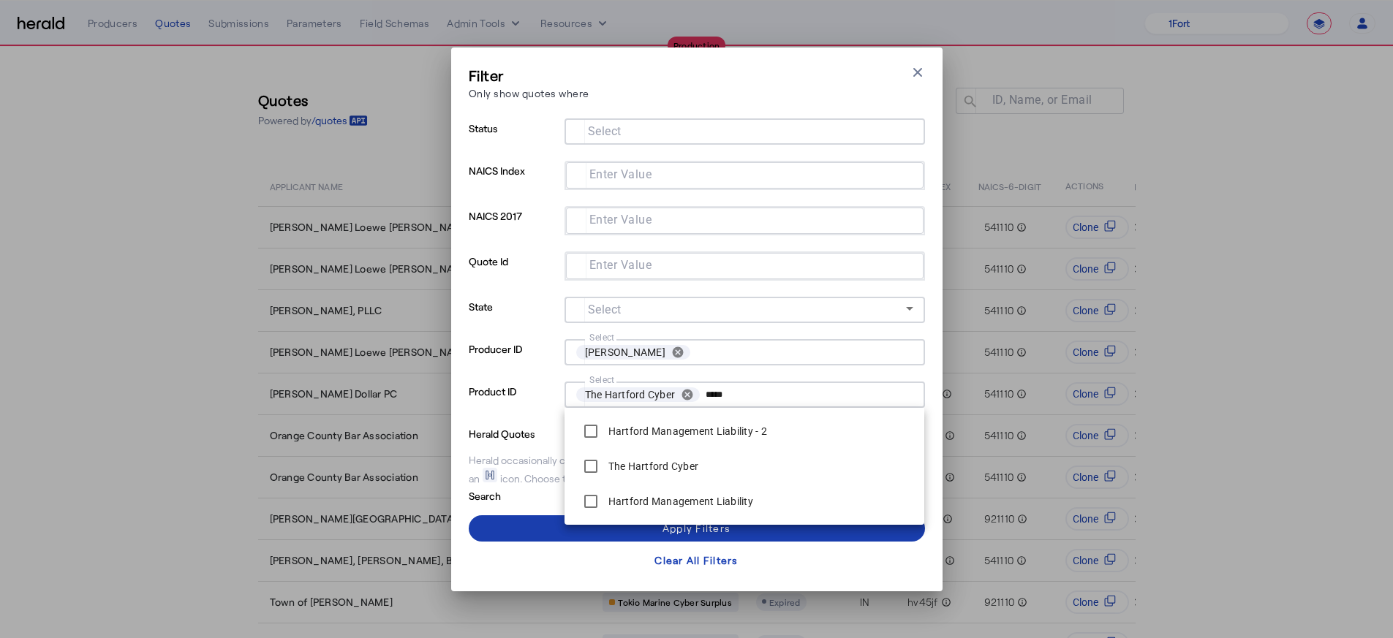
click at [731, 510] on span at bounding box center [697, 528] width 456 height 35
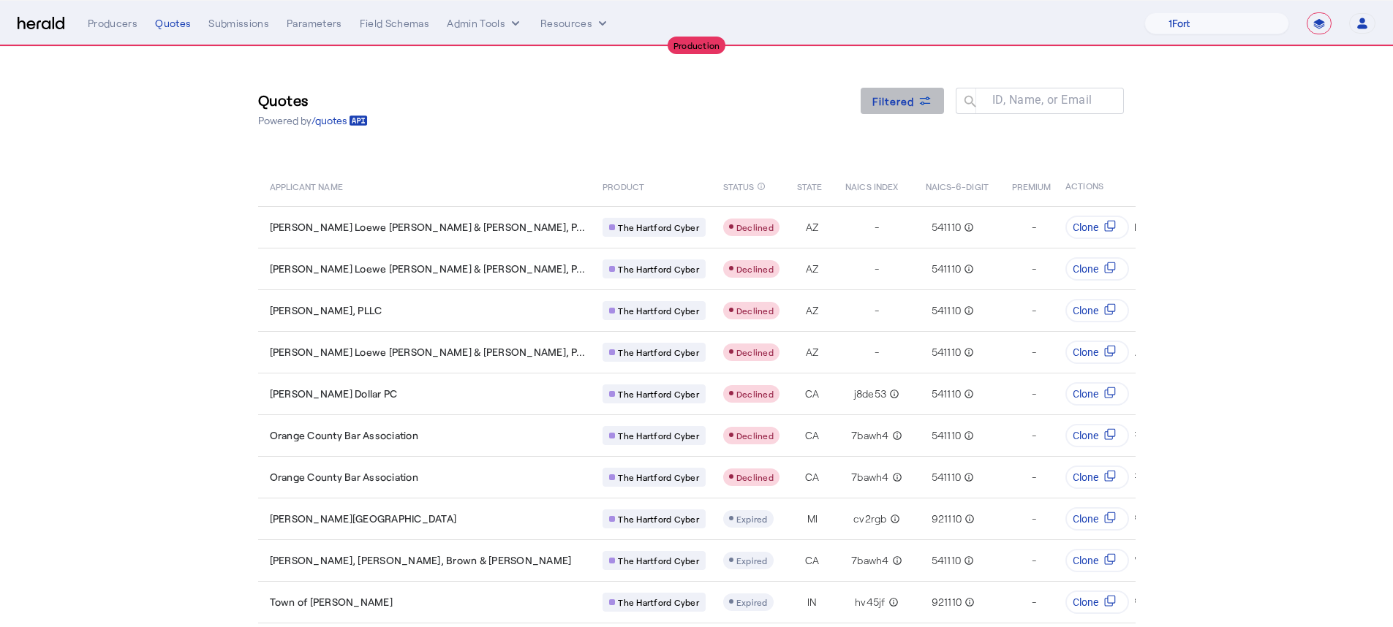
click at [902, 100] on span "Filtered" at bounding box center [893, 101] width 42 height 15
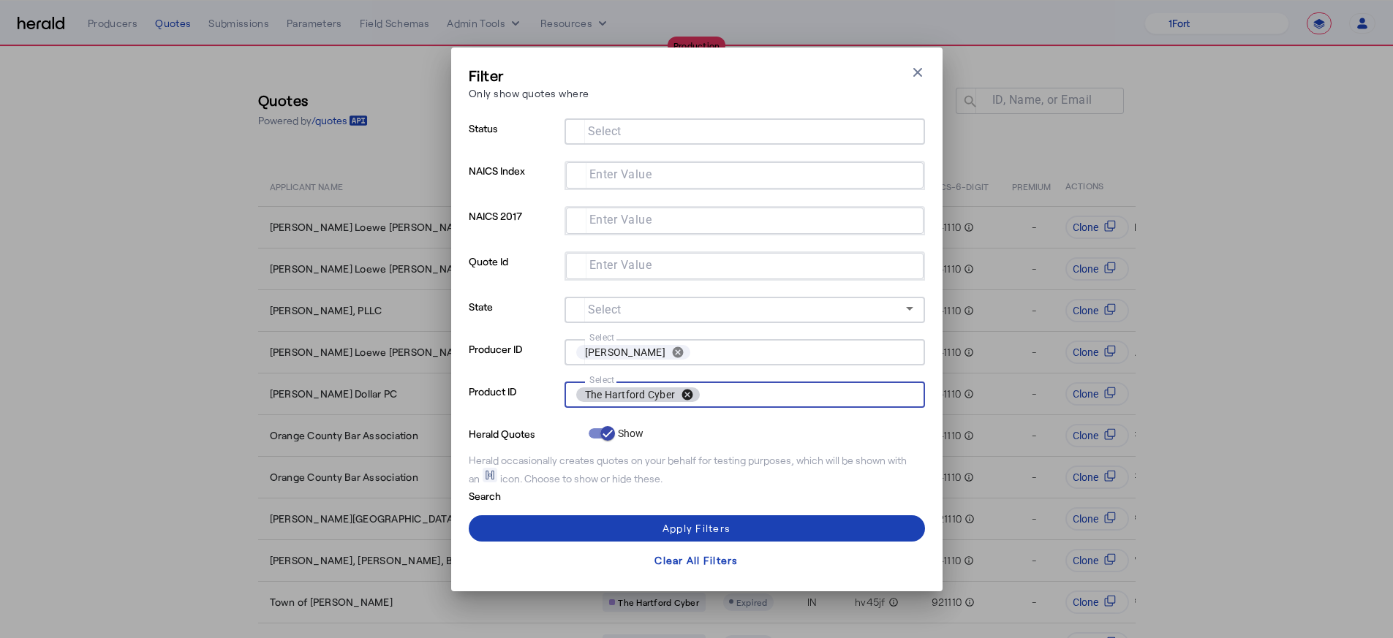
click at [687, 391] on button "cancel" at bounding box center [687, 394] width 25 height 13
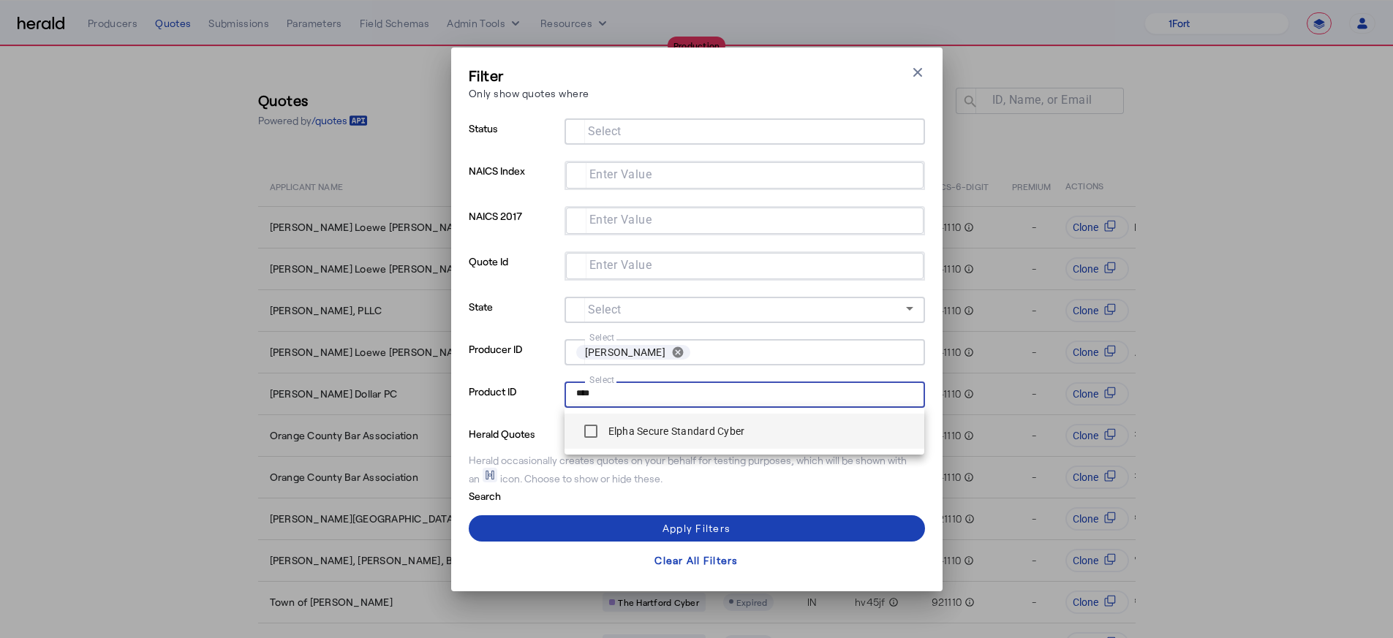
type input "****"
click at [681, 423] on div "Elpha Secure Standard Cyber" at bounding box center [660, 431] width 169 height 29
click at [632, 436] on label "Elpha Secure Standard Cyber" at bounding box center [675, 431] width 140 height 15
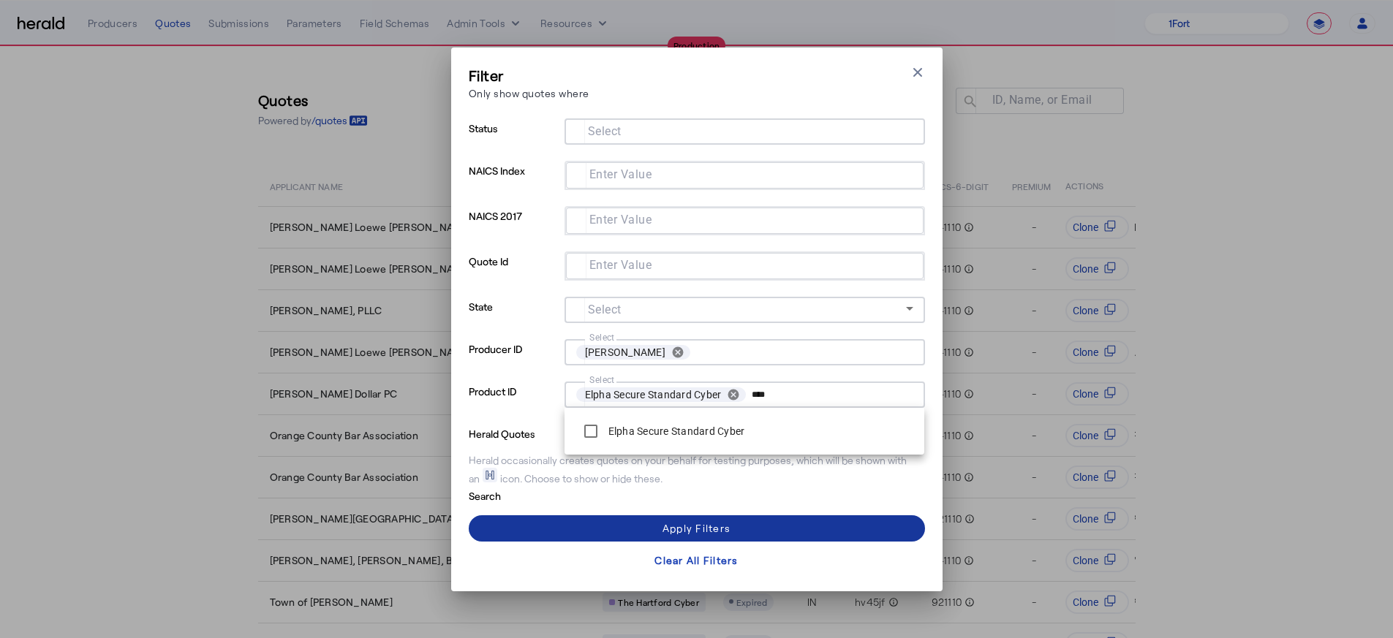
click at [813, 510] on span at bounding box center [697, 528] width 456 height 35
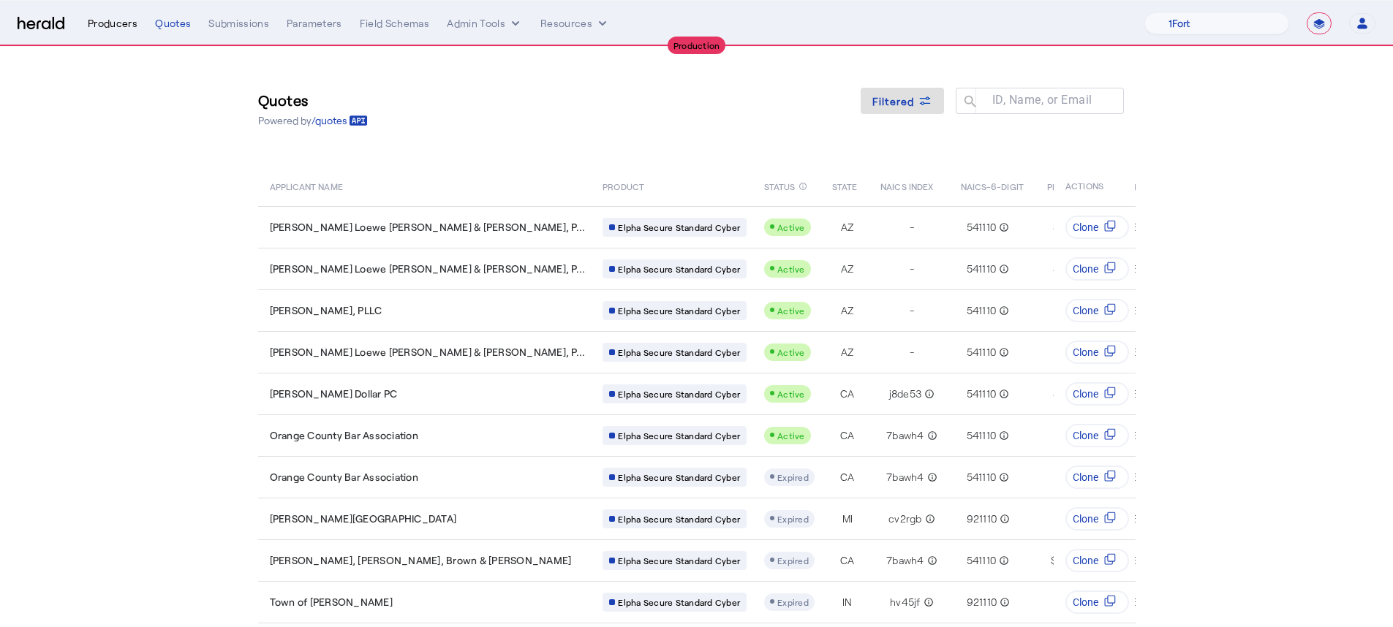
click at [118, 24] on div "Producers" at bounding box center [113, 23] width 50 height 15
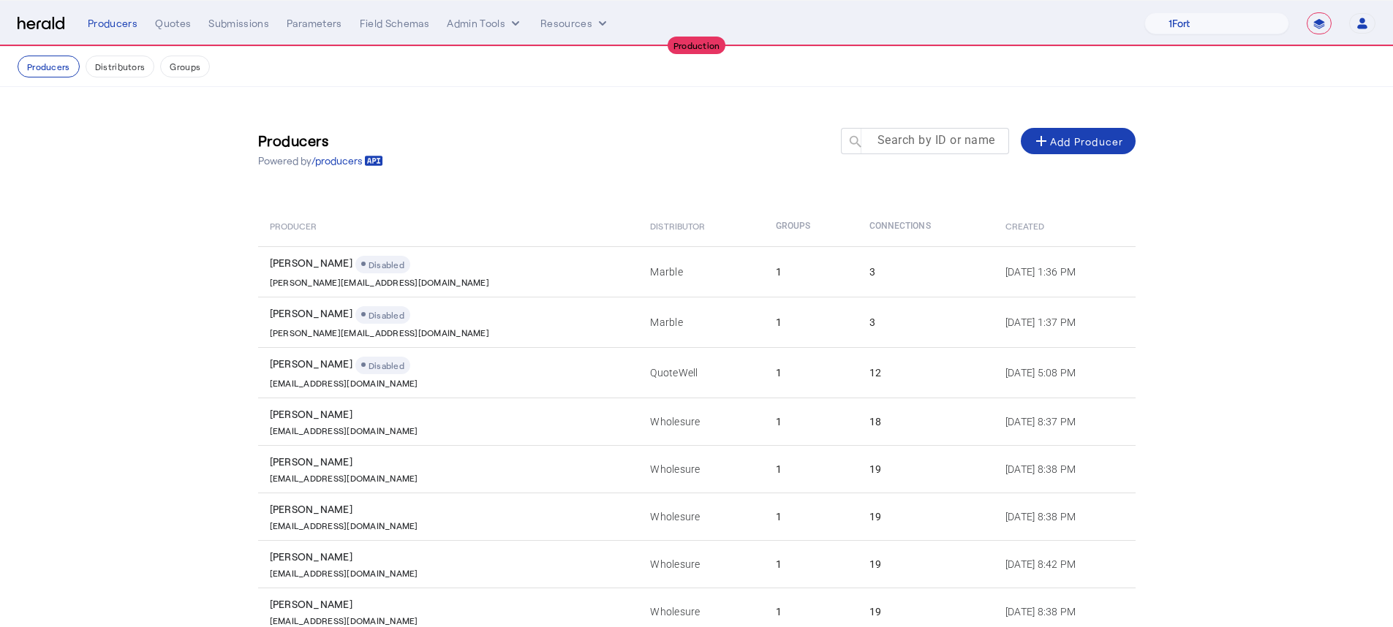
click at [966, 151] on div at bounding box center [932, 148] width 132 height 41
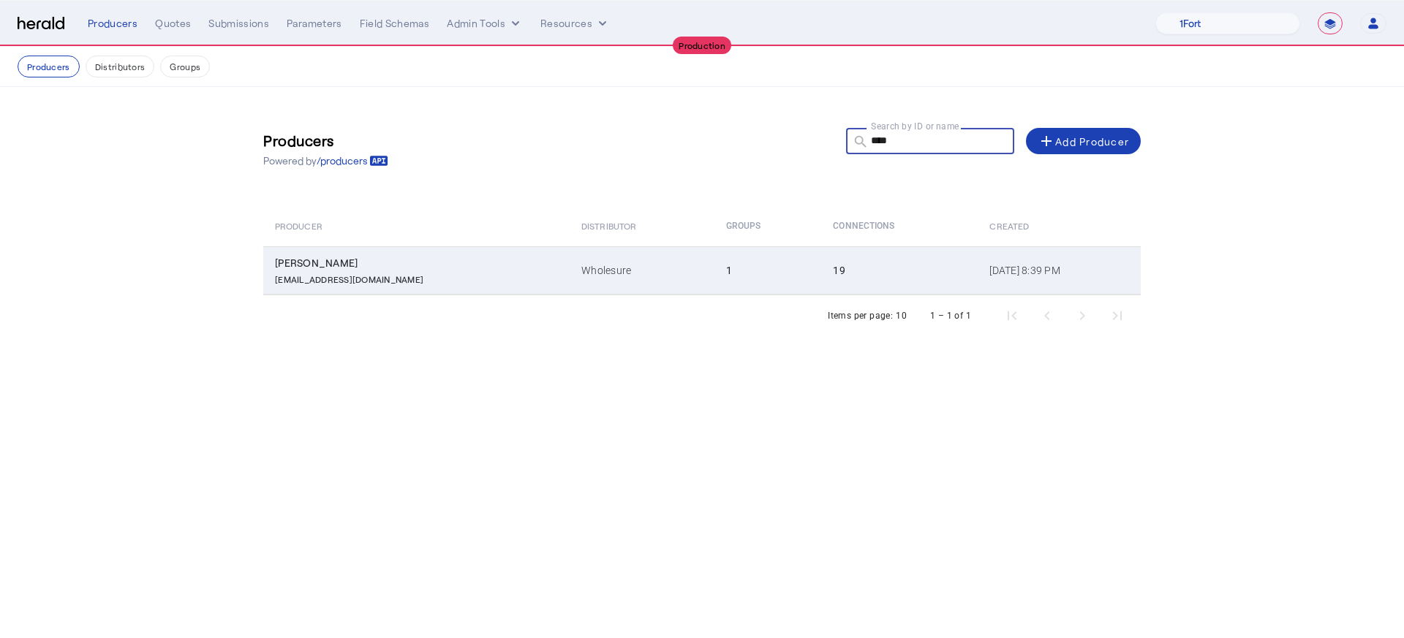
type input "****"
click at [603, 257] on td "Wholesure" at bounding box center [642, 270] width 144 height 48
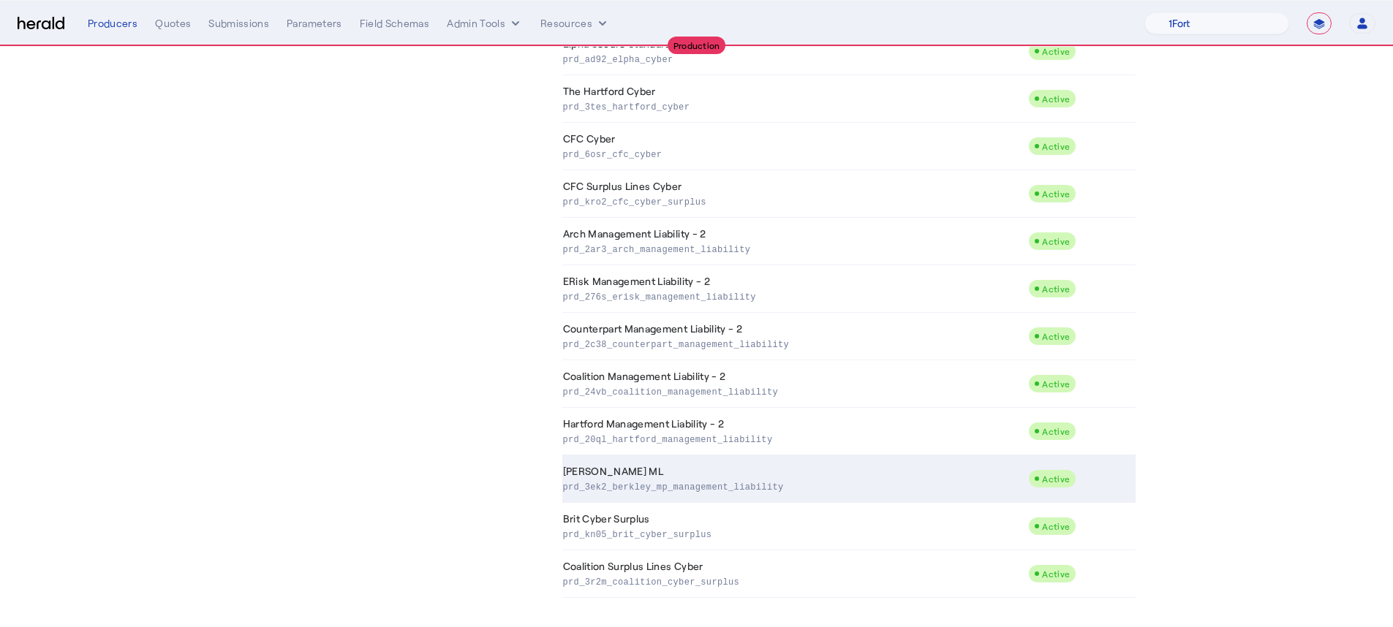
scroll to position [16, 0]
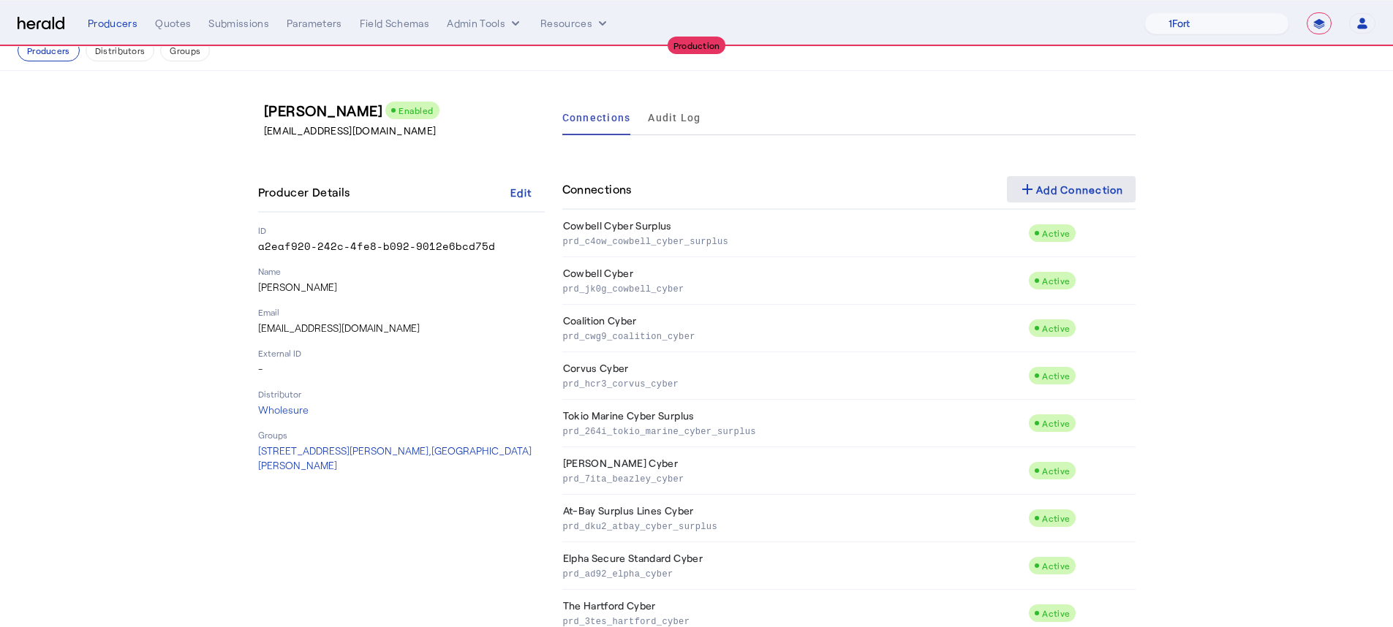
click at [1052, 192] on div "add Add Connection" at bounding box center [1070, 190] width 105 height 18
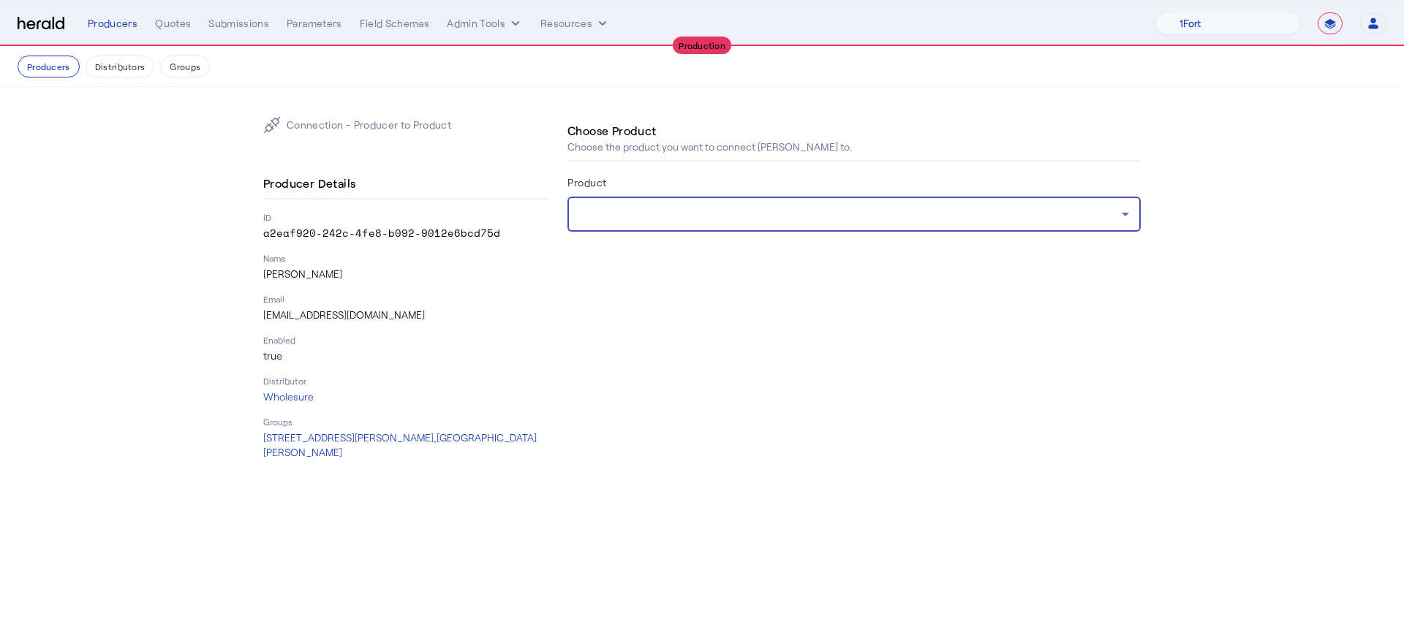
click at [688, 219] on div at bounding box center [850, 214] width 542 height 18
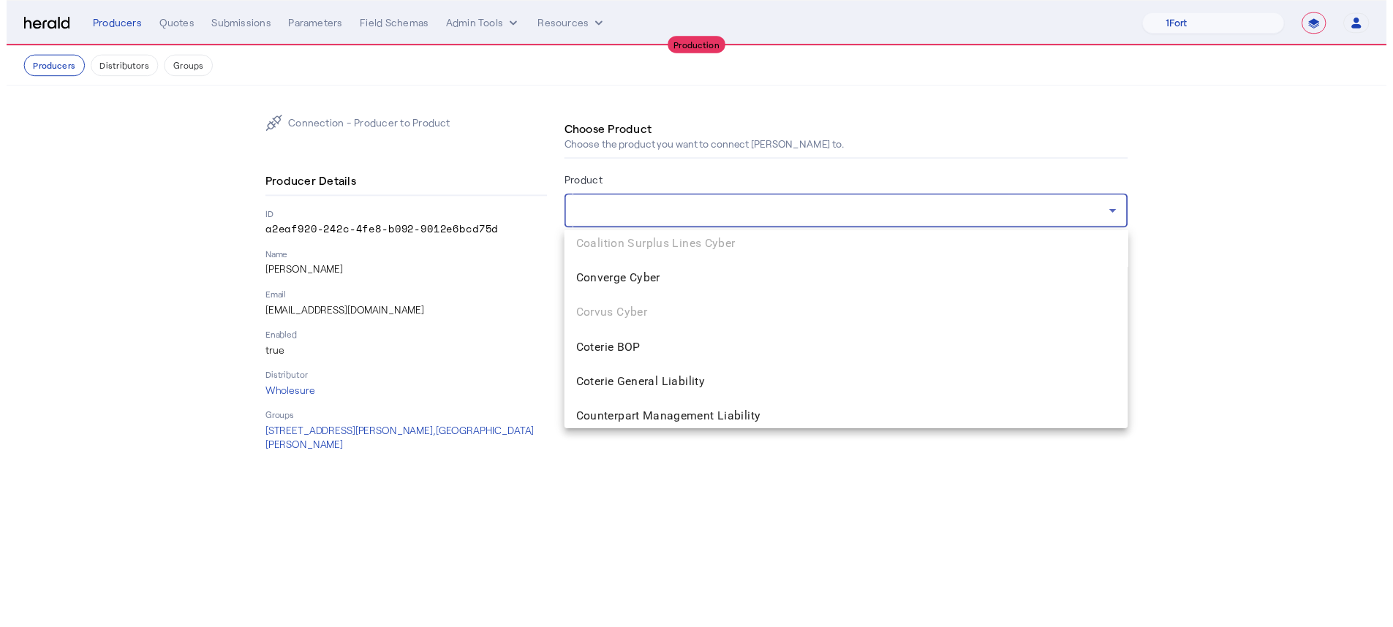
scroll to position [547, 0]
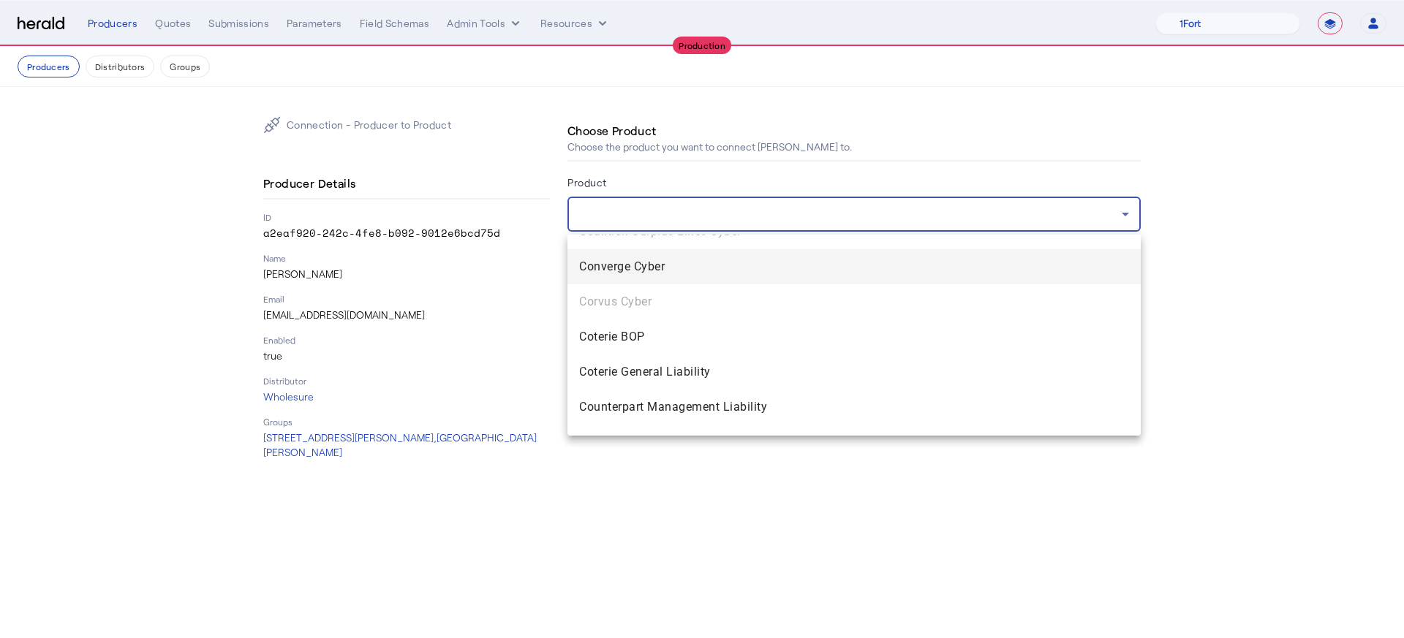
click at [691, 278] on mat-option "Converge Cyber" at bounding box center [853, 266] width 573 height 35
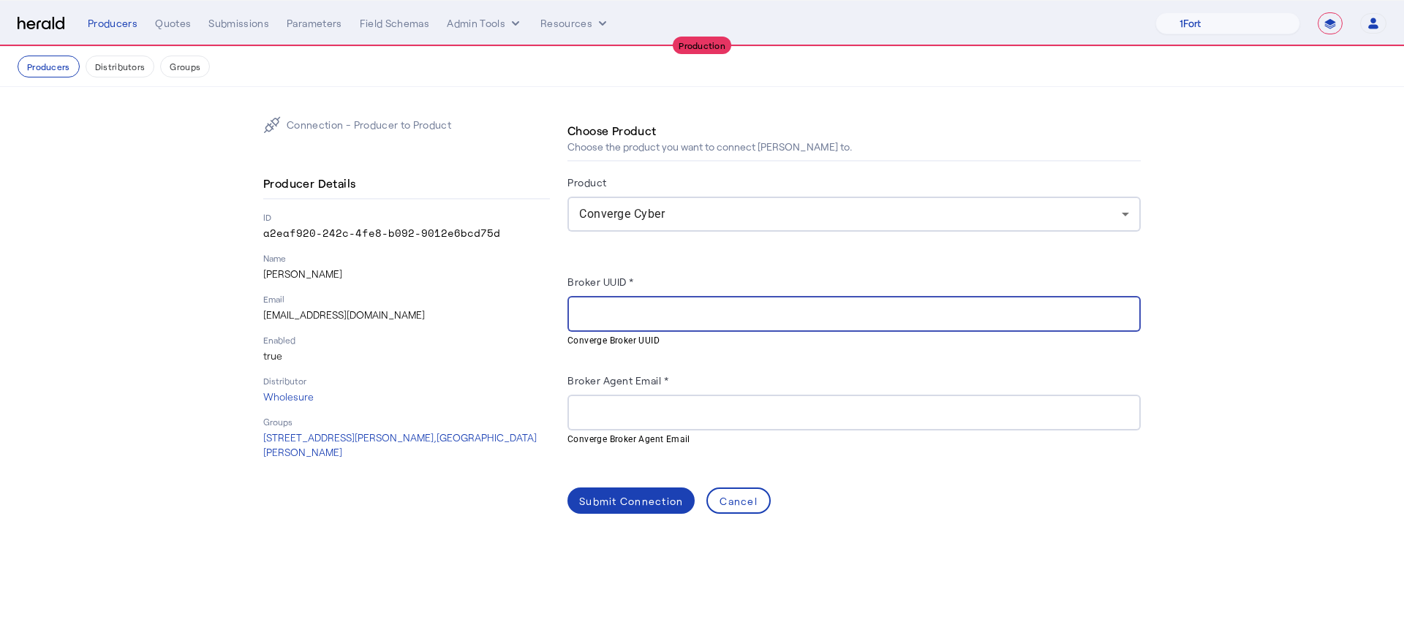
click at [685, 317] on input "Broker UUID *" at bounding box center [854, 315] width 550 height 18
paste input "**********"
click at [580, 321] on input "**********" at bounding box center [854, 315] width 550 height 18
type input "**********"
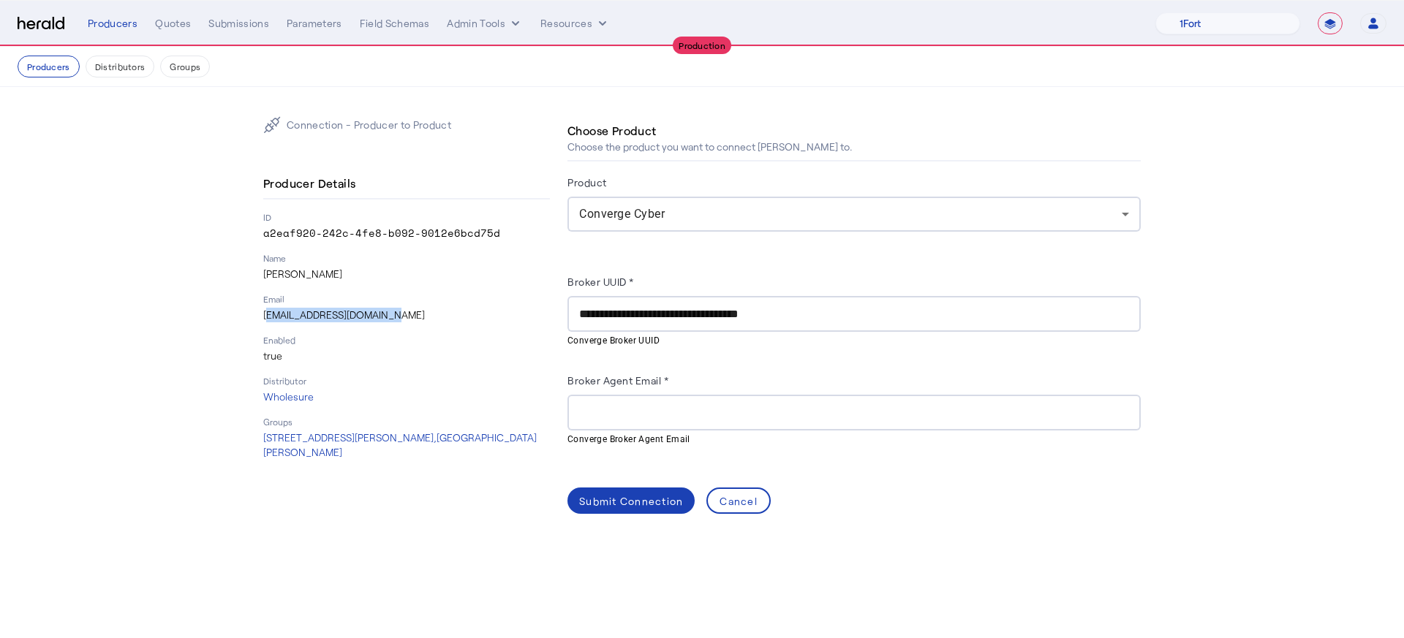
drag, startPoint x: 384, startPoint y: 317, endPoint x: 244, endPoint y: 316, distance: 139.6
click at [244, 316] on div "**********" at bounding box center [702, 315] width 936 height 456
copy p "[EMAIL_ADDRESS][DOMAIN_NAME]"
click at [858, 390] on div "Broker Agent Email *" at bounding box center [853, 382] width 573 height 23
click at [858, 401] on div at bounding box center [854, 413] width 550 height 36
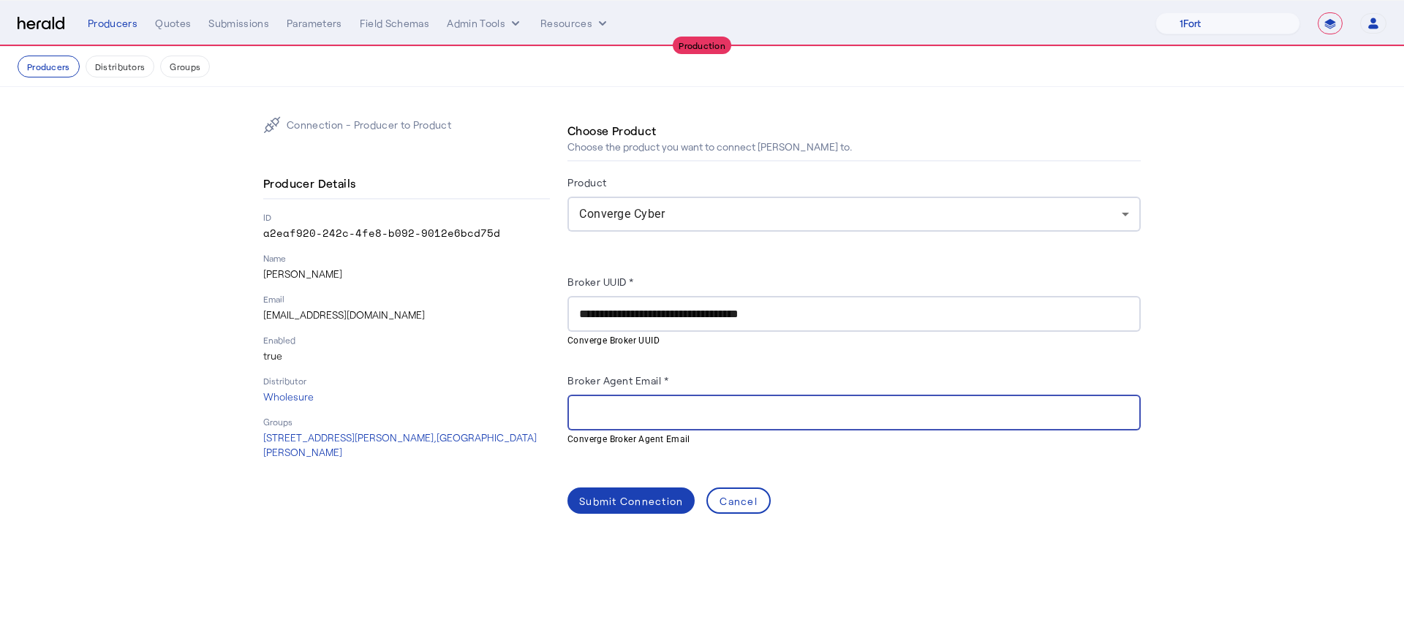
paste input "**********"
type input "**********"
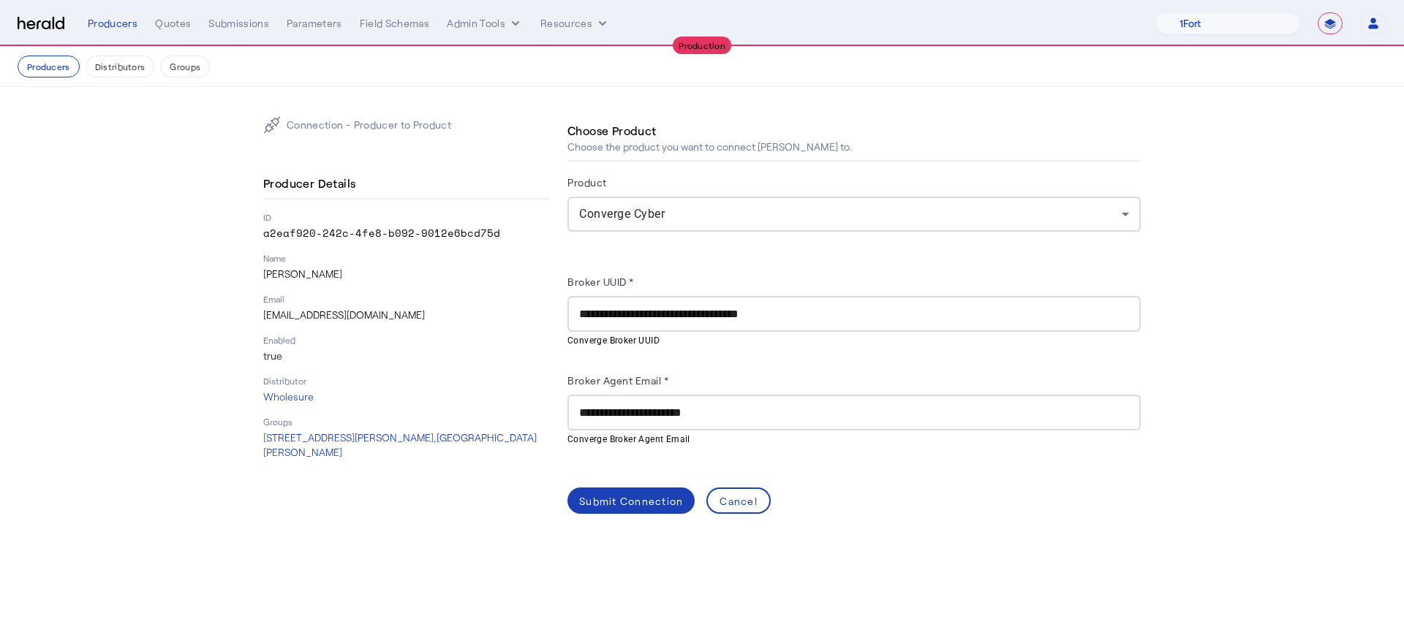
click at [936, 510] on div "Submit Connection Cancel" at bounding box center [853, 501] width 573 height 26
click at [591, 505] on div "Submit Connection" at bounding box center [631, 500] width 104 height 15
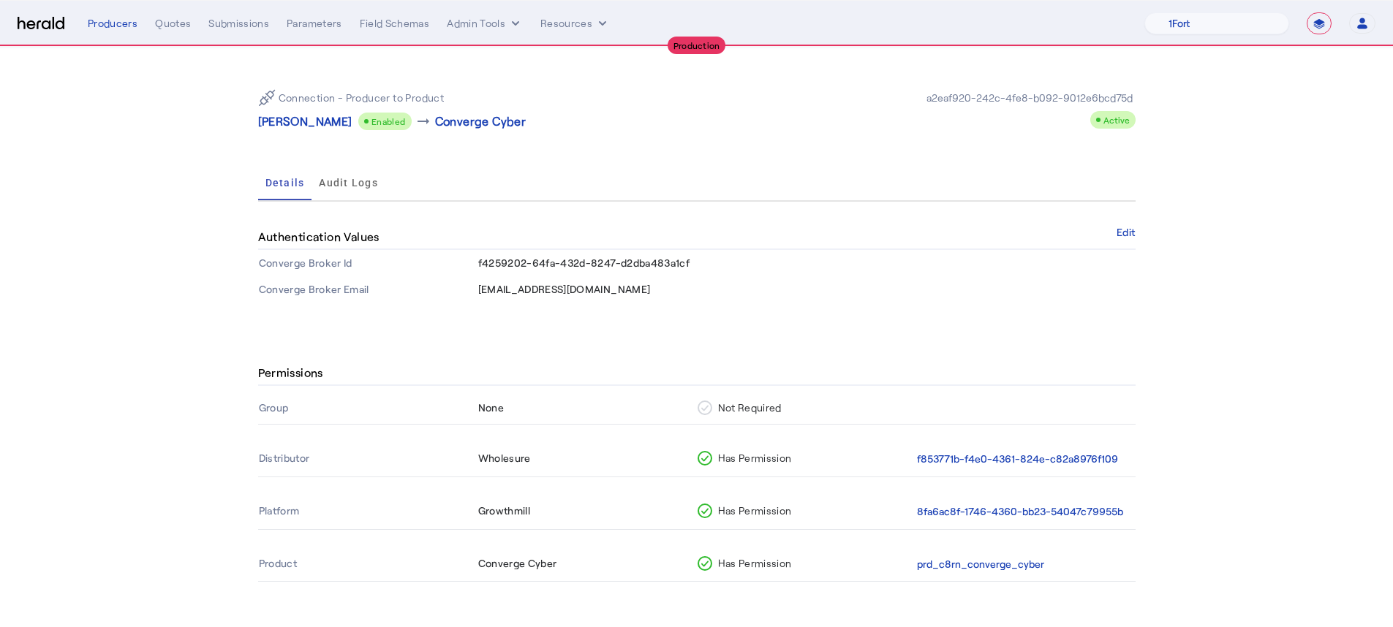
scroll to position [40, 0]
click at [311, 124] on p "[PERSON_NAME]" at bounding box center [305, 120] width 94 height 18
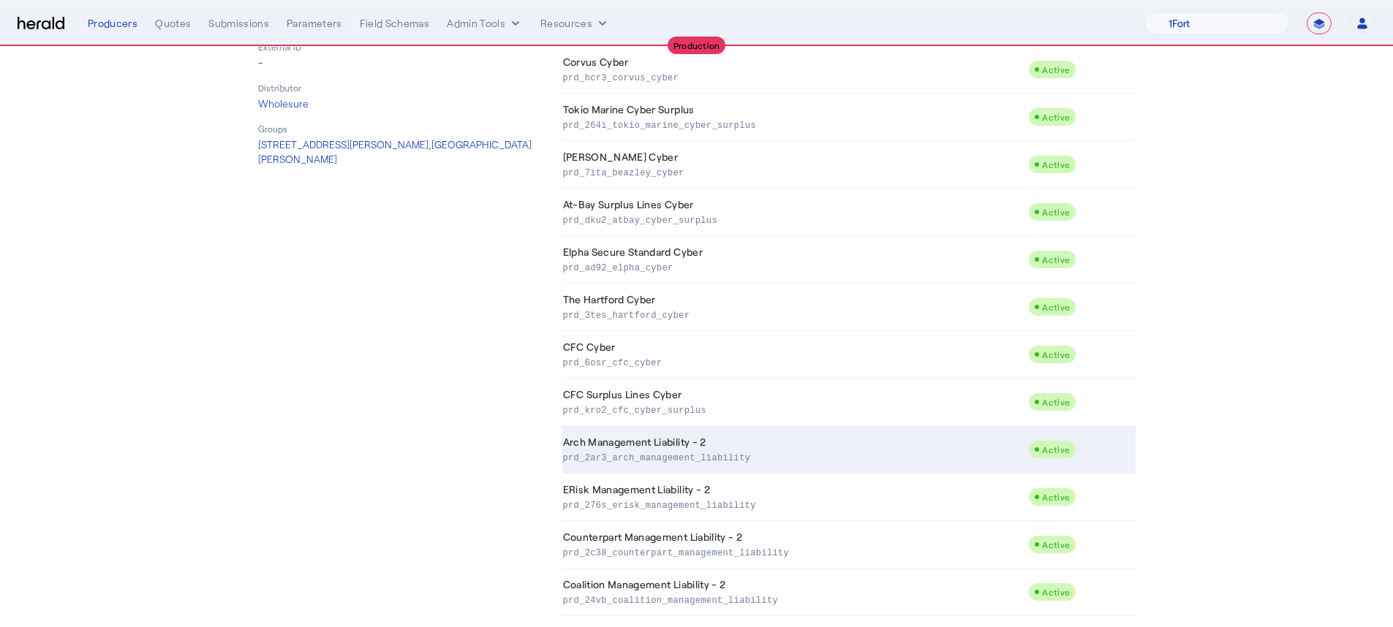
scroll to position [321, 0]
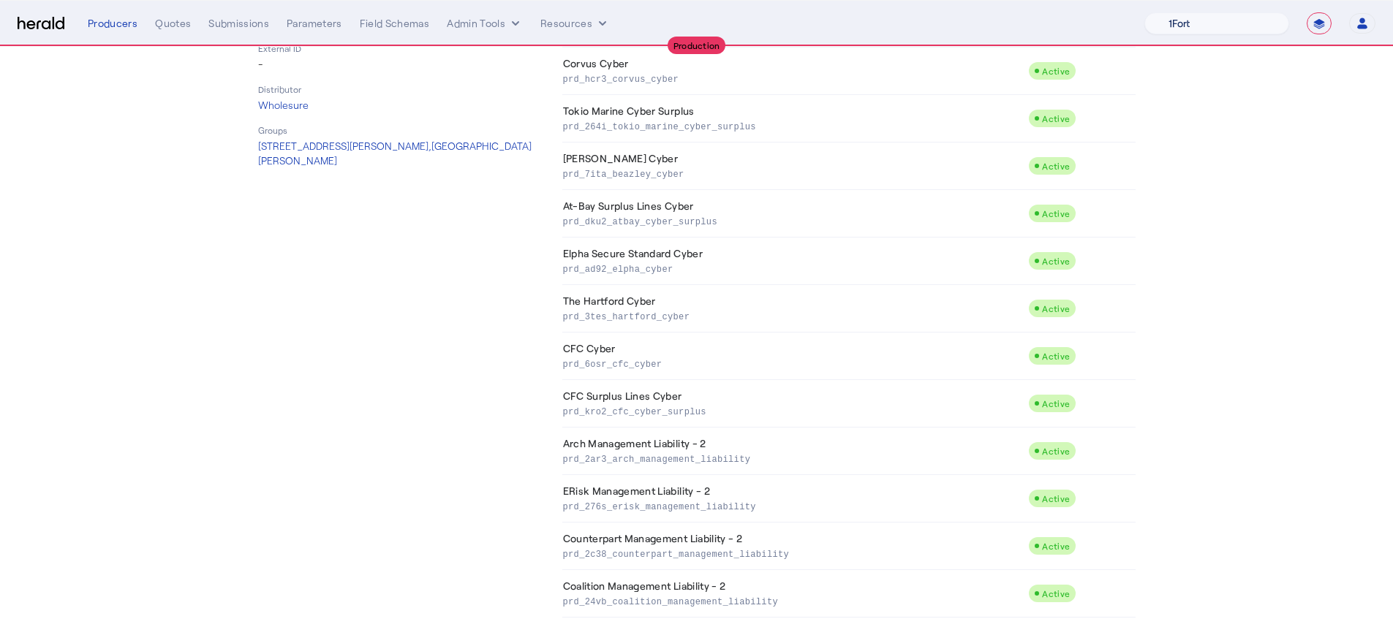
click at [1052, 28] on select "1Fort Affinity Risk [PERSON_NAME] [PERSON_NAME] CRC Campus Coverage Citadel Fif…" at bounding box center [1216, 23] width 145 height 22
click at [1052, 12] on select "1Fort Affinity Risk [PERSON_NAME] [PERSON_NAME] CRC Campus Coverage Citadel Fif…" at bounding box center [1216, 23] width 145 height 22
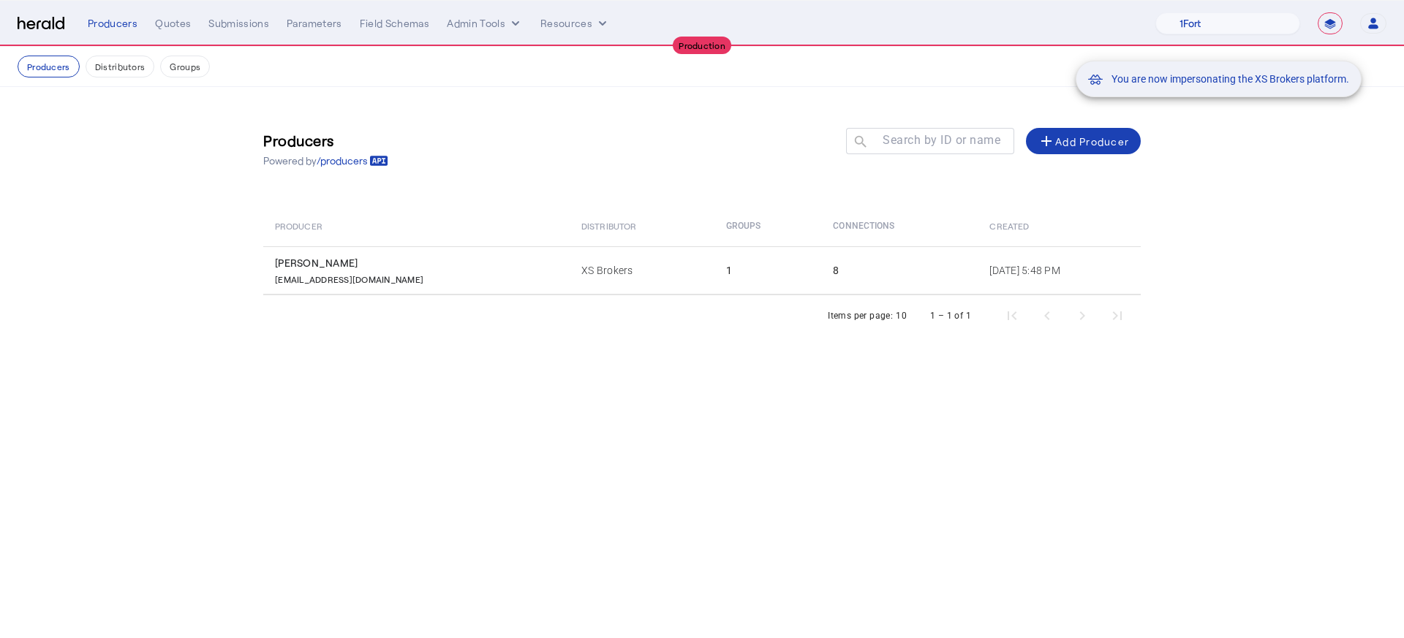
click at [174, 24] on div "You are now impersonating the XS Brokers platform." at bounding box center [702, 319] width 1404 height 638
click at [174, 25] on div "You are now impersonating the XS Brokers platform." at bounding box center [702, 319] width 1404 height 638
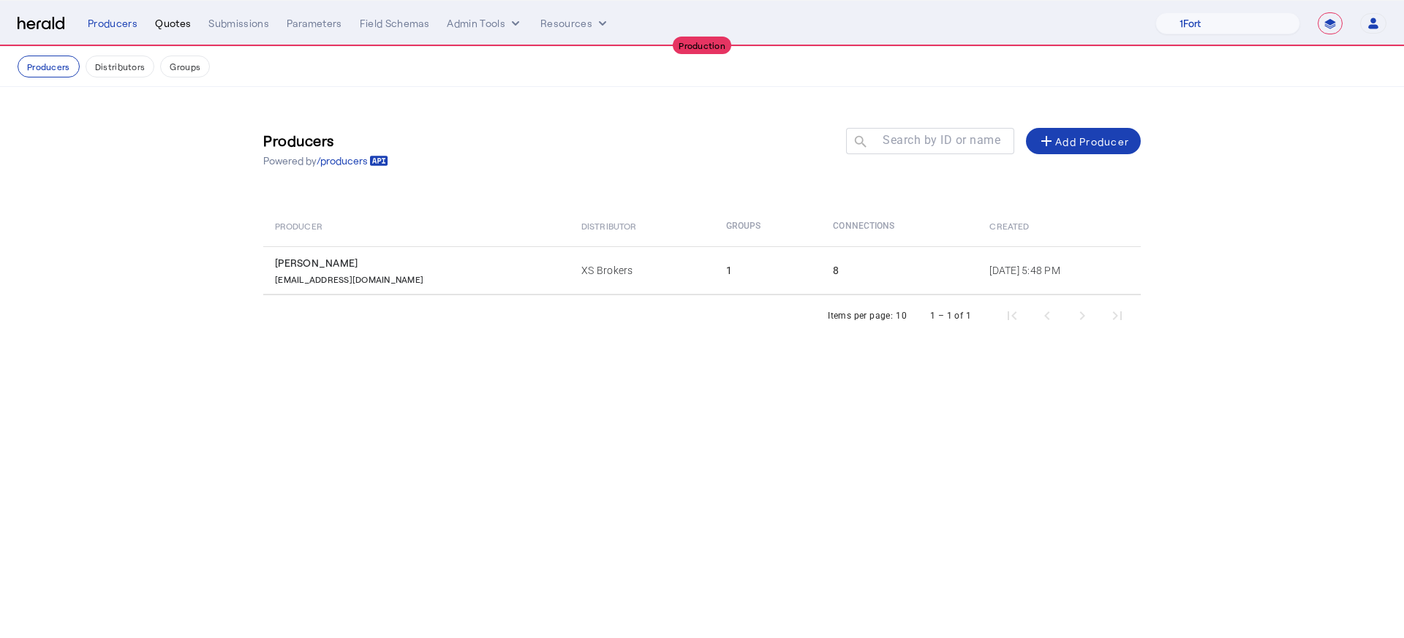
click at [173, 25] on div "Quotes" at bounding box center [173, 23] width 36 height 15
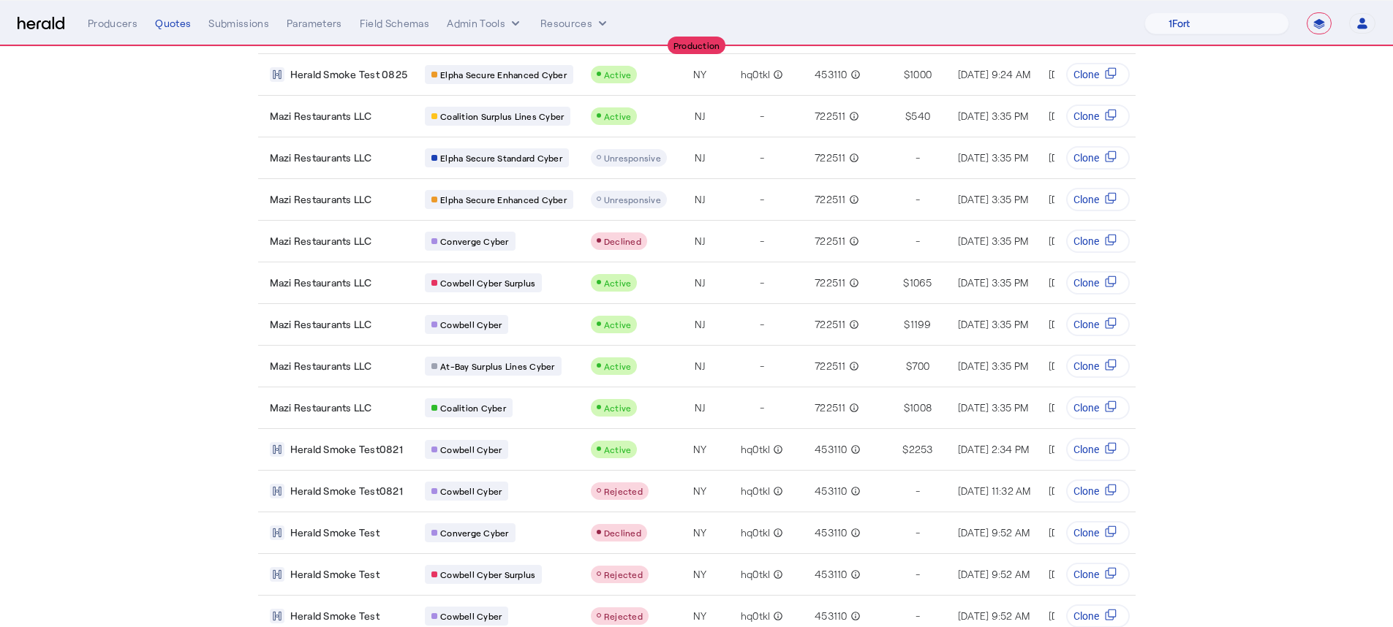
scroll to position [320, 0]
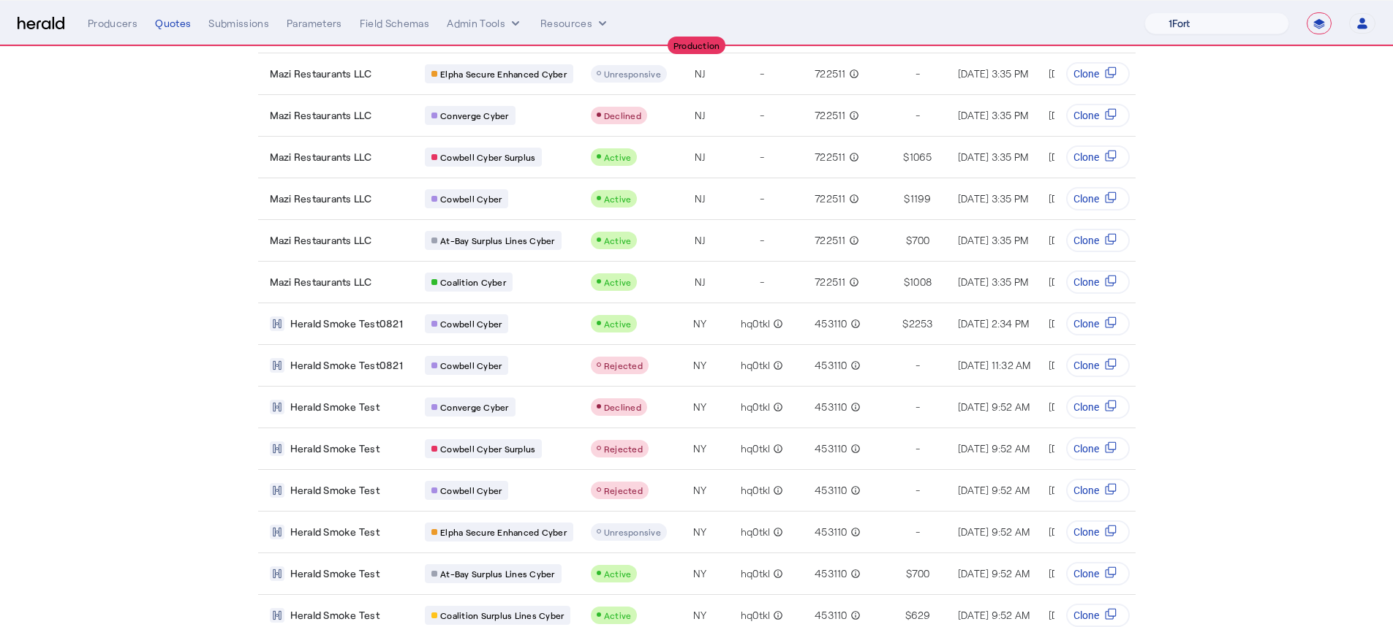
click at [1052, 30] on select "1Fort Affinity Risk [PERSON_NAME] [PERSON_NAME] CRC Campus Coverage Citadel Fif…" at bounding box center [1216, 23] width 145 height 22
click at [1052, 12] on select "1Fort Affinity Risk [PERSON_NAME] [PERSON_NAME] CRC Campus Coverage Citadel Fif…" at bounding box center [1216, 23] width 145 height 22
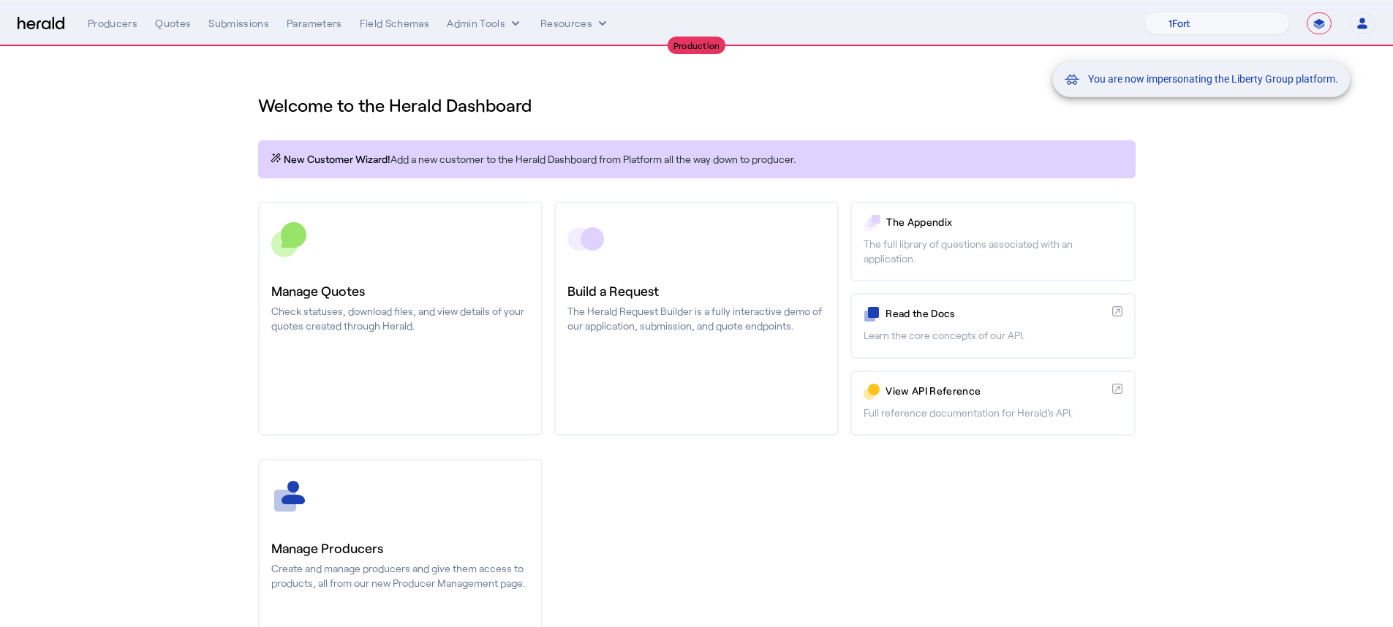
click at [195, 30] on div "You are now impersonating the Liberty Group platform." at bounding box center [696, 313] width 1393 height 627
click at [185, 24] on div "You are now impersonating the Liberty Group platform." at bounding box center [696, 313] width 1393 height 627
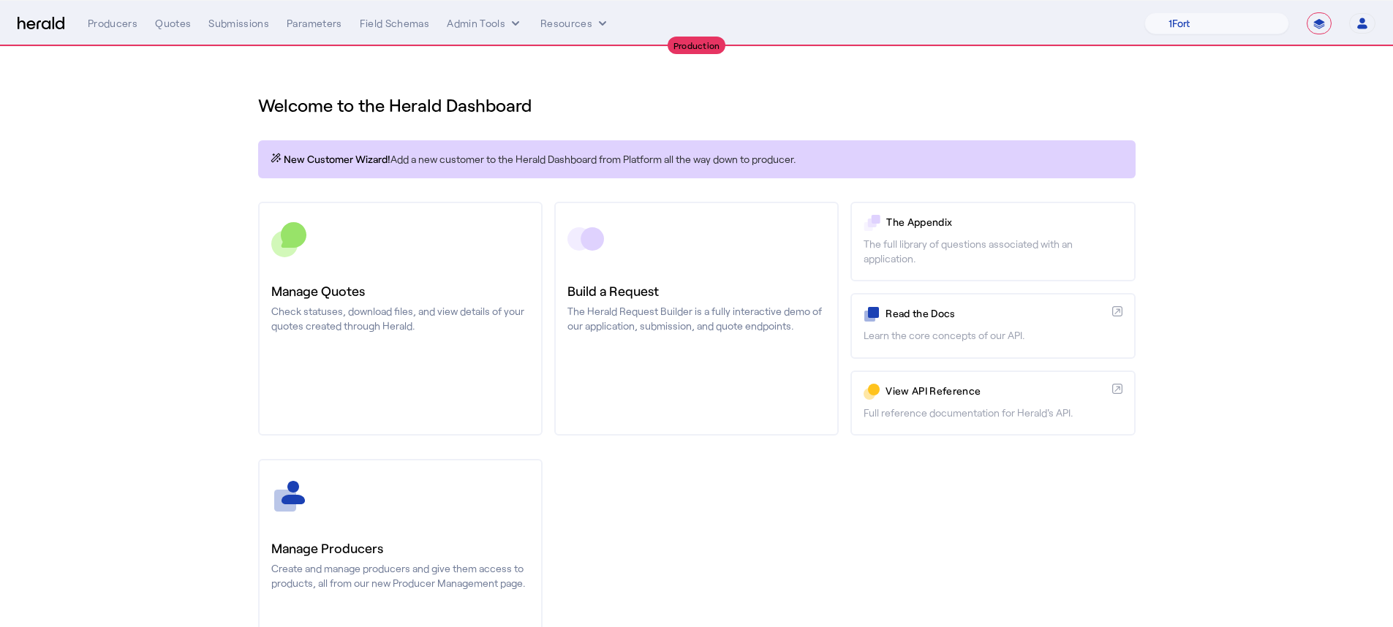
click at [174, 24] on div "Quotes" at bounding box center [173, 23] width 36 height 15
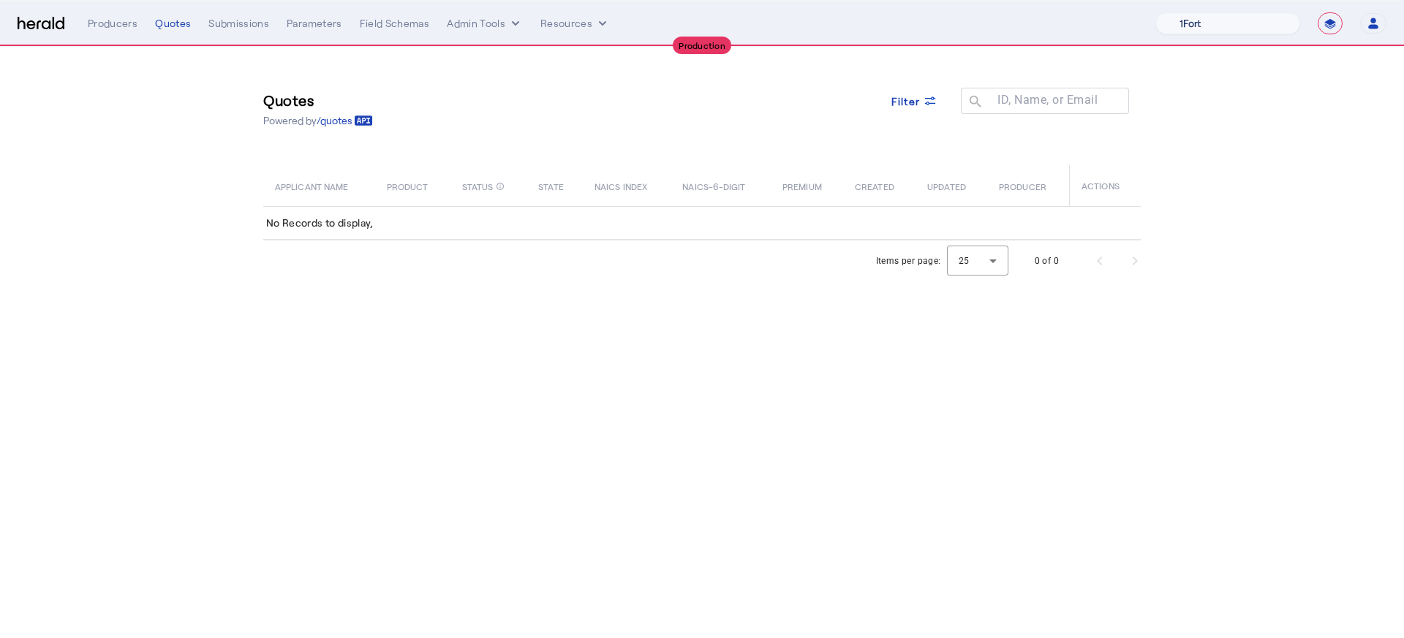
click at [1052, 15] on select "1Fort Affinity Risk [PERSON_NAME] [PERSON_NAME] CRC Campus Coverage Citadel Fif…" at bounding box center [1227, 23] width 145 height 22
select select "pfm_j8lw_citadel"
click at [1052, 12] on select "1Fort Affinity Risk [PERSON_NAME] [PERSON_NAME] CRC Campus Coverage Citadel Fif…" at bounding box center [1227, 23] width 145 height 22
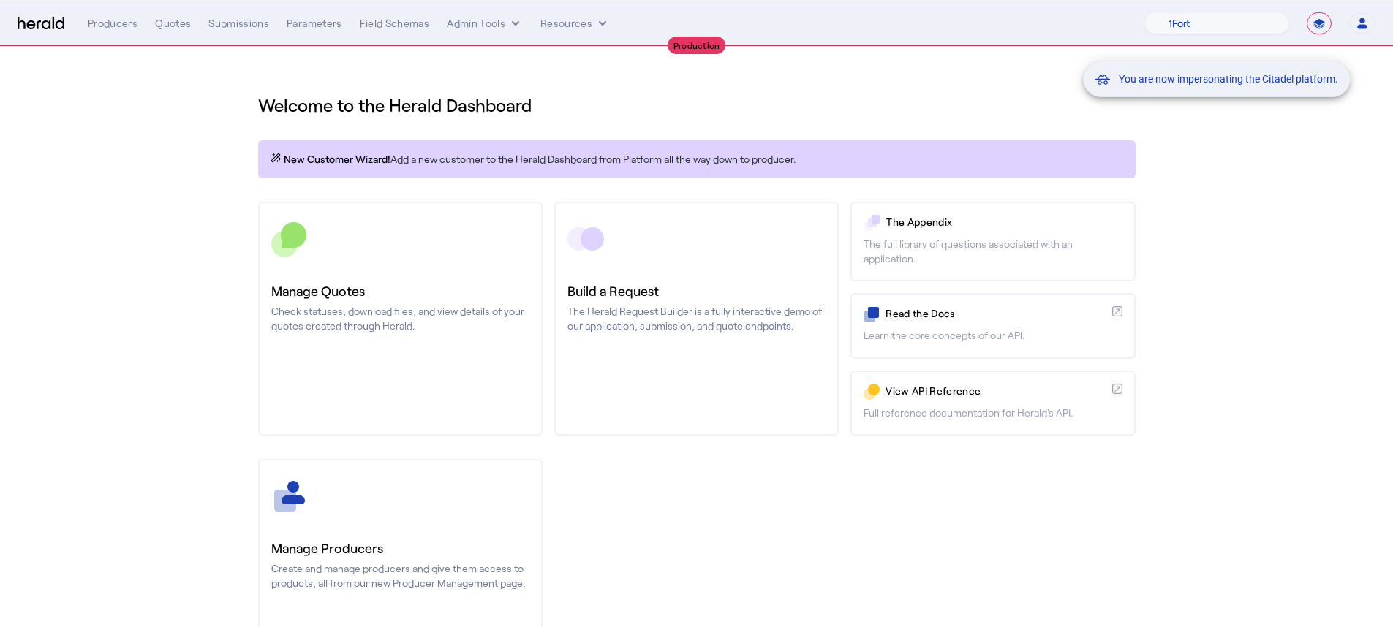
click at [428, 489] on div "You are now impersonating the Citadel platform." at bounding box center [696, 313] width 1393 height 627
click at [446, 510] on div at bounding box center [400, 496] width 258 height 37
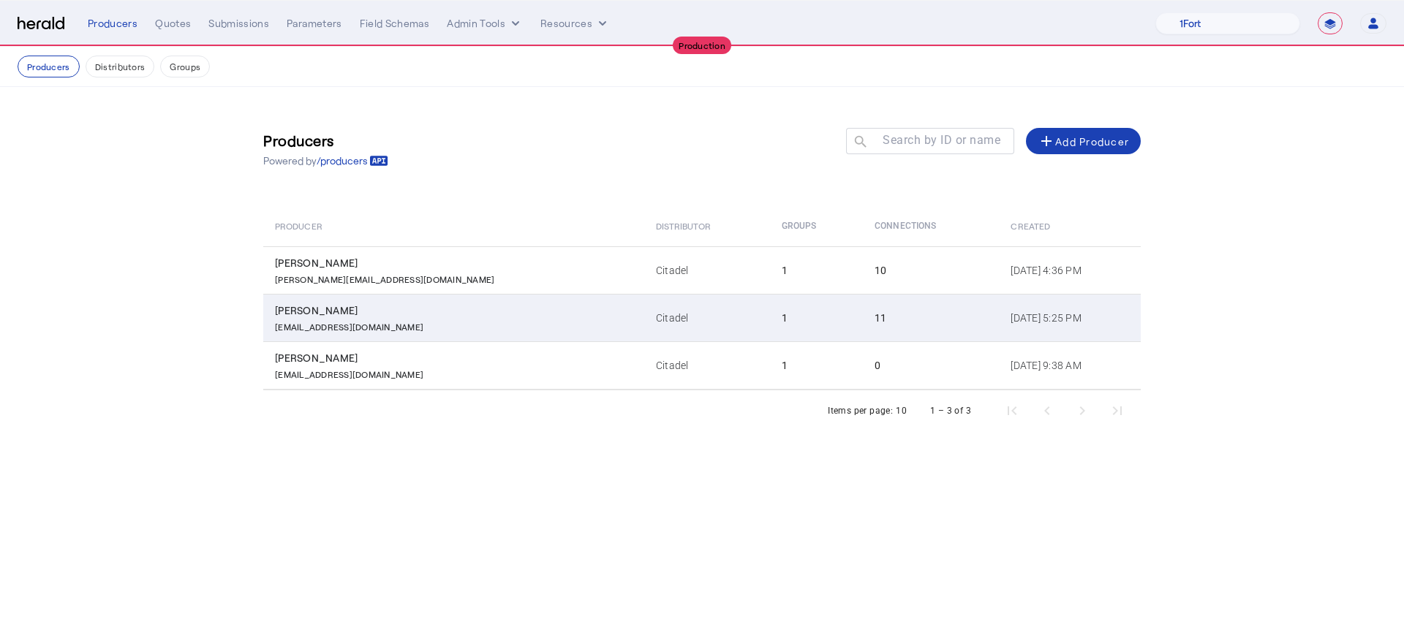
click at [644, 322] on td "Citadel" at bounding box center [707, 318] width 126 height 48
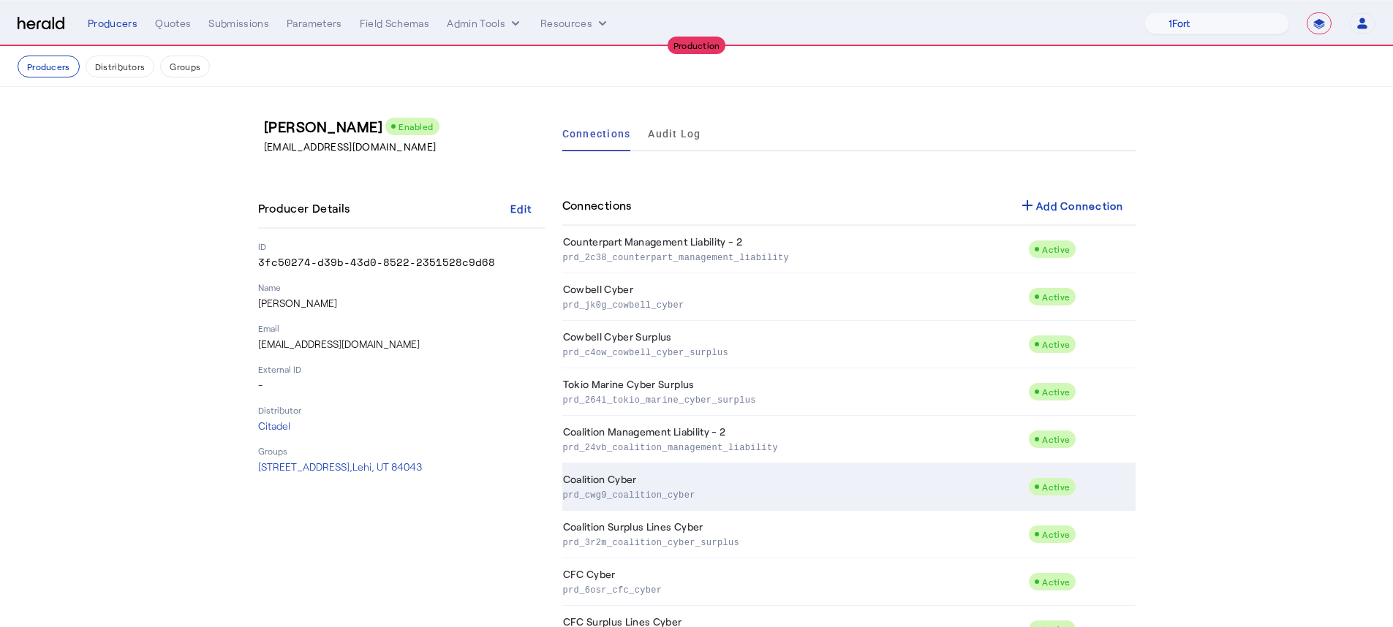
scroll to position [151, 0]
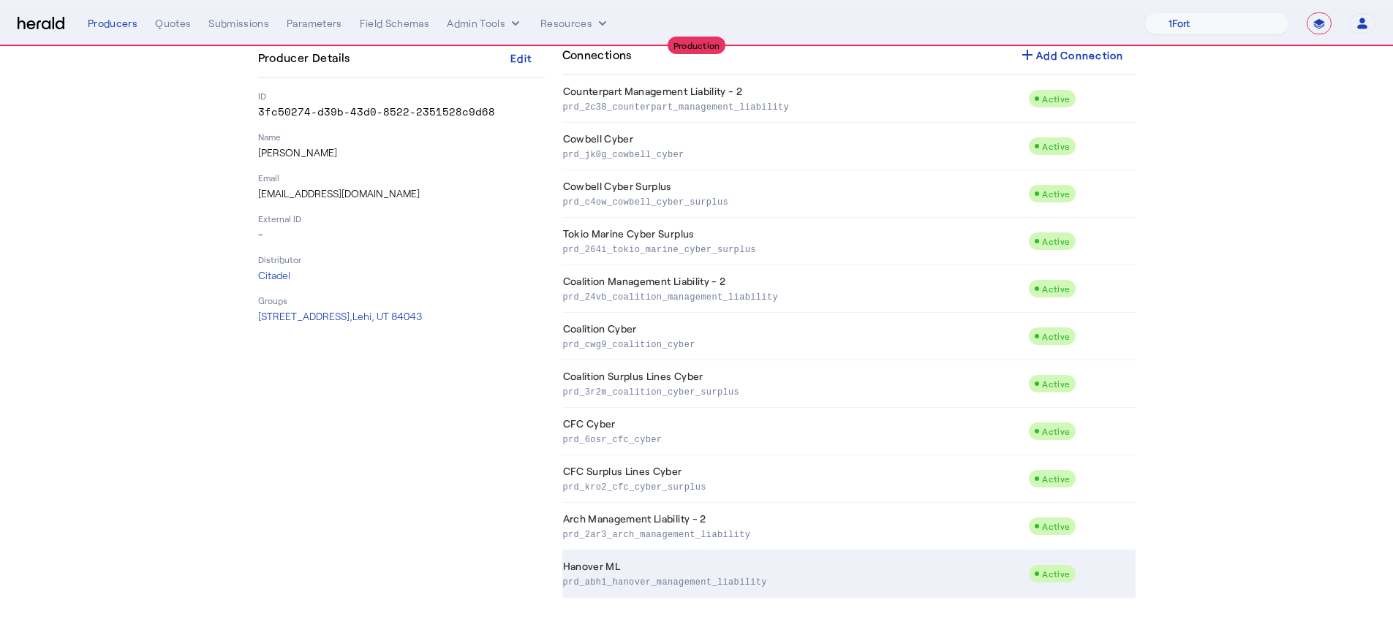
click at [686, 510] on td "Hanover ML prd_abh1_hanover_management_liability" at bounding box center [795, 575] width 466 height 48
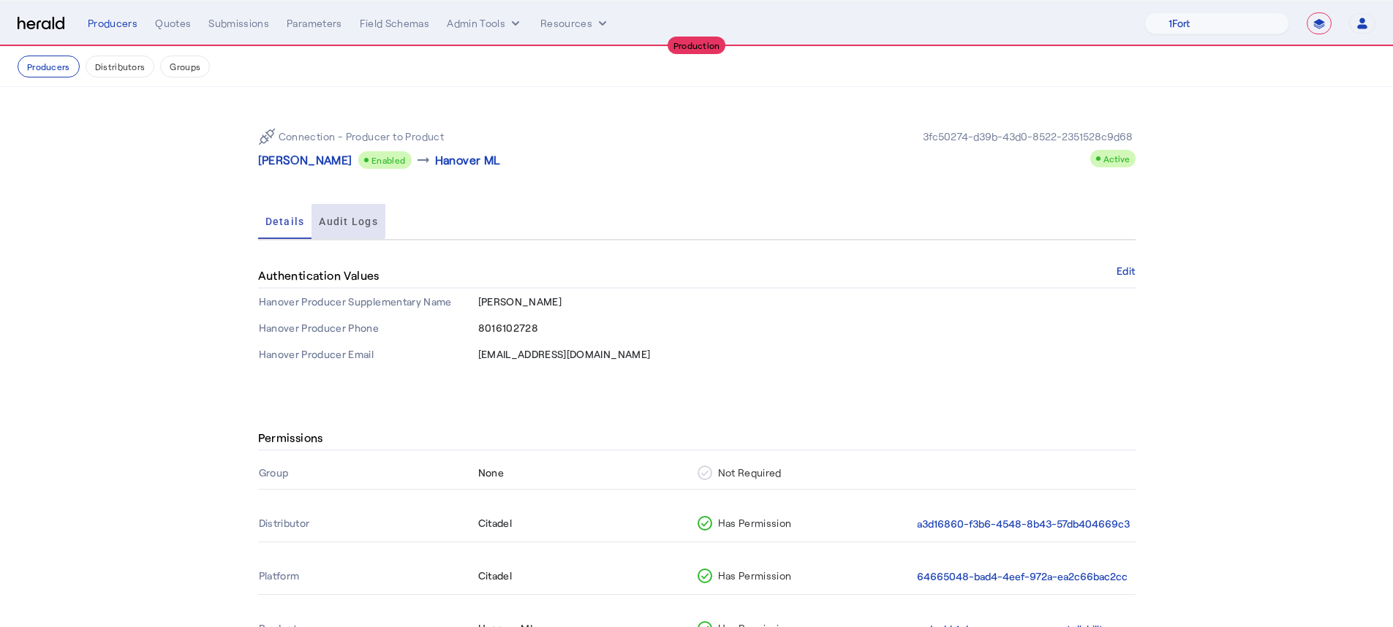
click at [344, 216] on span "Audit Logs" at bounding box center [348, 221] width 59 height 10
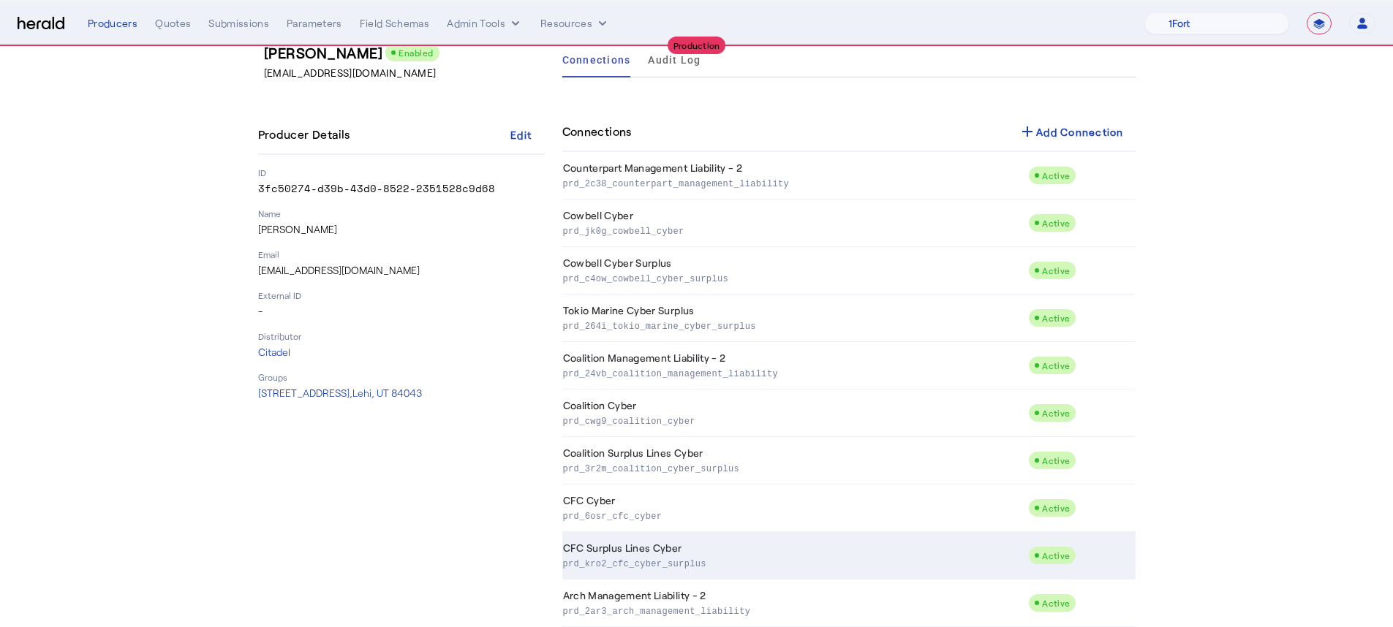
scroll to position [151, 0]
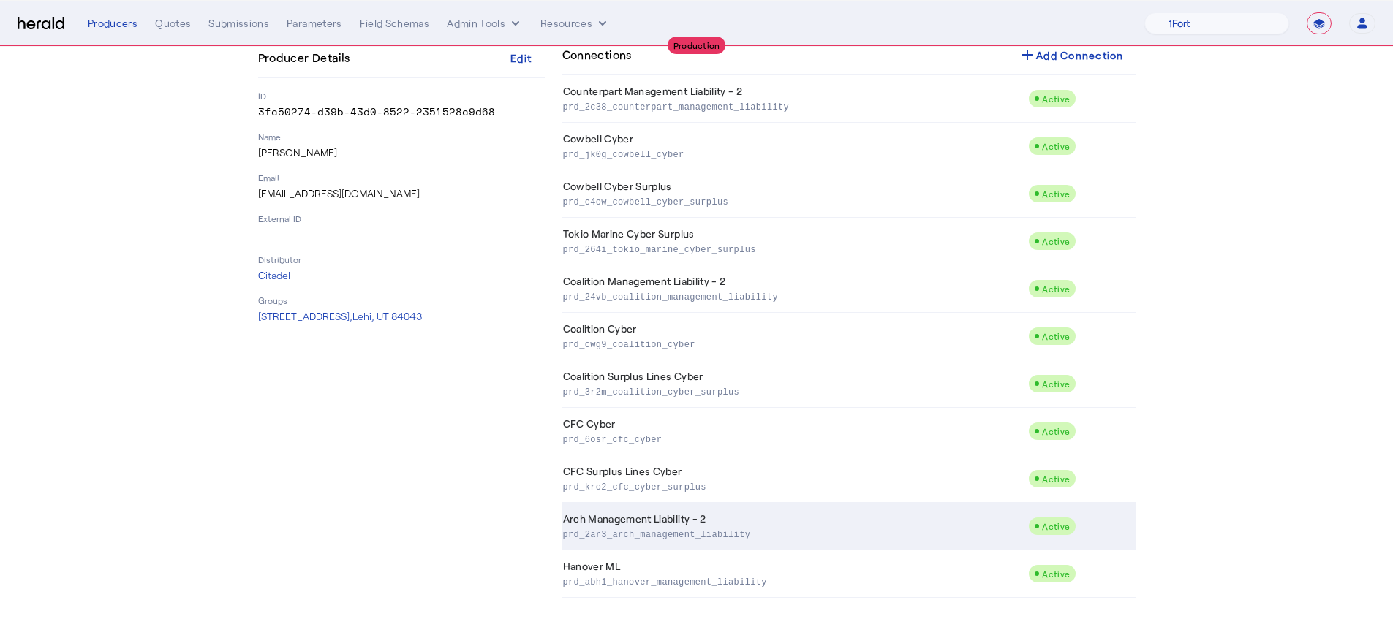
click at [820, 510] on p "prd_2ar3_arch_management_liability" at bounding box center [793, 533] width 460 height 15
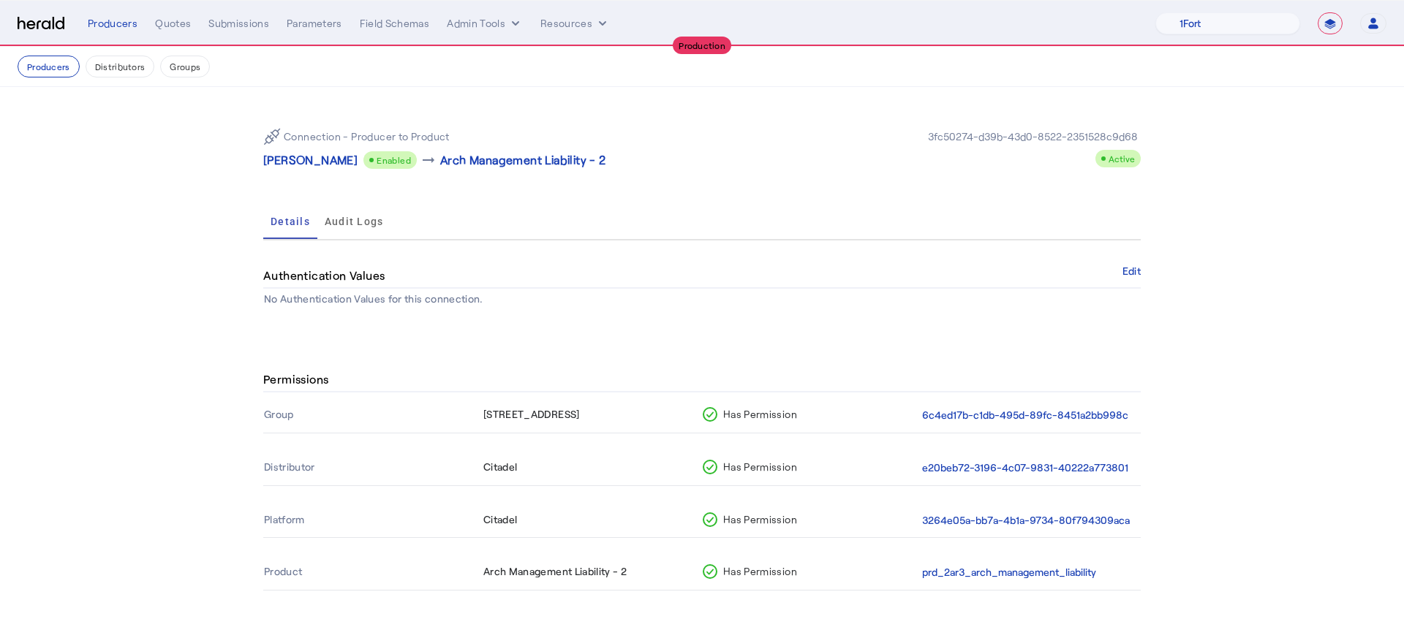
click at [344, 222] on span "Audit Logs" at bounding box center [354, 221] width 59 height 10
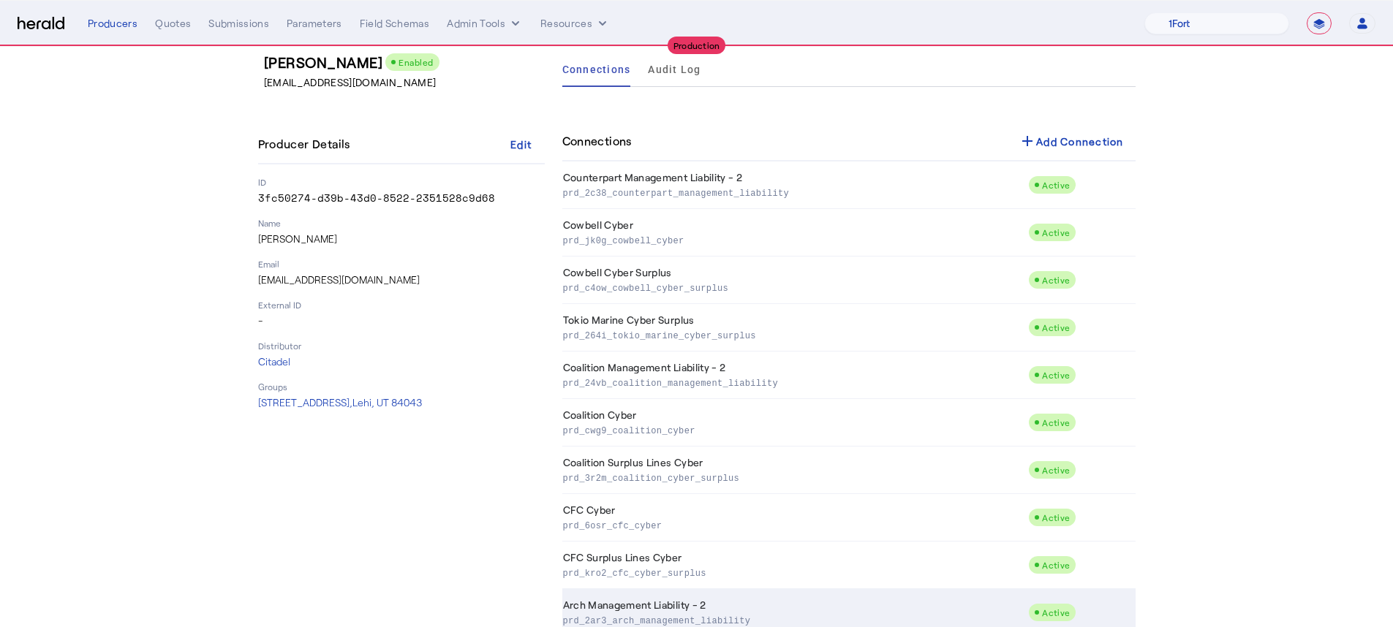
scroll to position [151, 0]
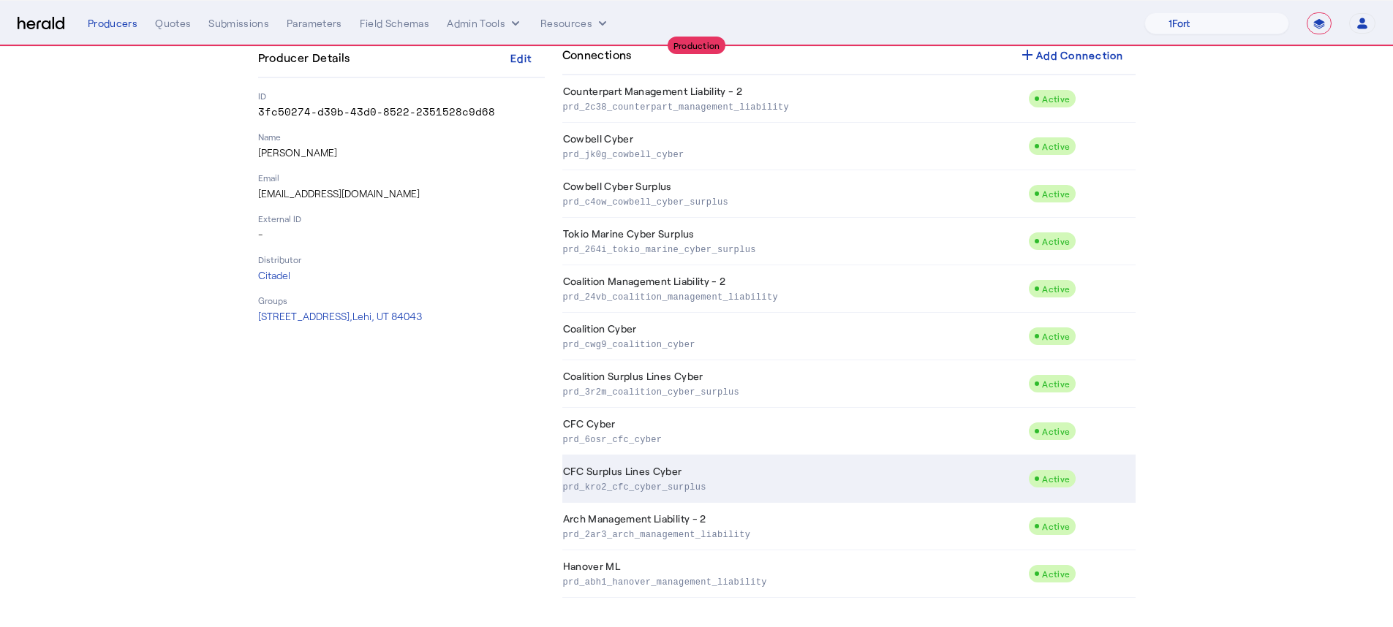
click at [699, 483] on p "prd_kro2_cfc_cyber_surplus" at bounding box center [793, 486] width 460 height 15
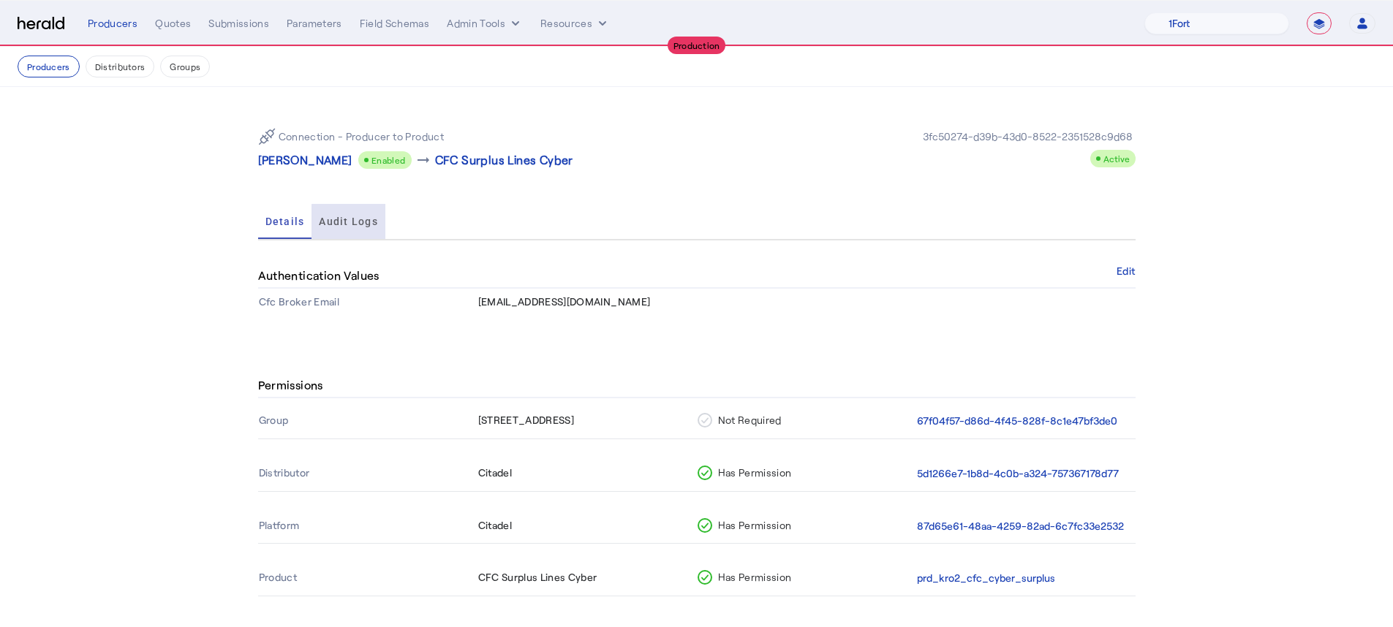
click at [370, 225] on span "Audit Logs" at bounding box center [348, 221] width 59 height 10
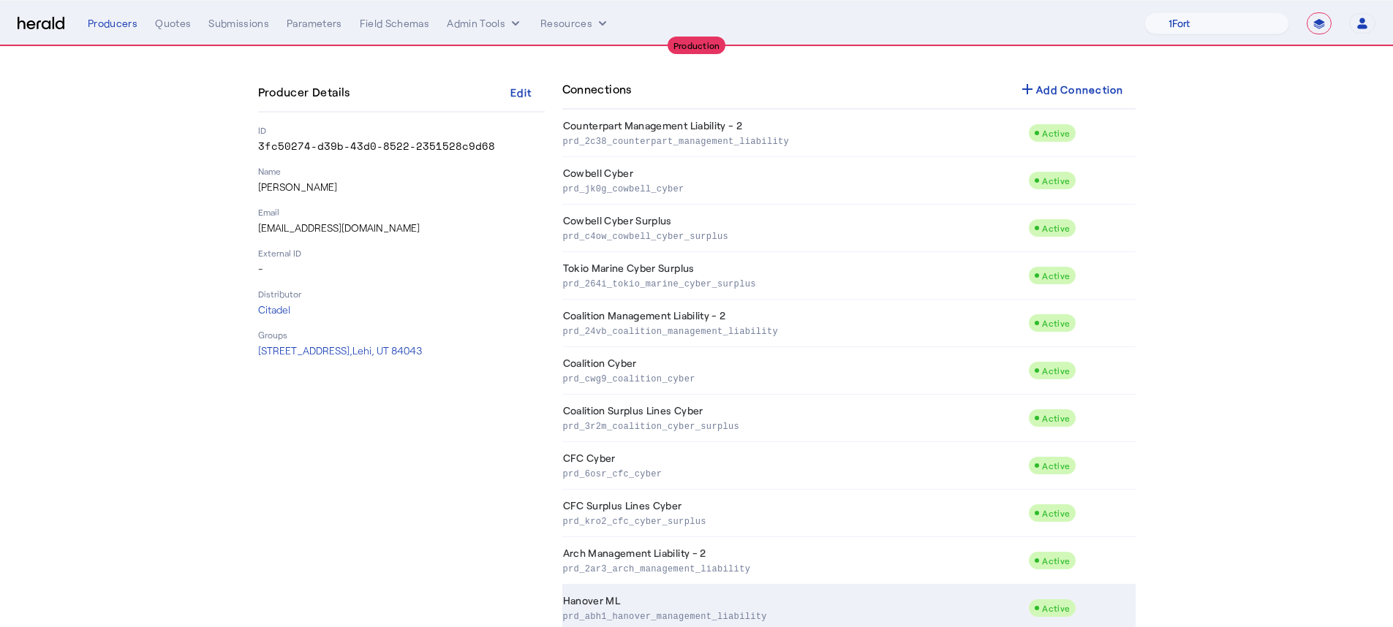
scroll to position [151, 0]
